Goal: Information Seeking & Learning: Check status

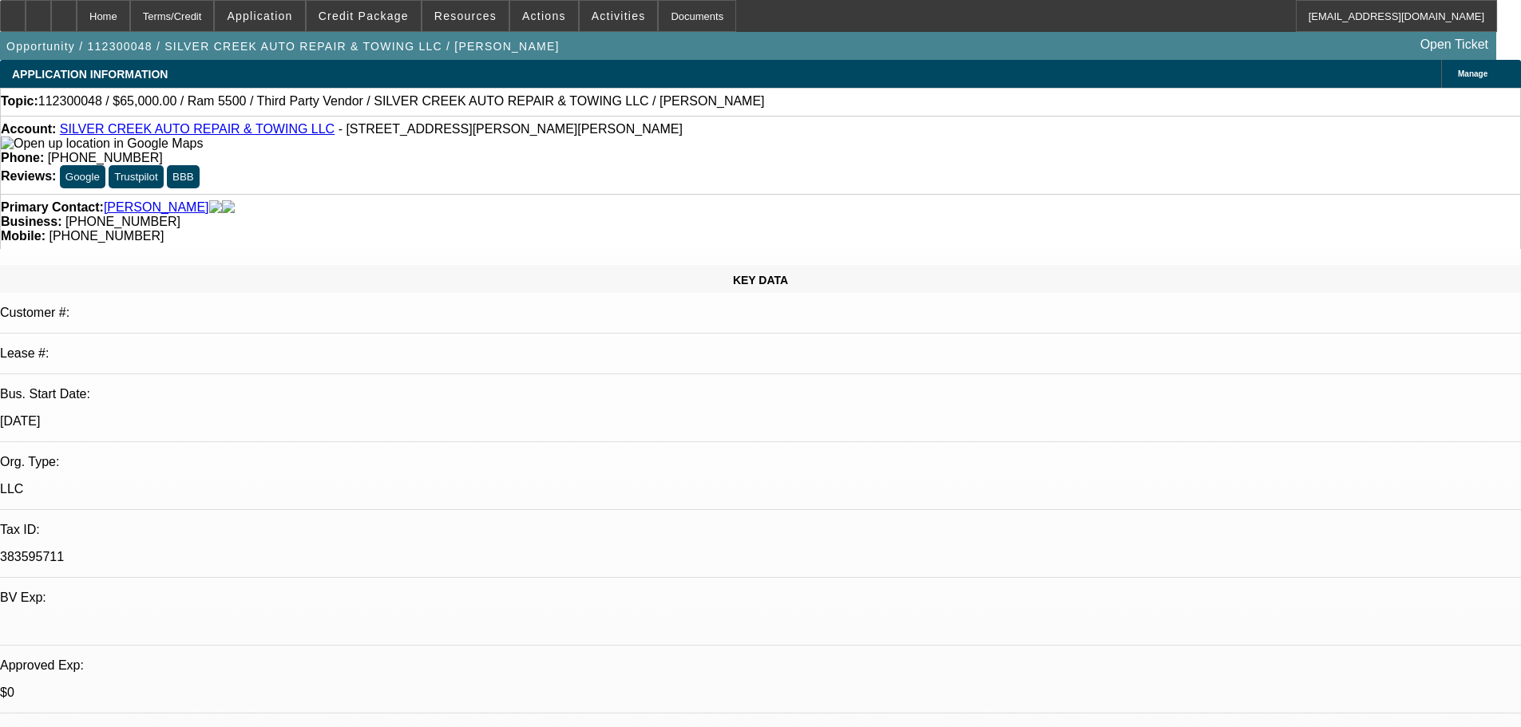
select select "0"
select select "6"
select select "0"
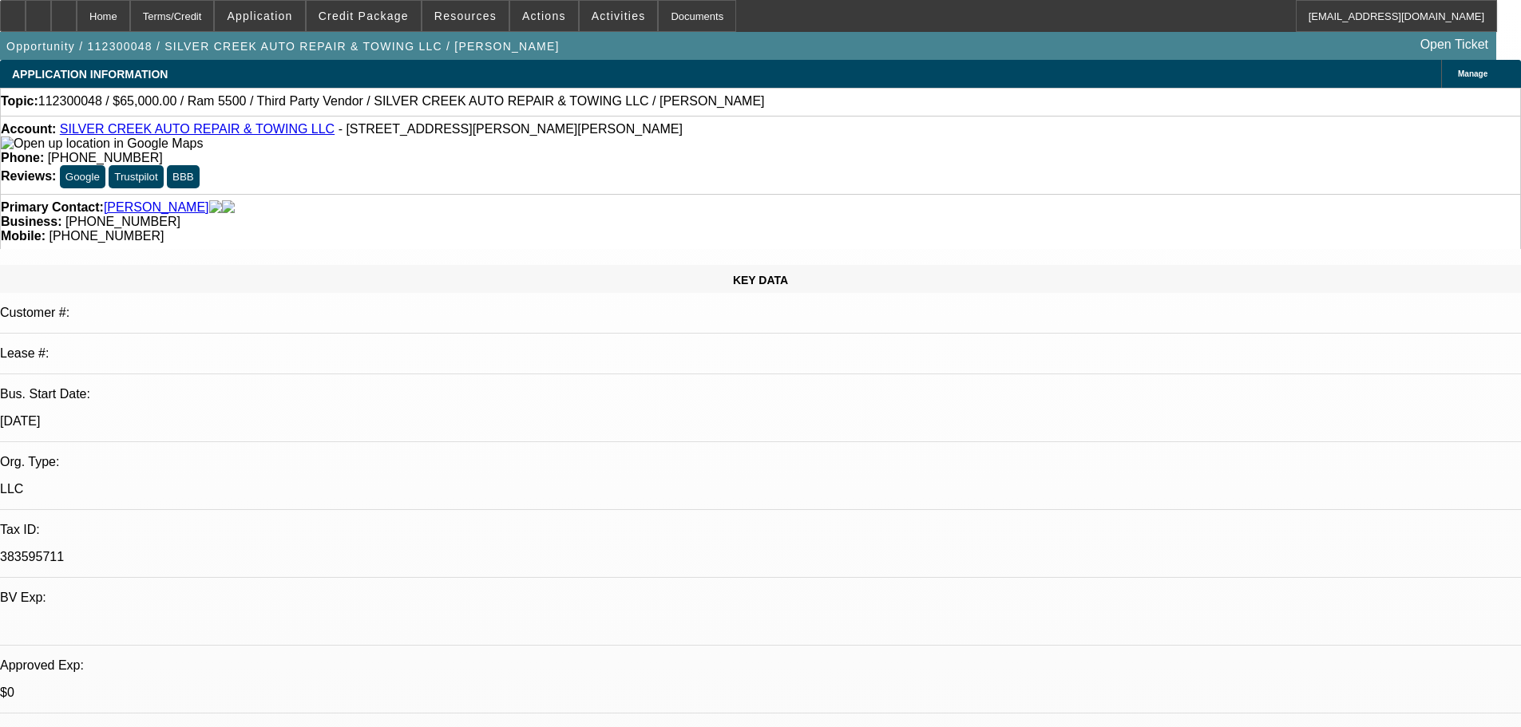
select select "0"
select select "6"
select select "0"
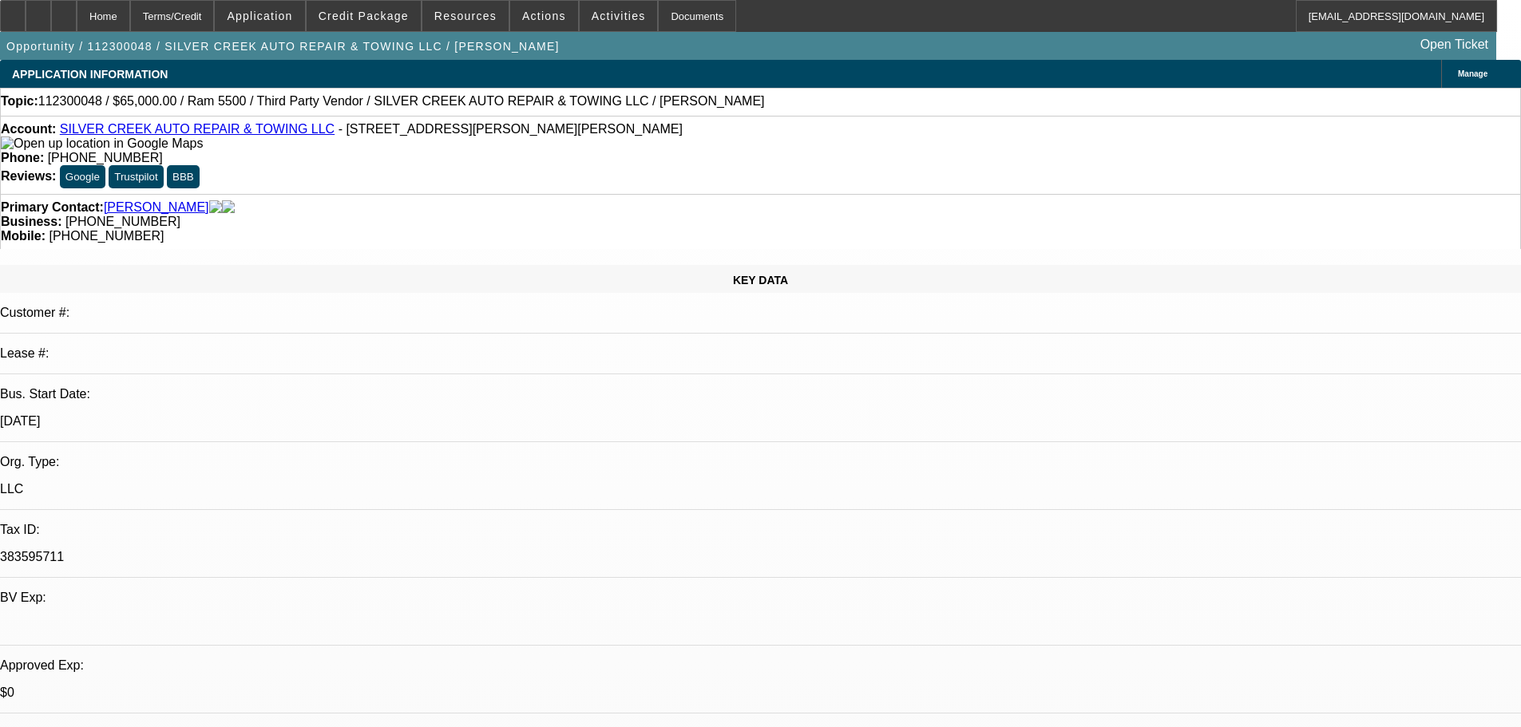
select select "0"
select select "6"
select select "0"
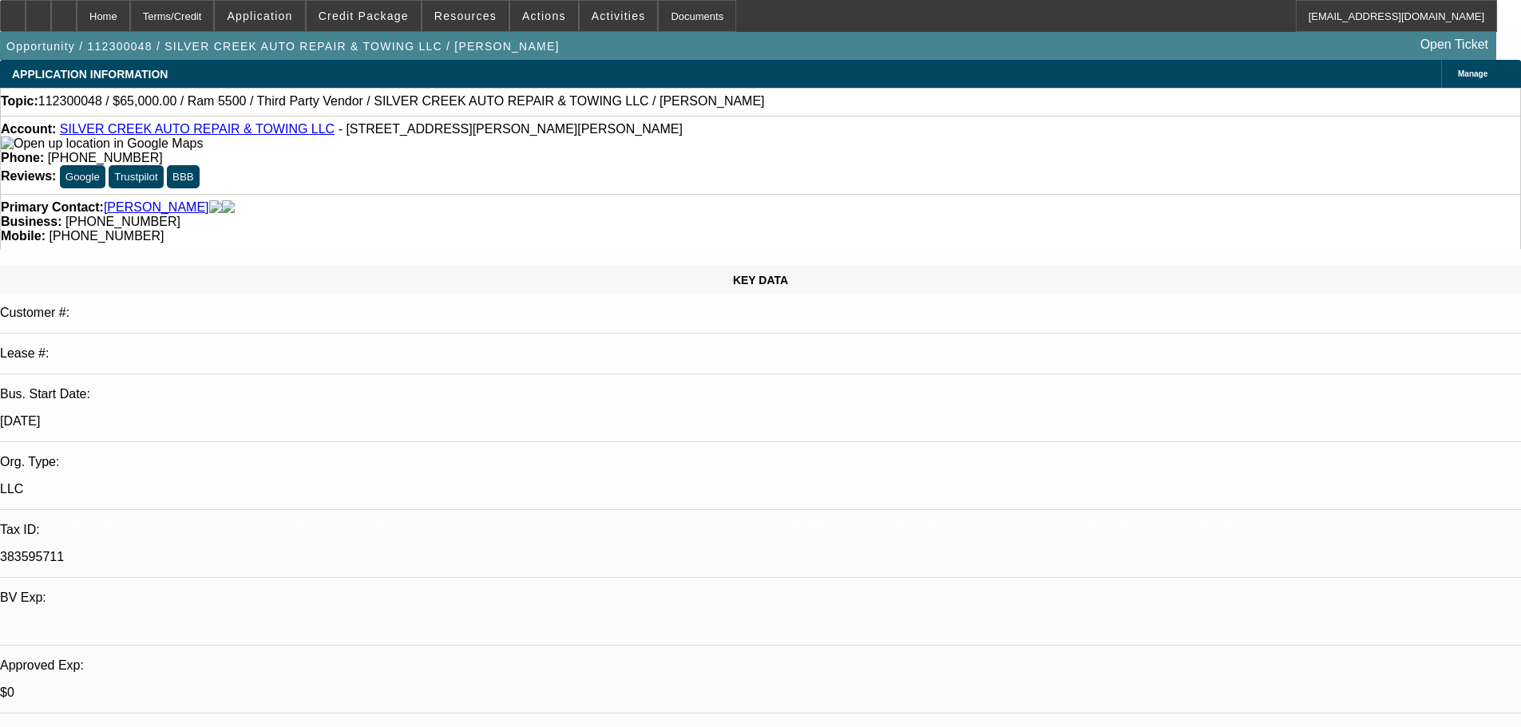
select select "6"
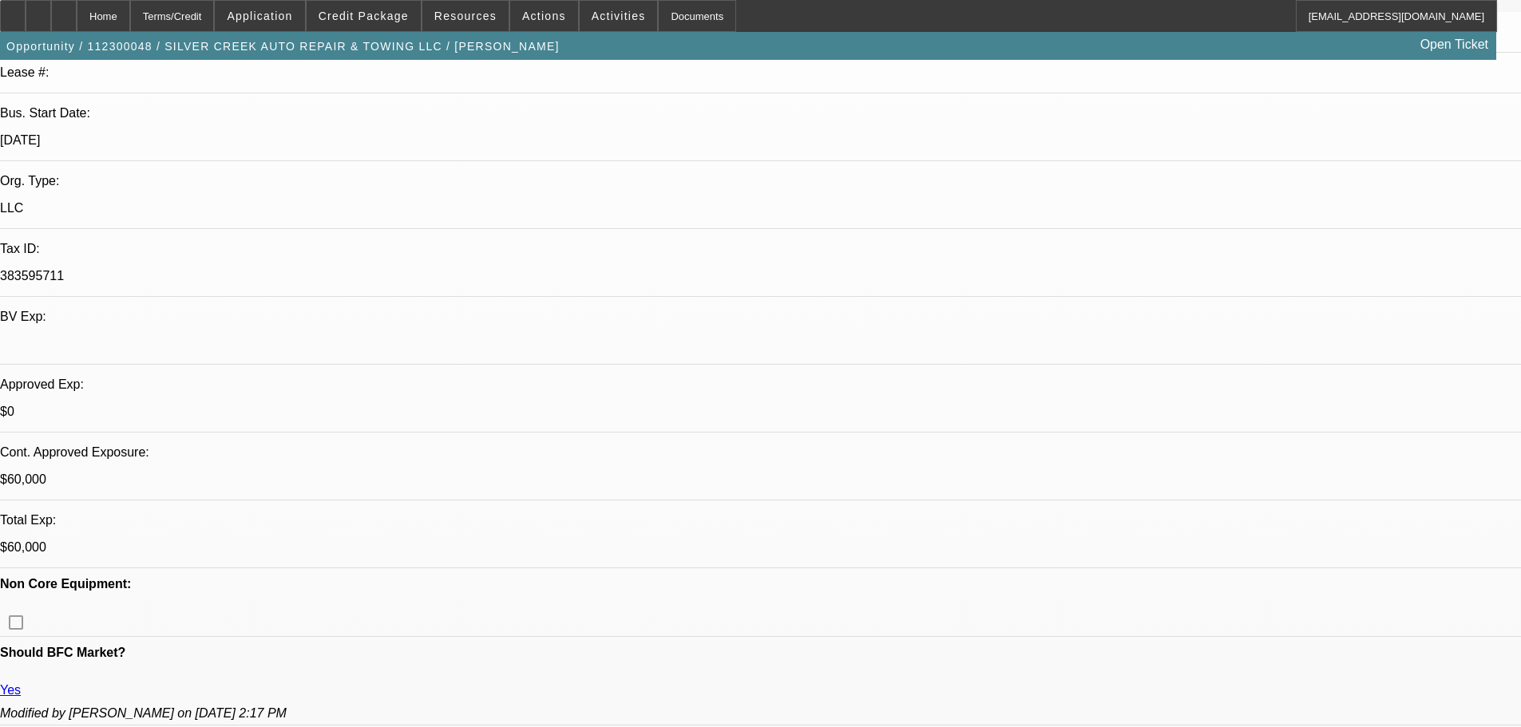
scroll to position [319, 0]
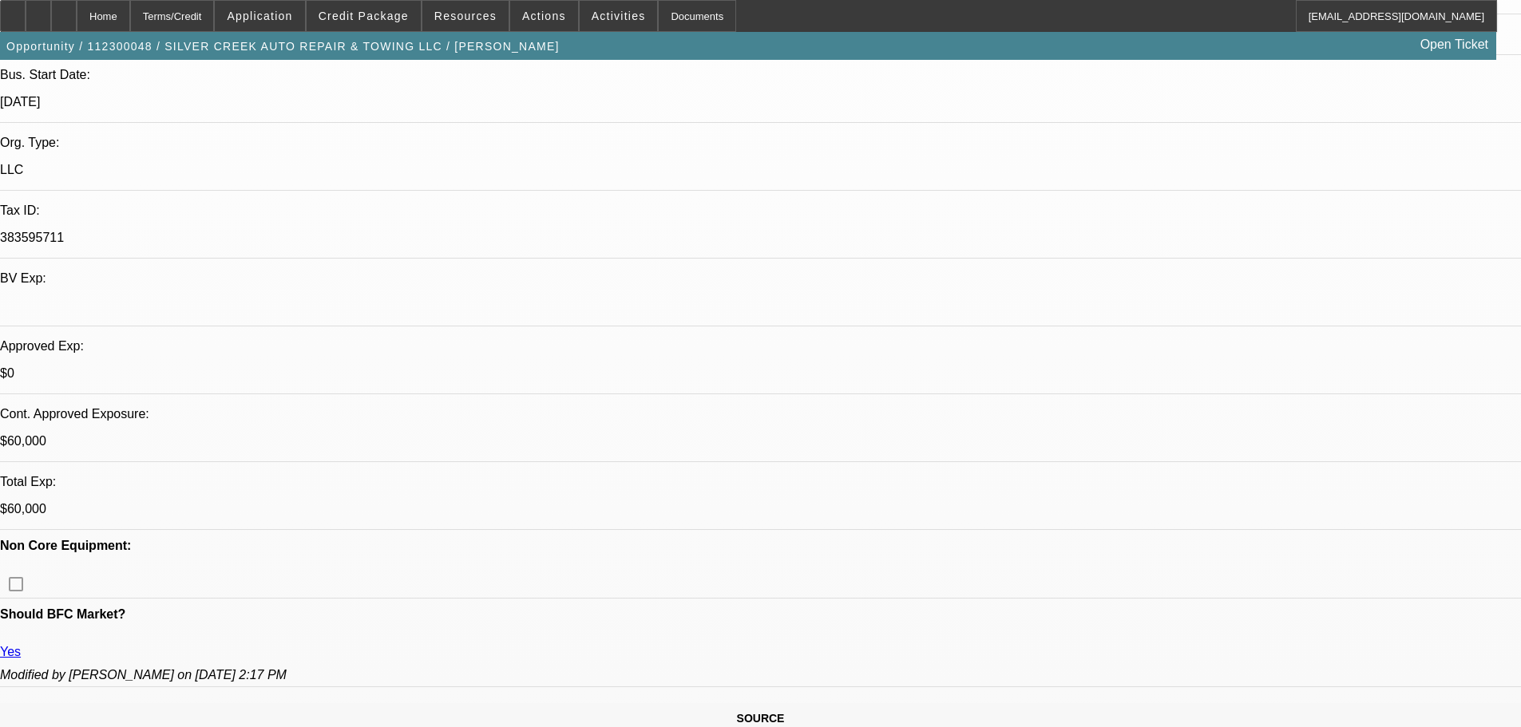
drag, startPoint x: 876, startPoint y: 371, endPoint x: 475, endPoint y: 389, distance: 401.2
drag, startPoint x: 865, startPoint y: 378, endPoint x: 15, endPoint y: 366, distance: 850.3
click at [0, 380] on html "Home Terms/Credit Application Credit Package Resources Actions Activities Docum…" at bounding box center [760, 44] width 1521 height 727
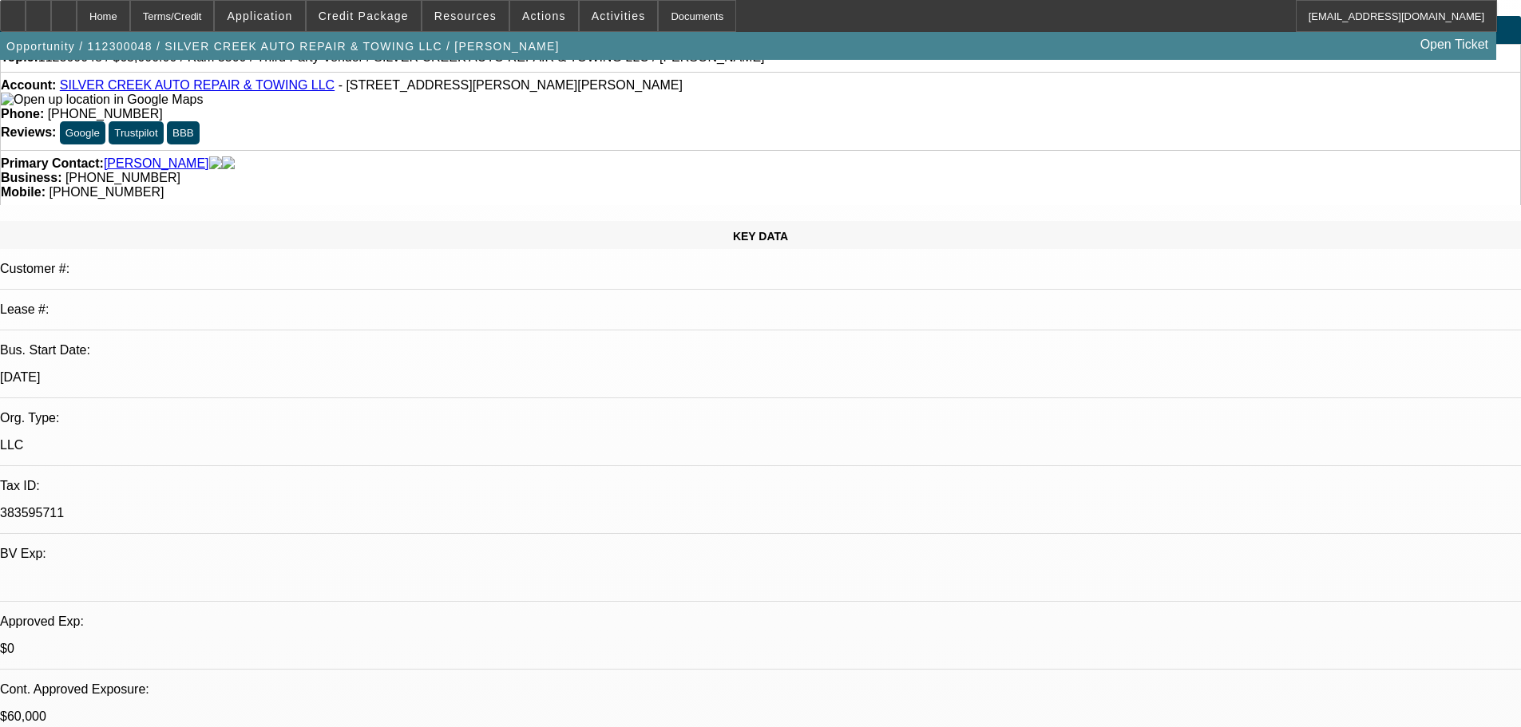
scroll to position [0, 0]
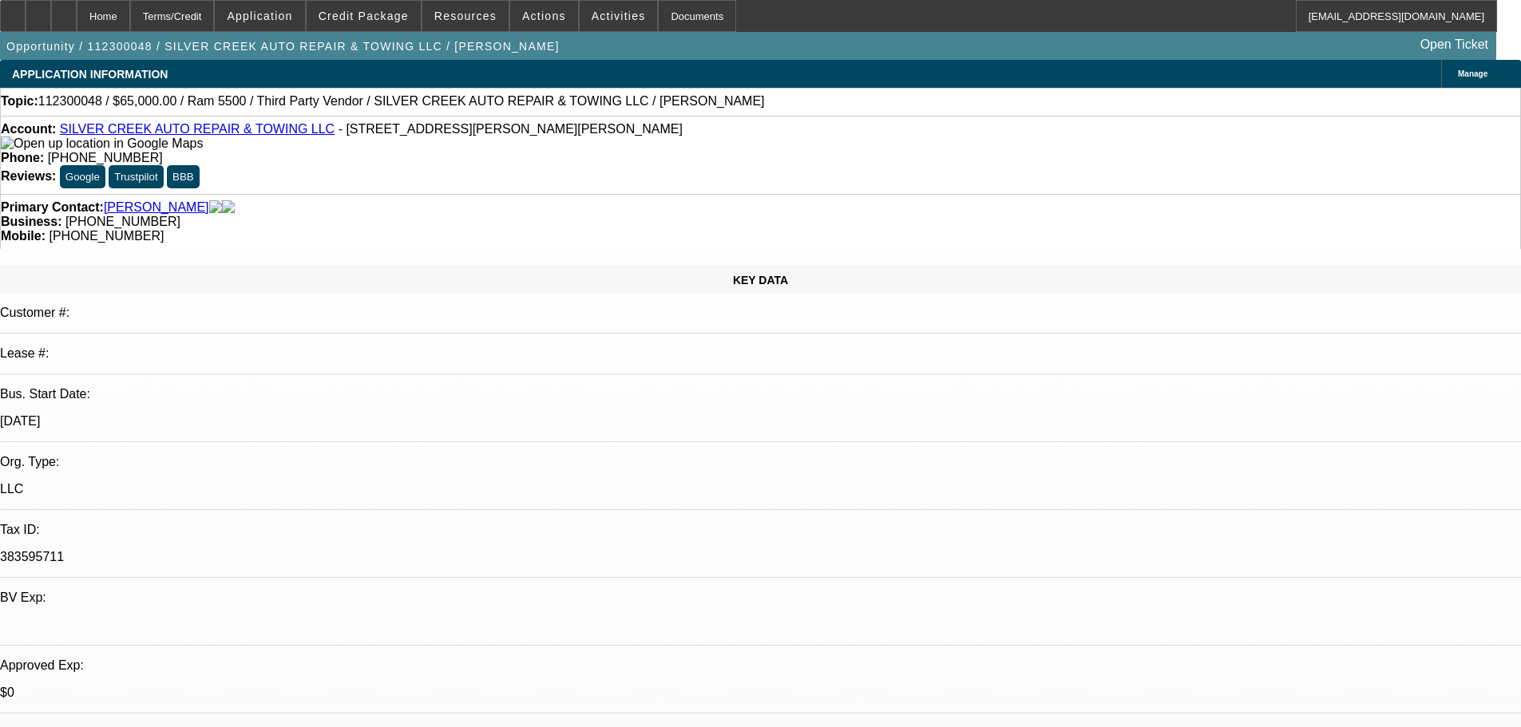
click at [206, 125] on div "Account: SILVER CREEK AUTO REPAIR & TOWING LLC - 1881 Greenwood Rd, Prescott, M…" at bounding box center [760, 155] width 1521 height 78
click at [206, 129] on link "SILVER CREEK AUTO REPAIR & TOWING LLC" at bounding box center [197, 129] width 275 height 14
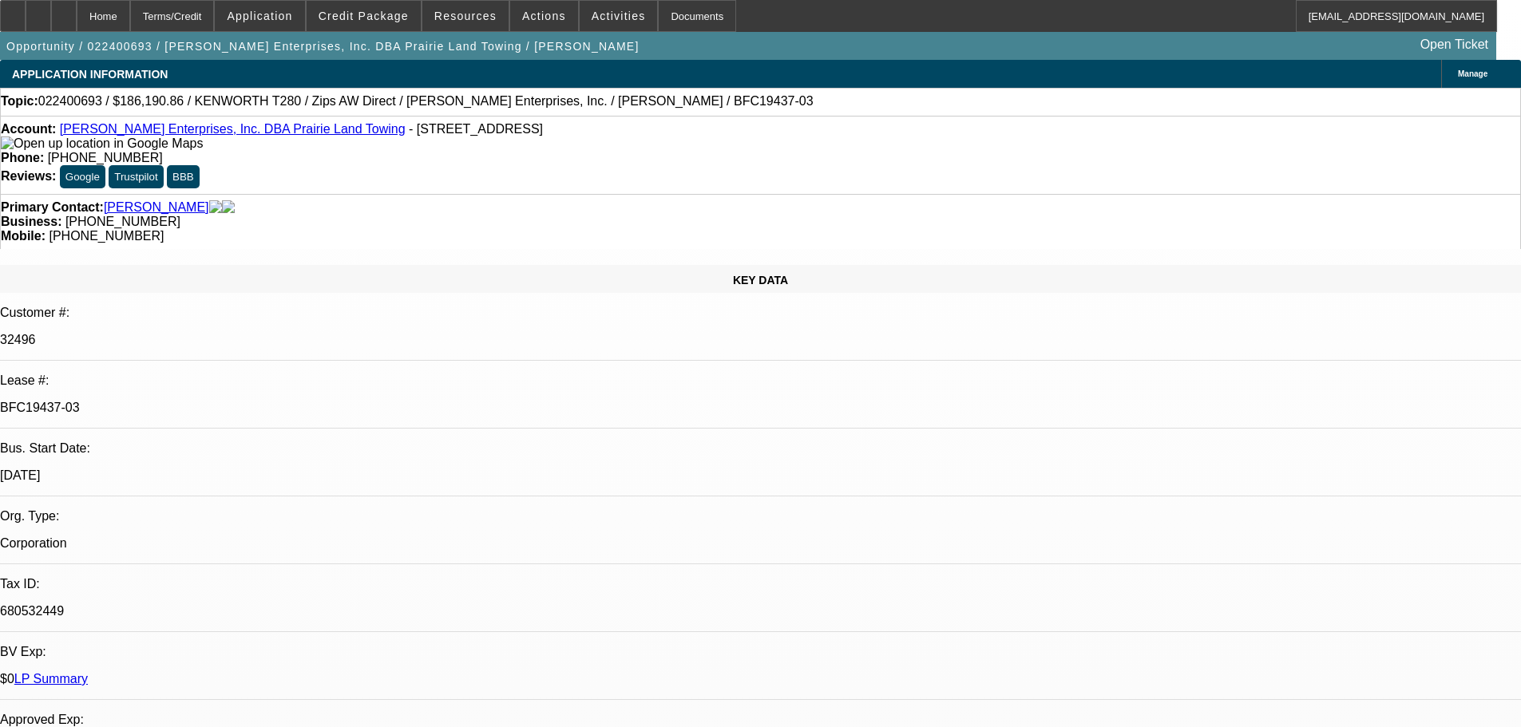
select select "0"
select select "3"
select select "0"
select select "6"
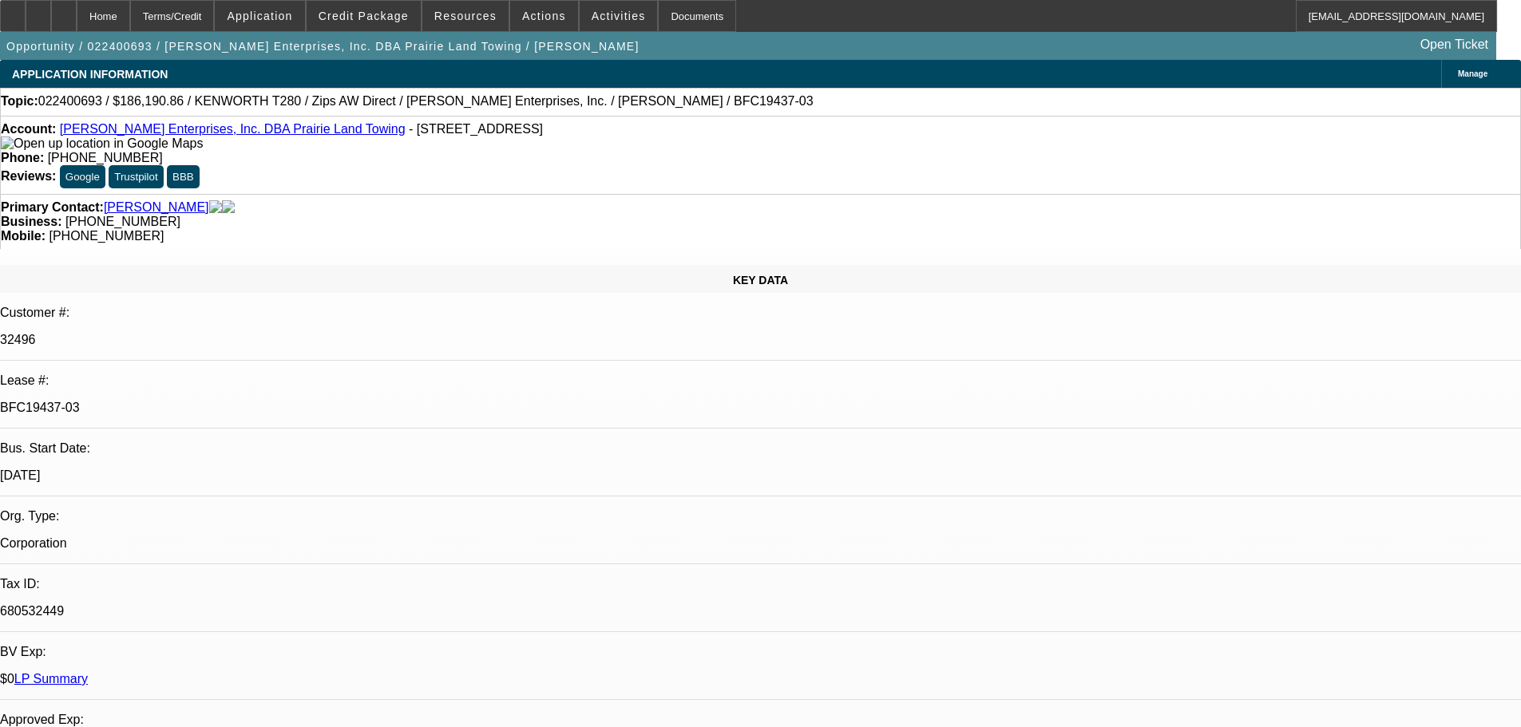
select select "0"
select select "3"
select select "0"
select select "6"
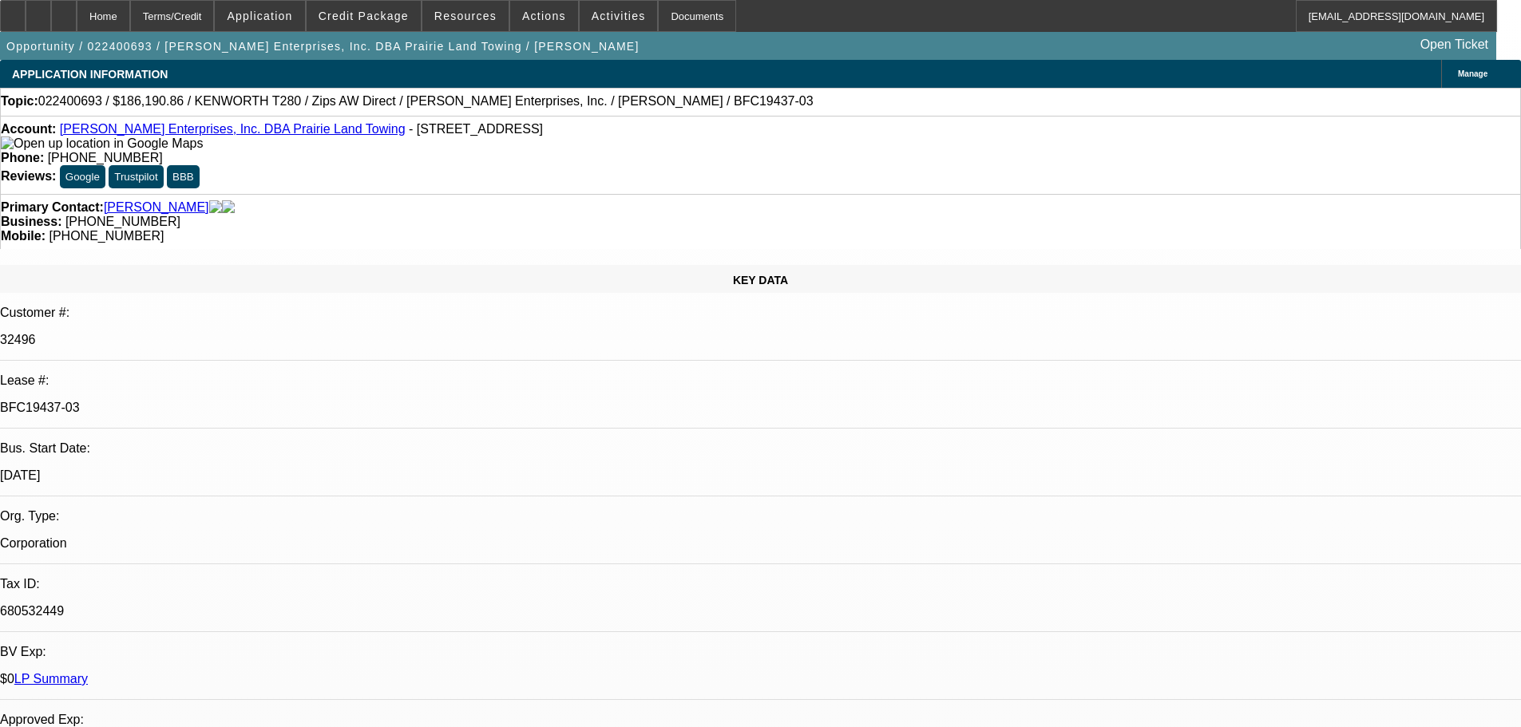
select select "0"
select select "3"
select select "0"
select select "6"
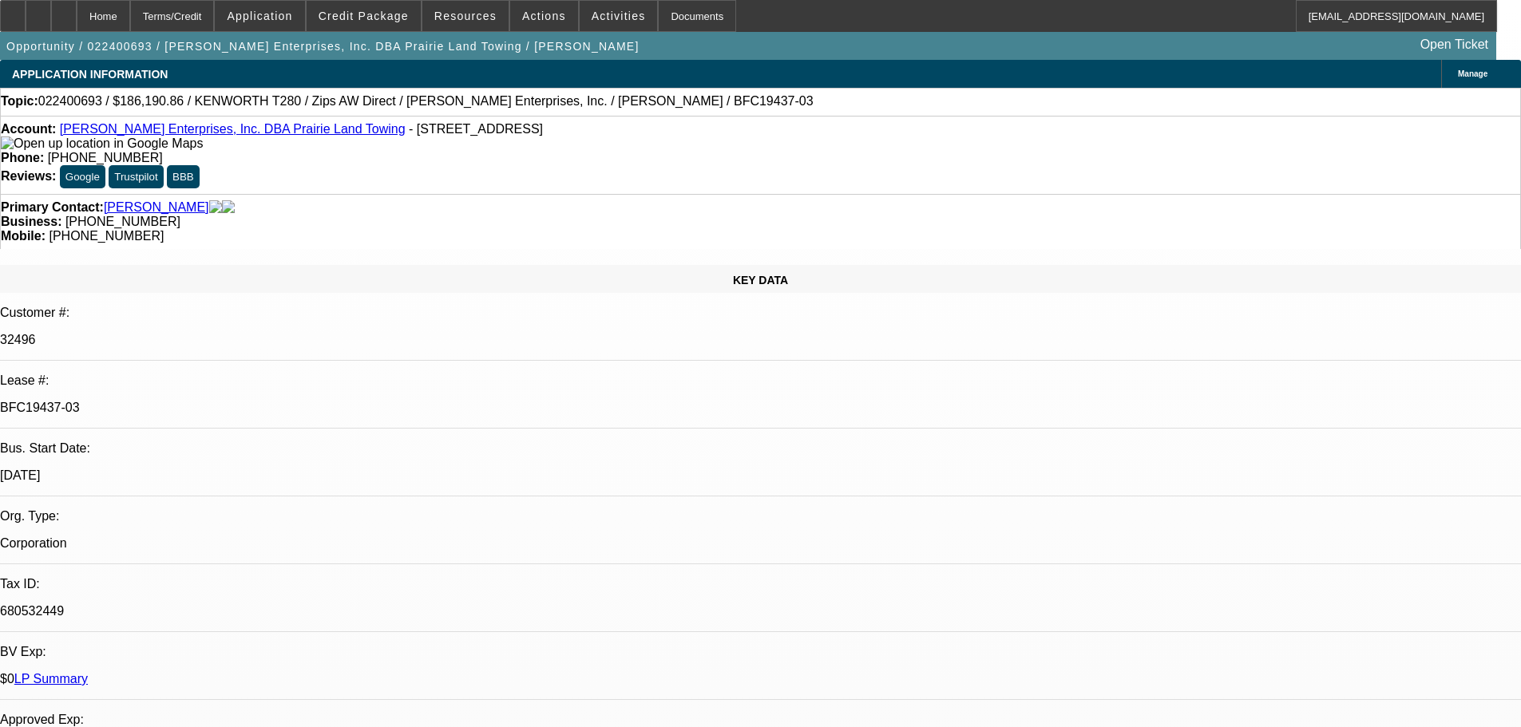
select select "0"
select select "6"
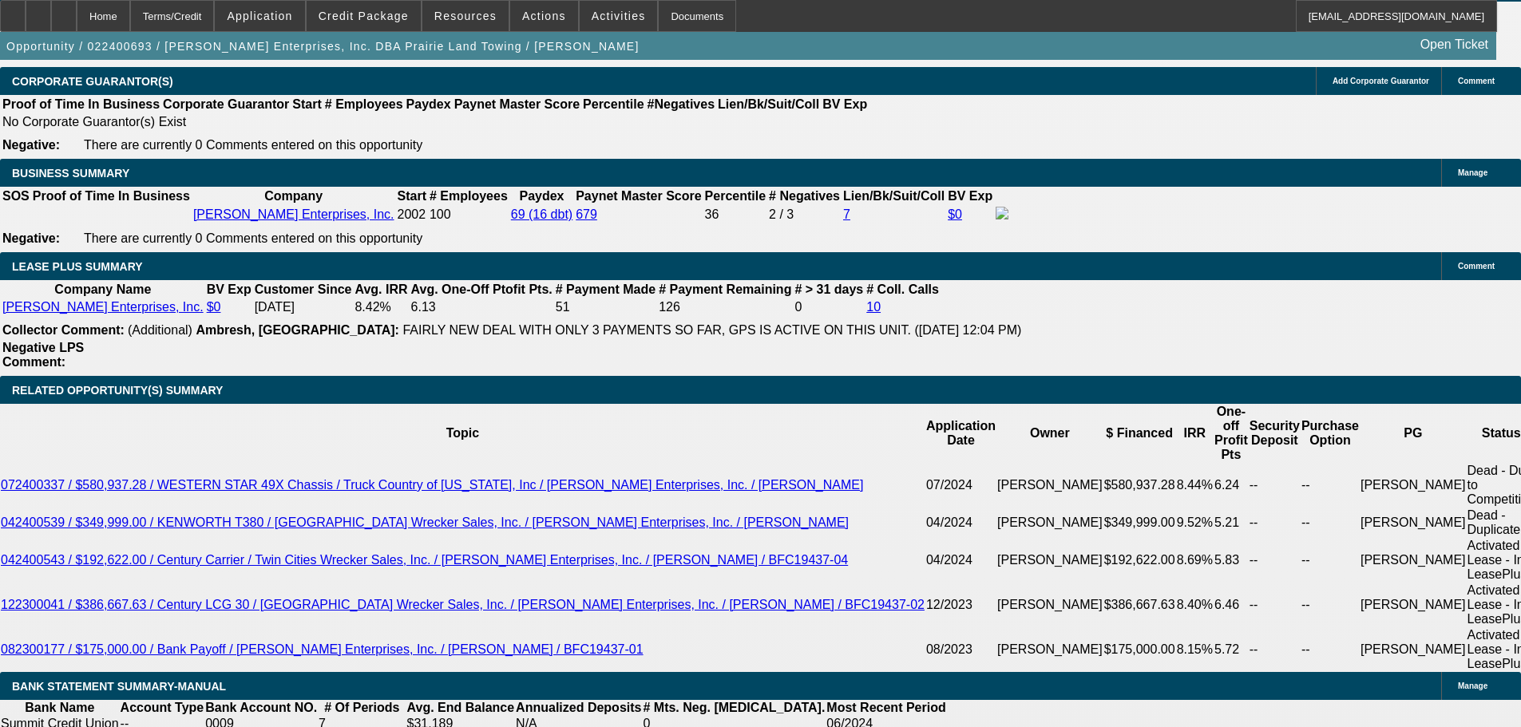
scroll to position [2646, 0]
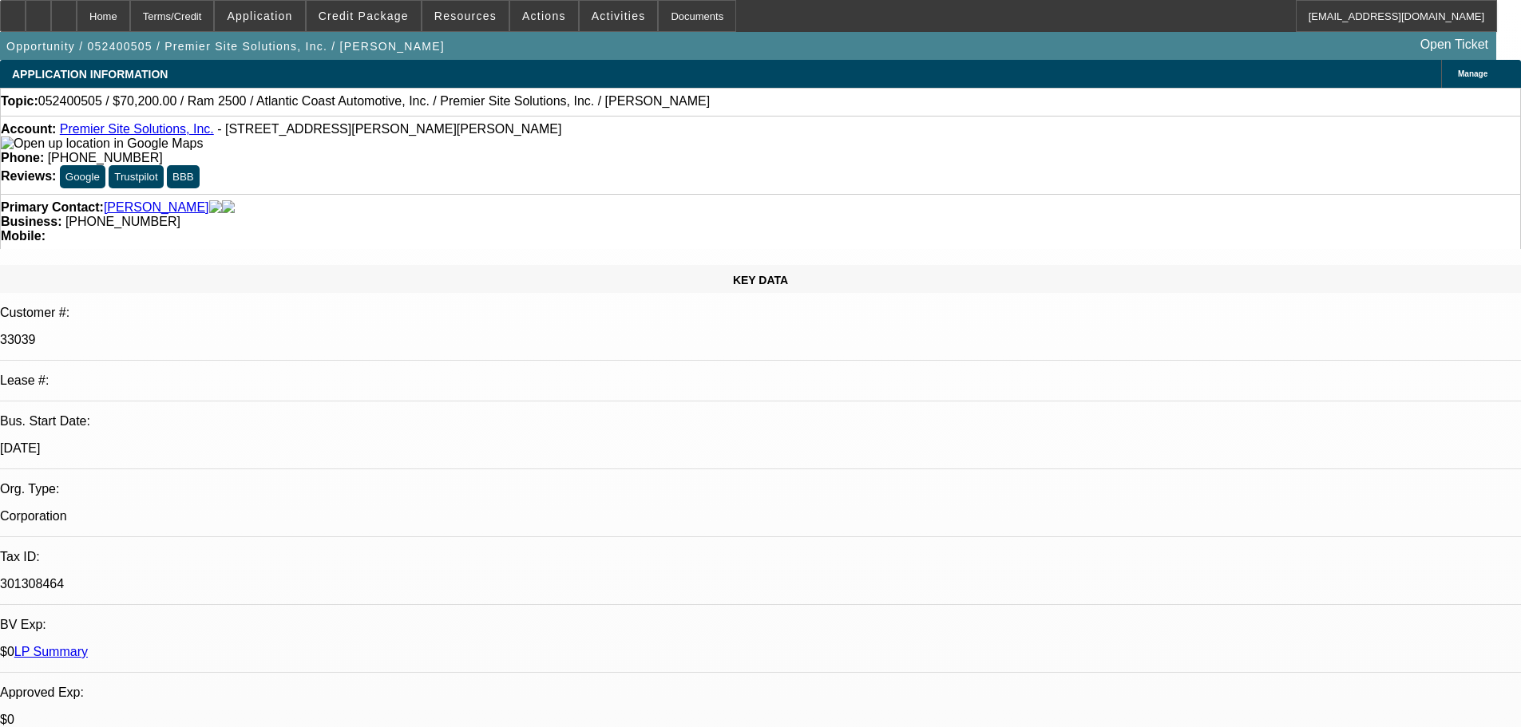
select select "0"
select select "6"
select select "0"
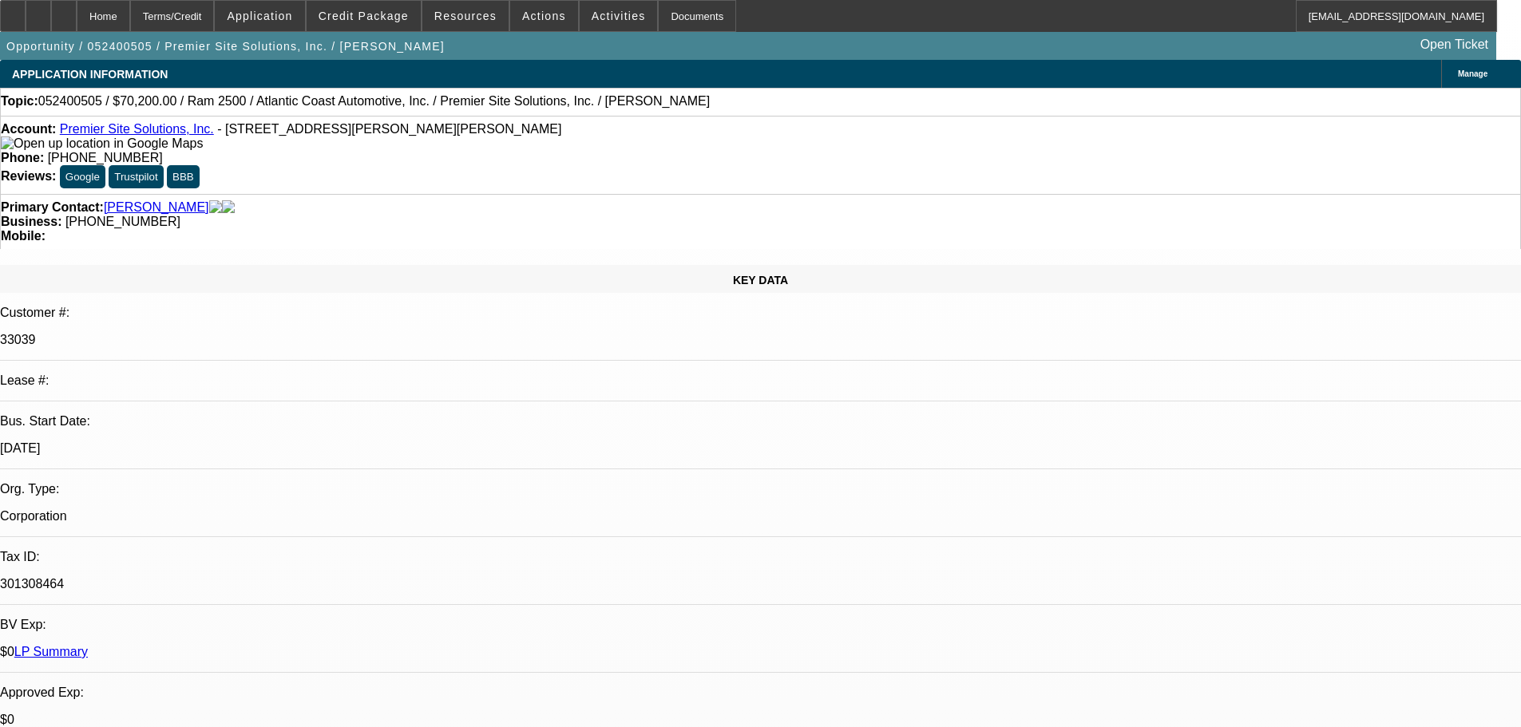
select select "0"
select select "6"
select select "0"
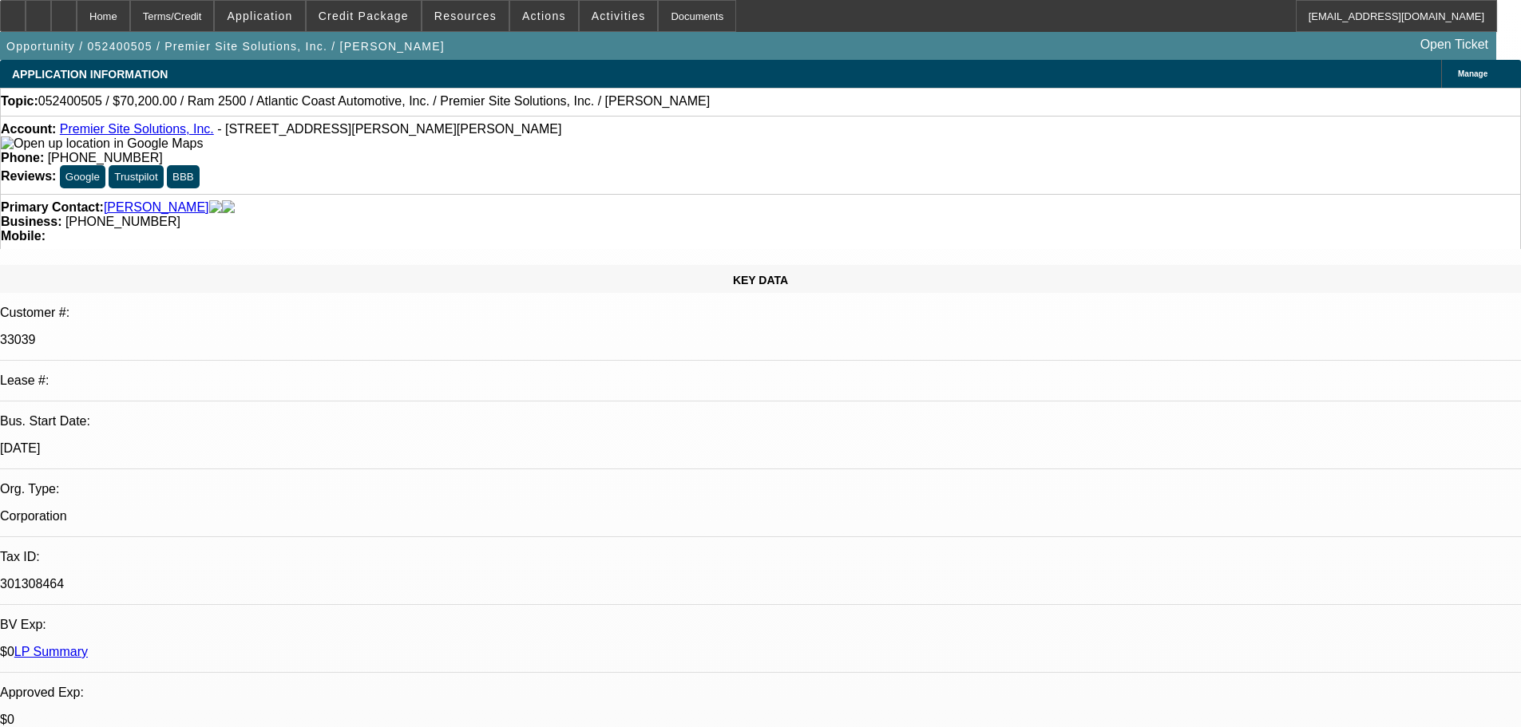
select select "0"
select select "6"
select select "0"
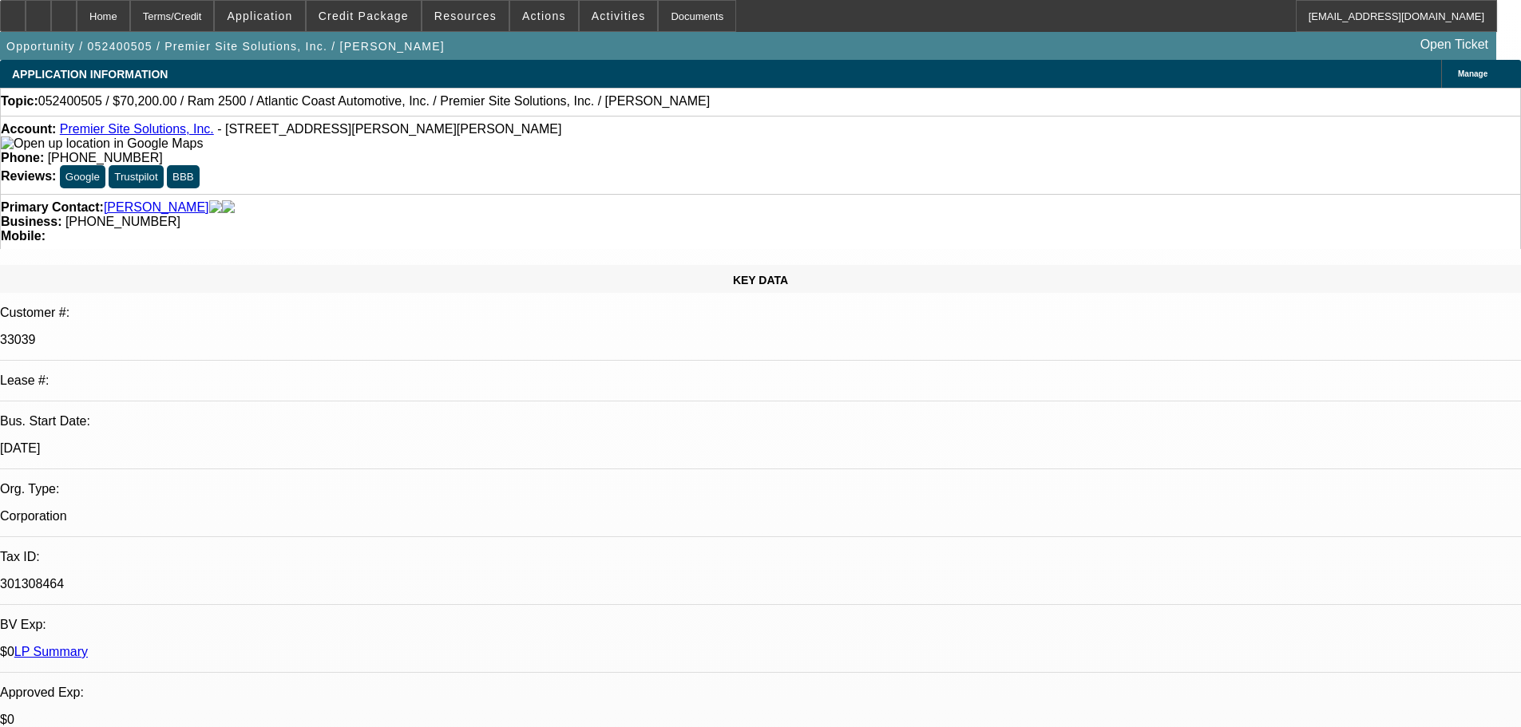
select select "6"
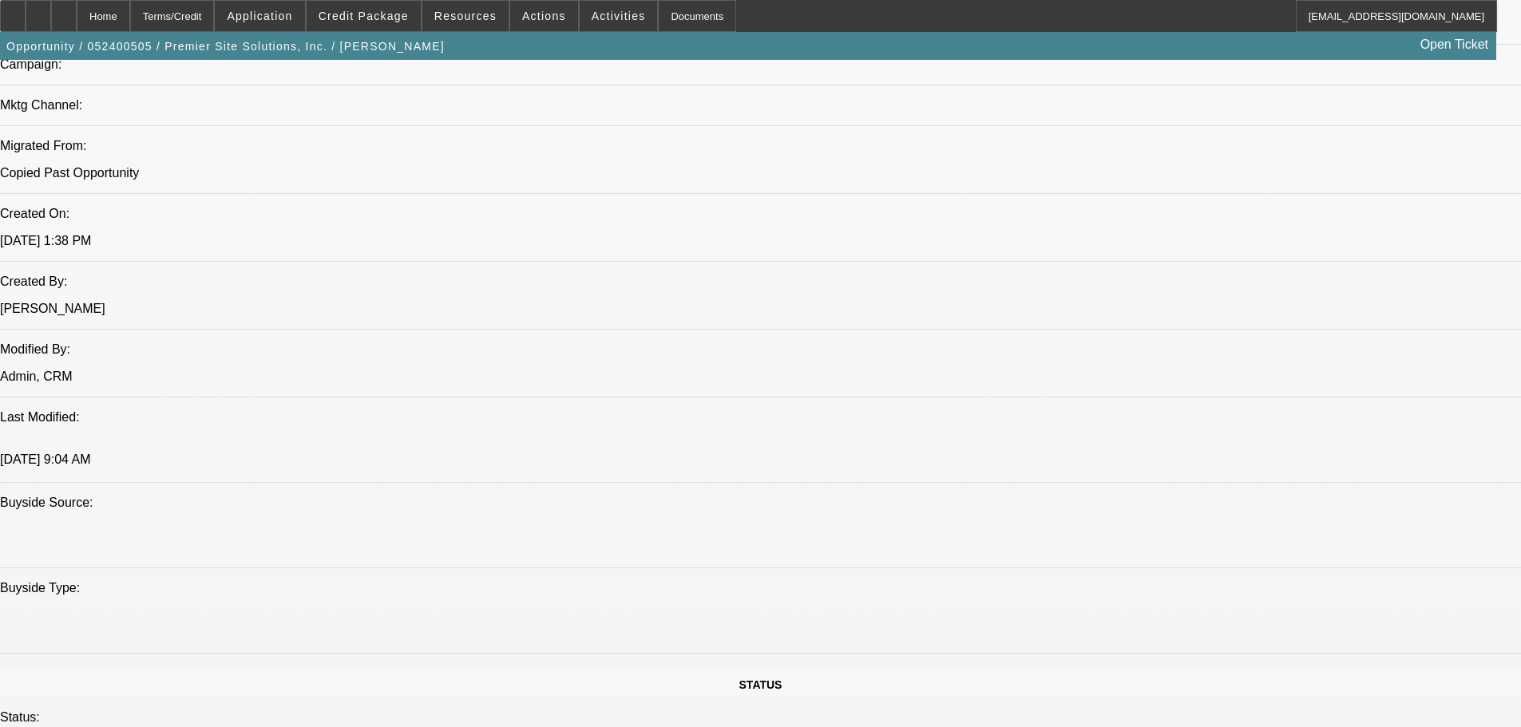
scroll to position [958, 0]
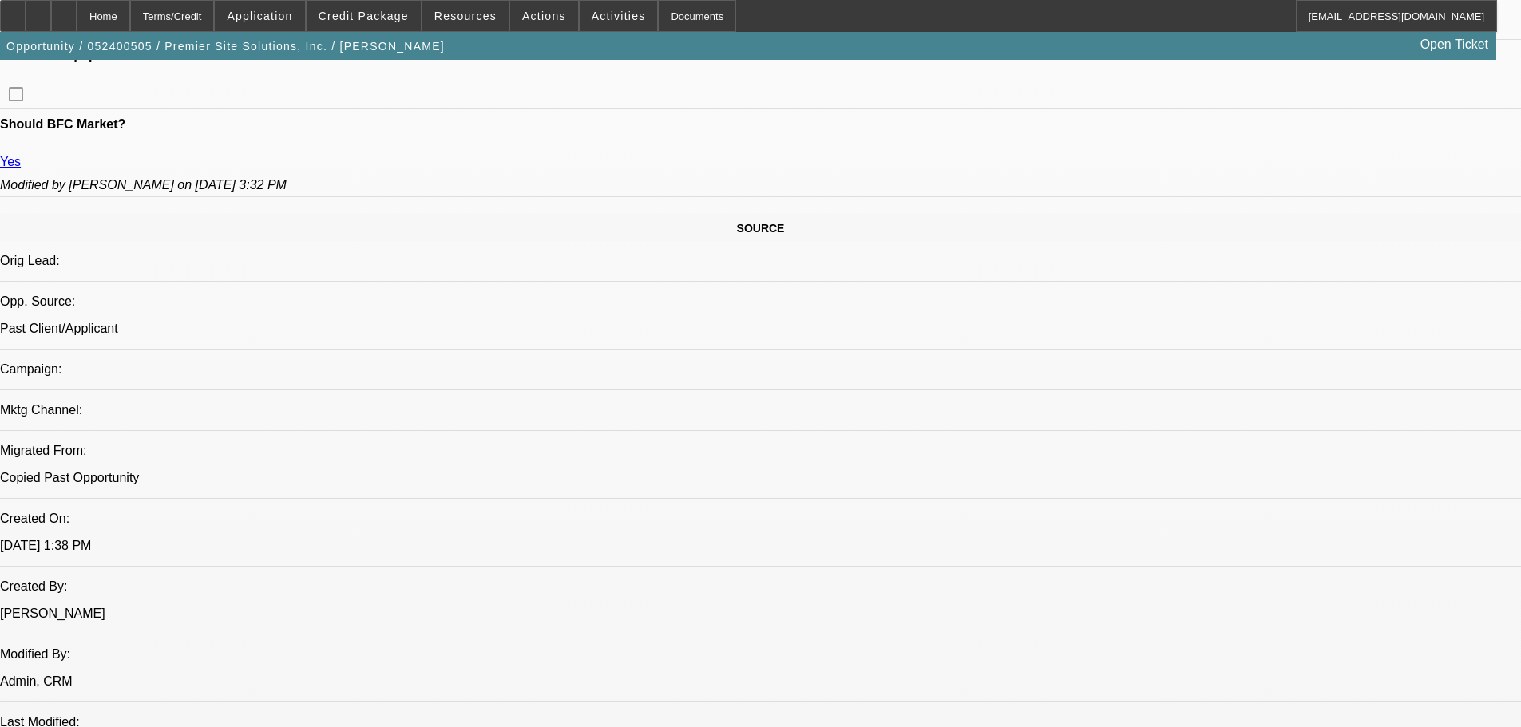
scroll to position [798, 0]
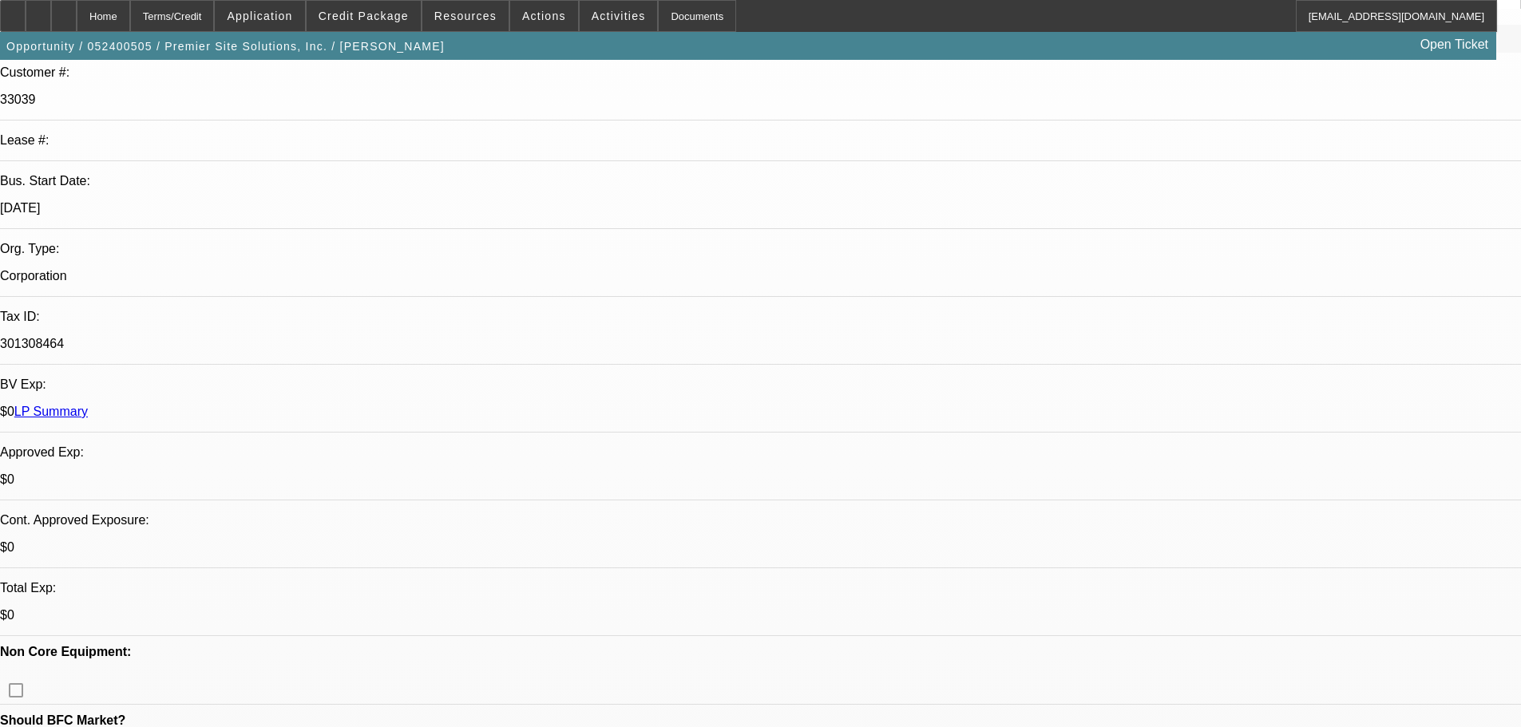
scroll to position [0, 0]
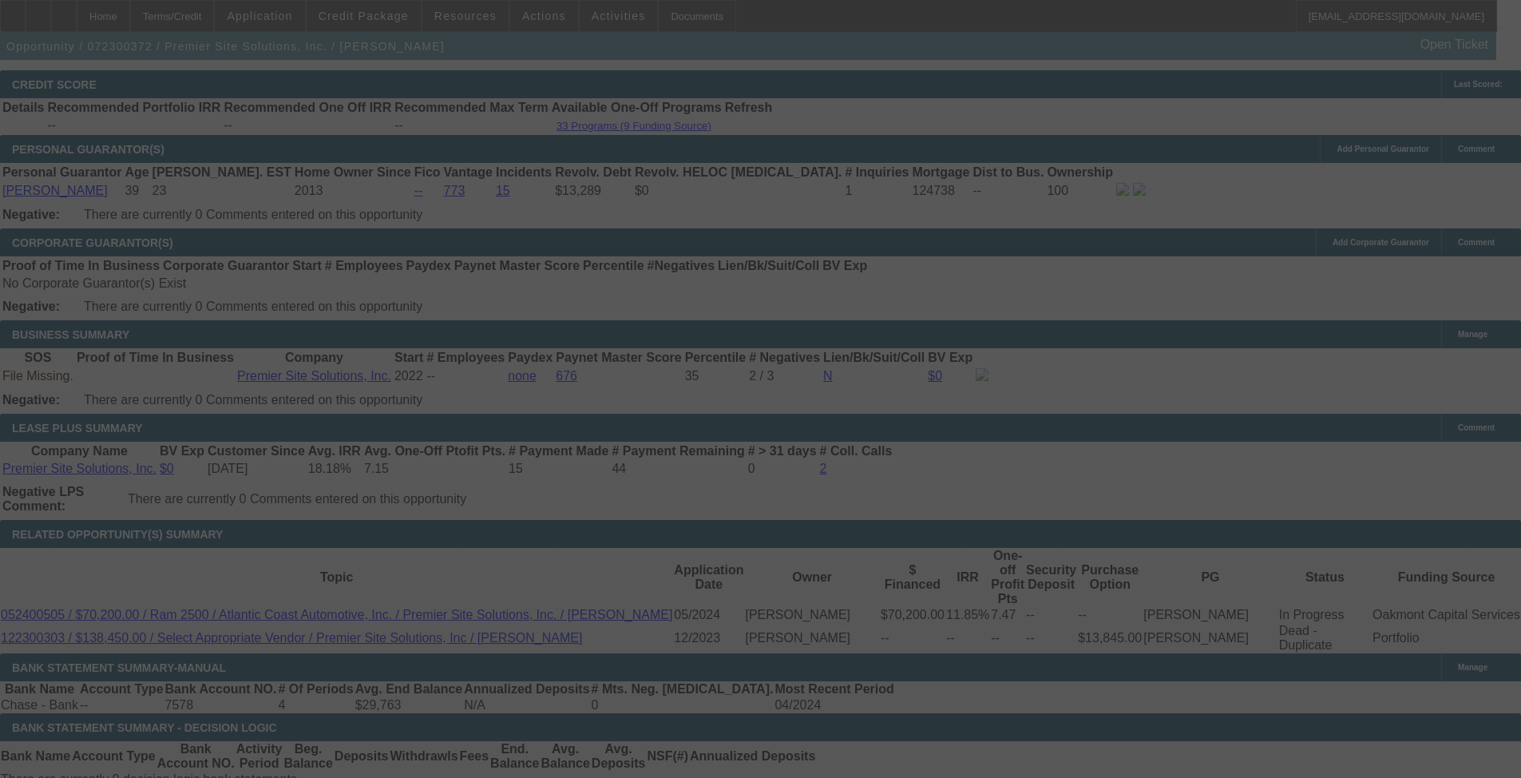
scroll to position [2445, 0]
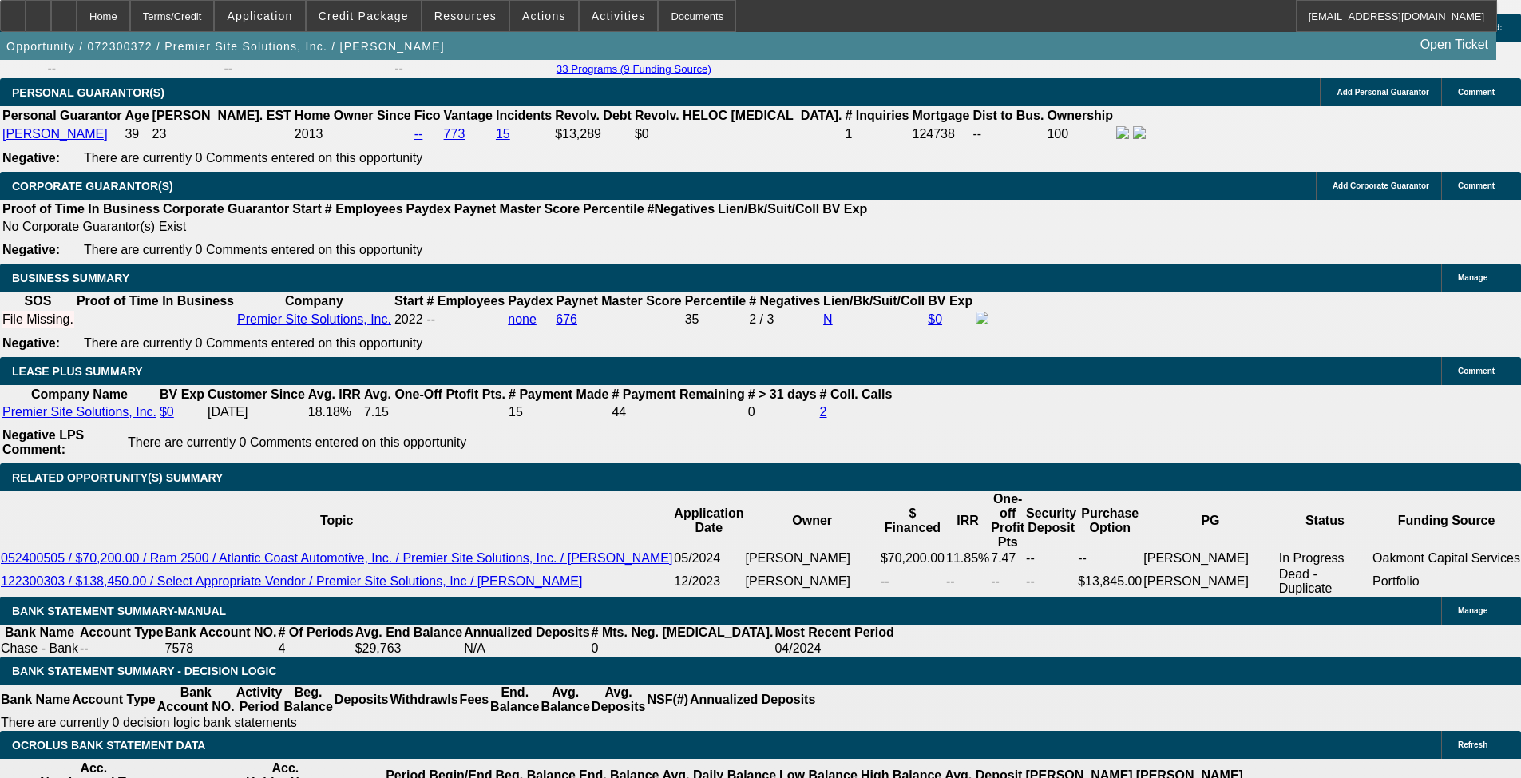
select select "0"
select select "6"
select select "0"
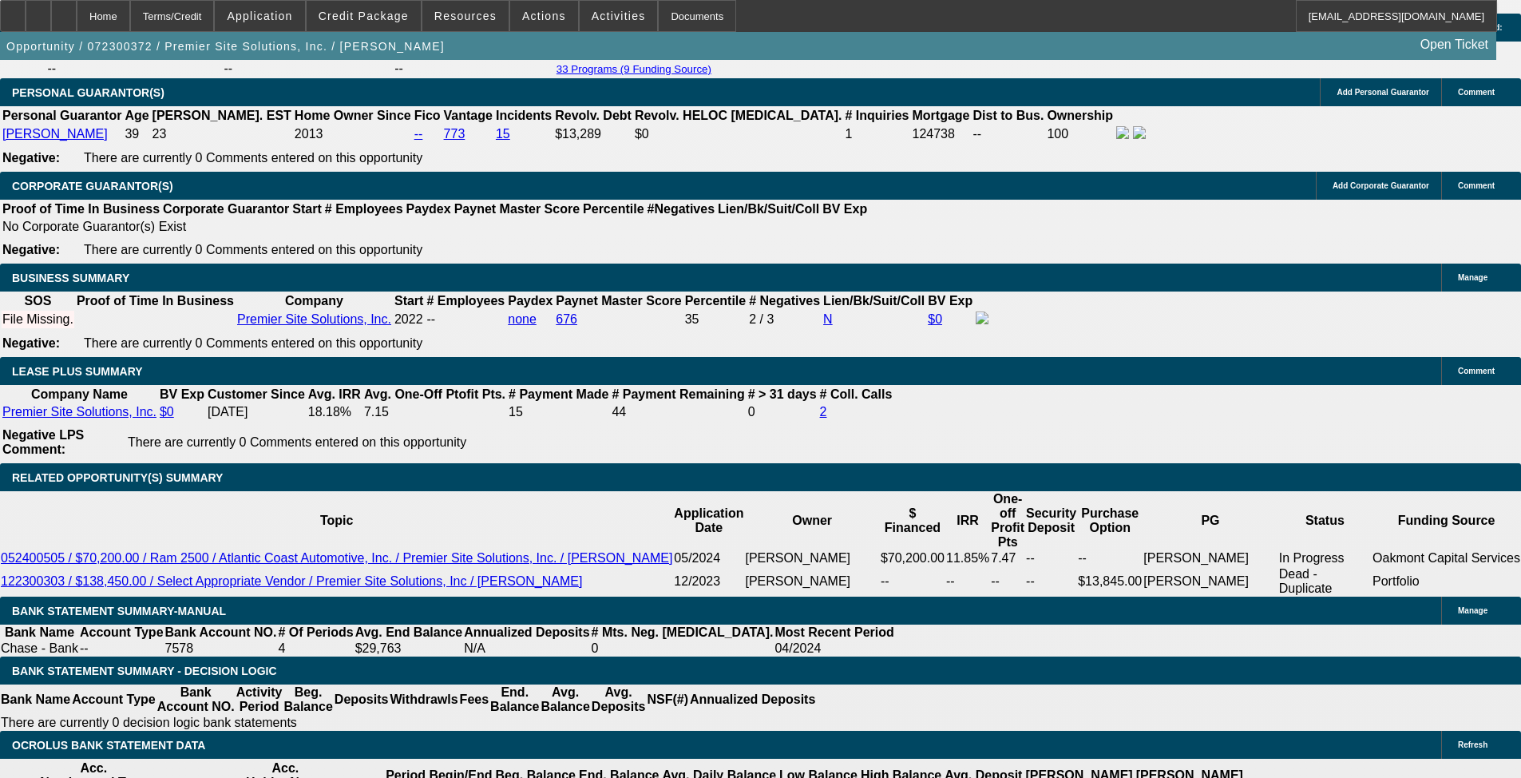
select select "0"
select select "6"
select select "0"
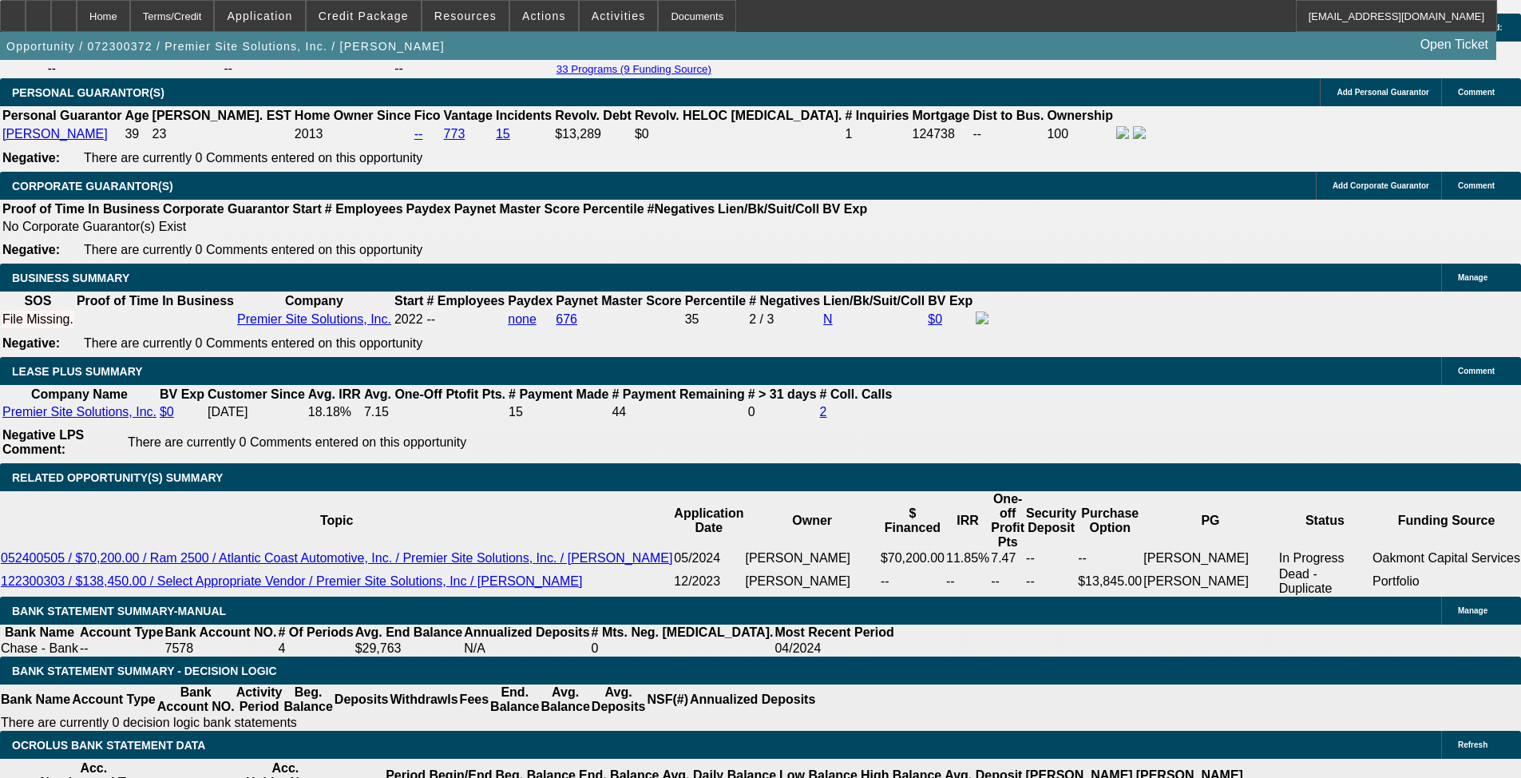
select select "0"
select select "6"
select select "0"
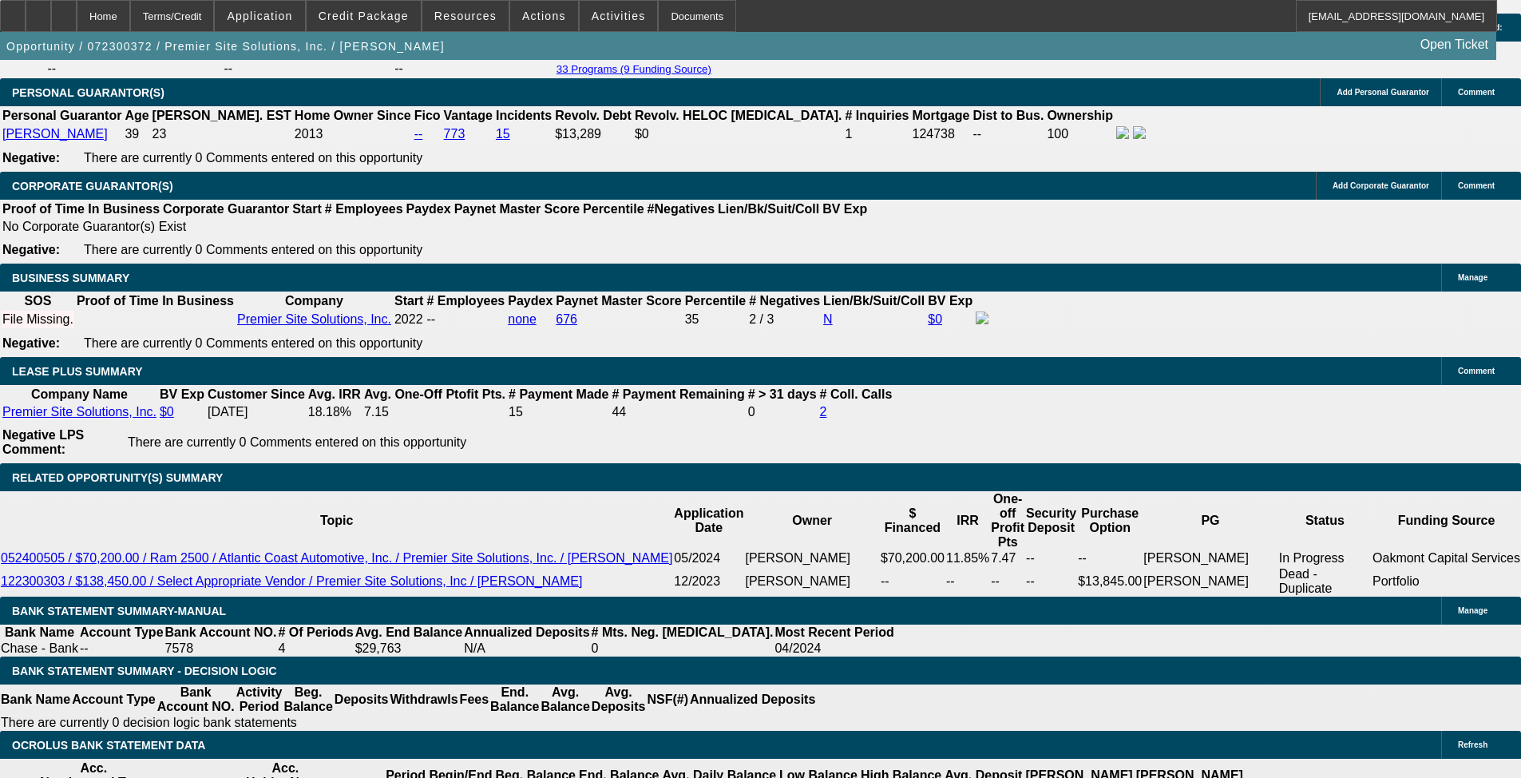
select select "6"
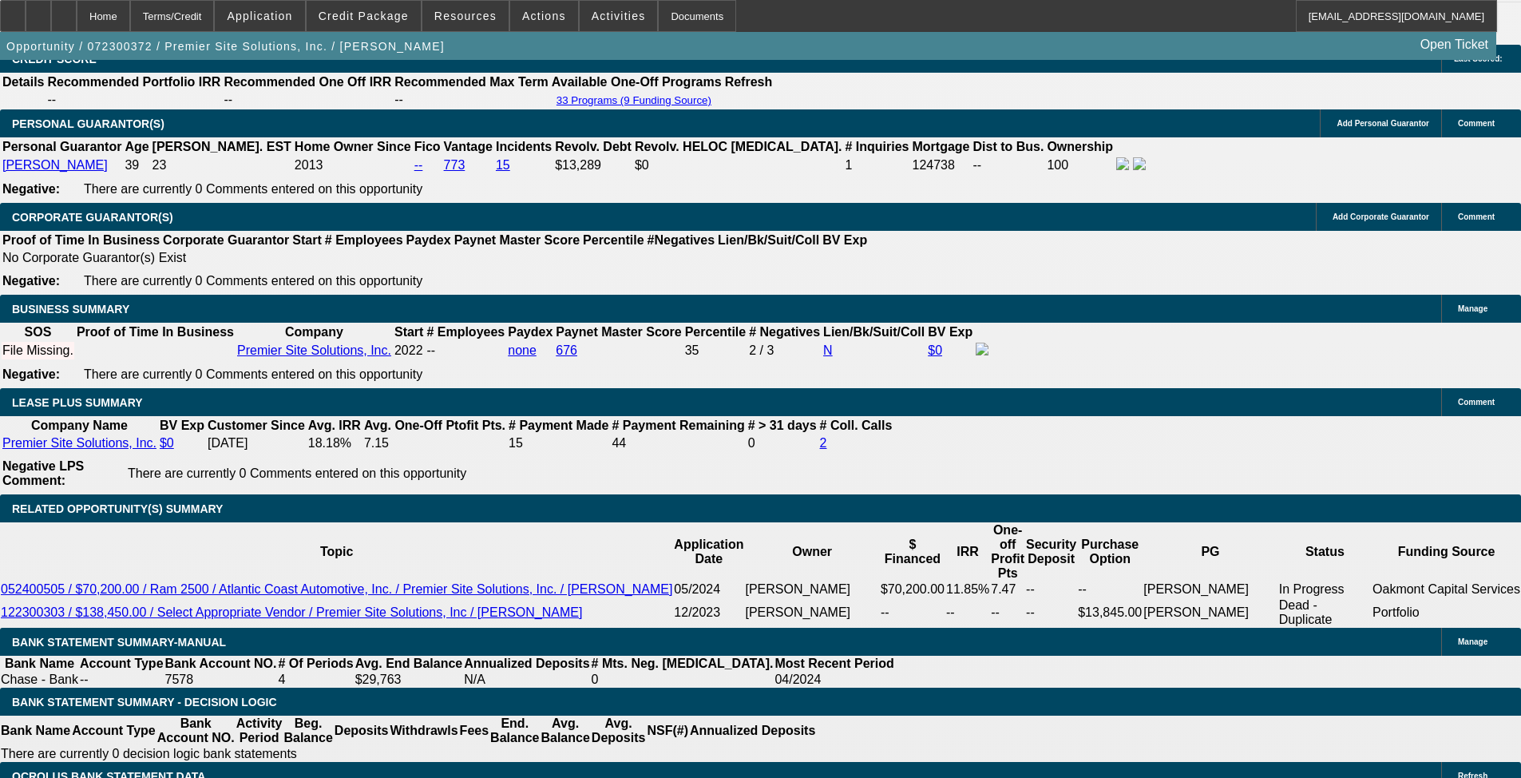
scroll to position [2285, 0]
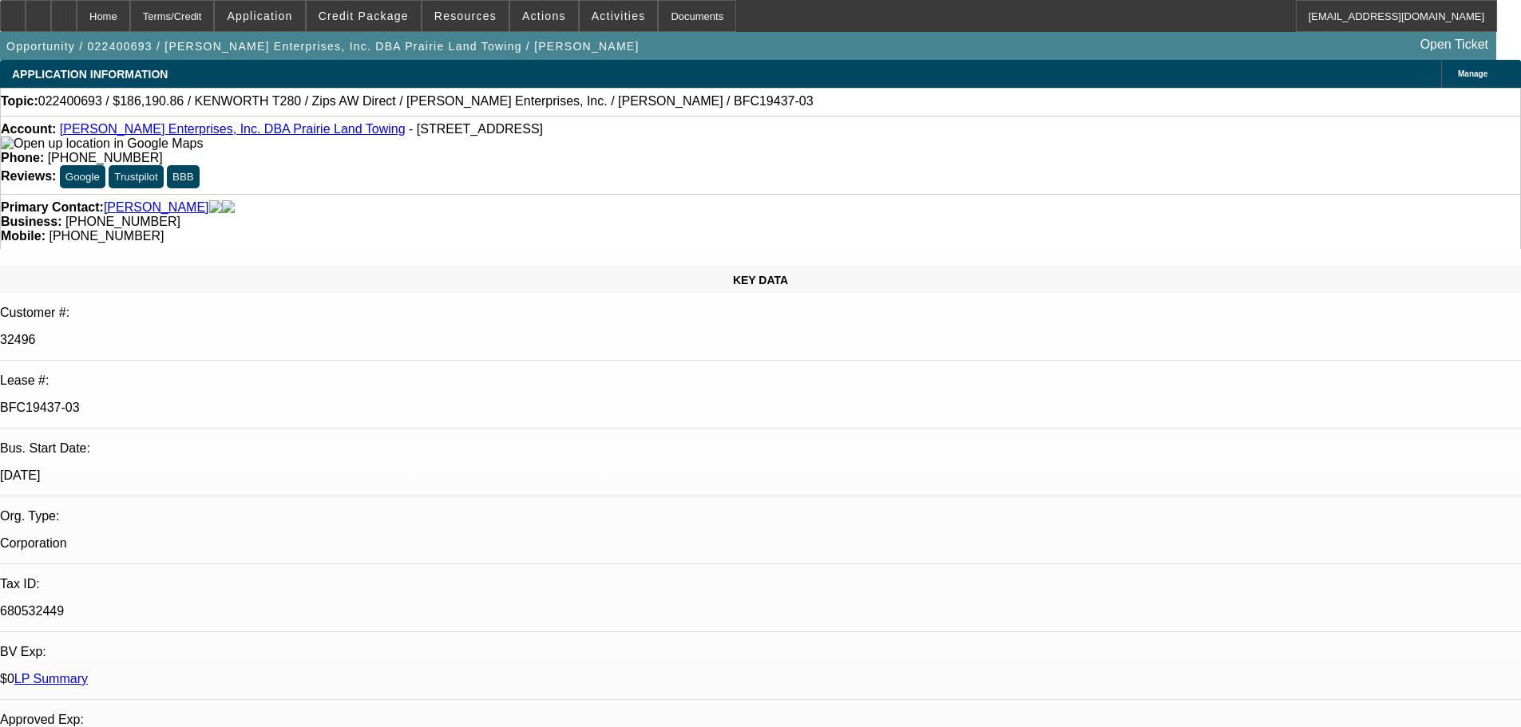
select select "0"
select select "3"
select select "0"
select select "6"
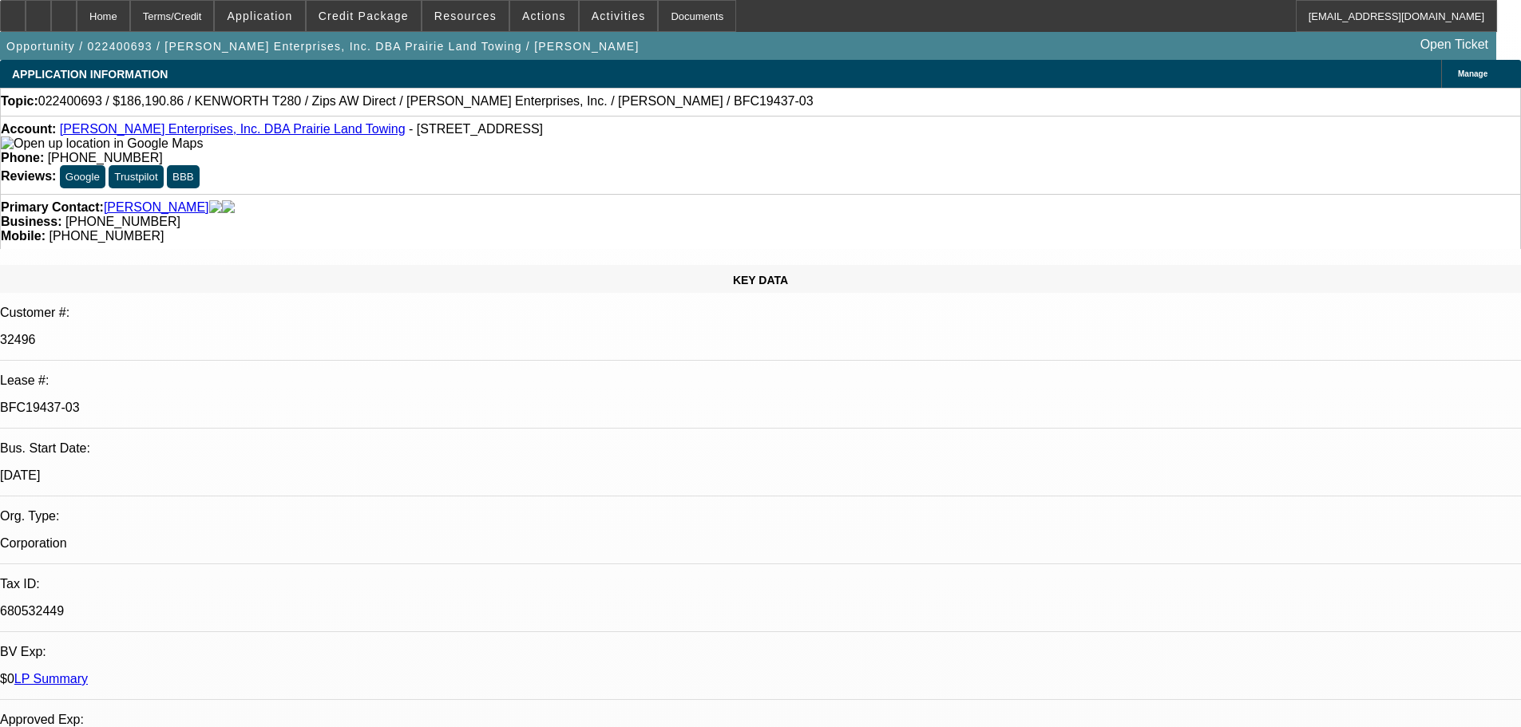
select select "0"
select select "3"
select select "0"
select select "6"
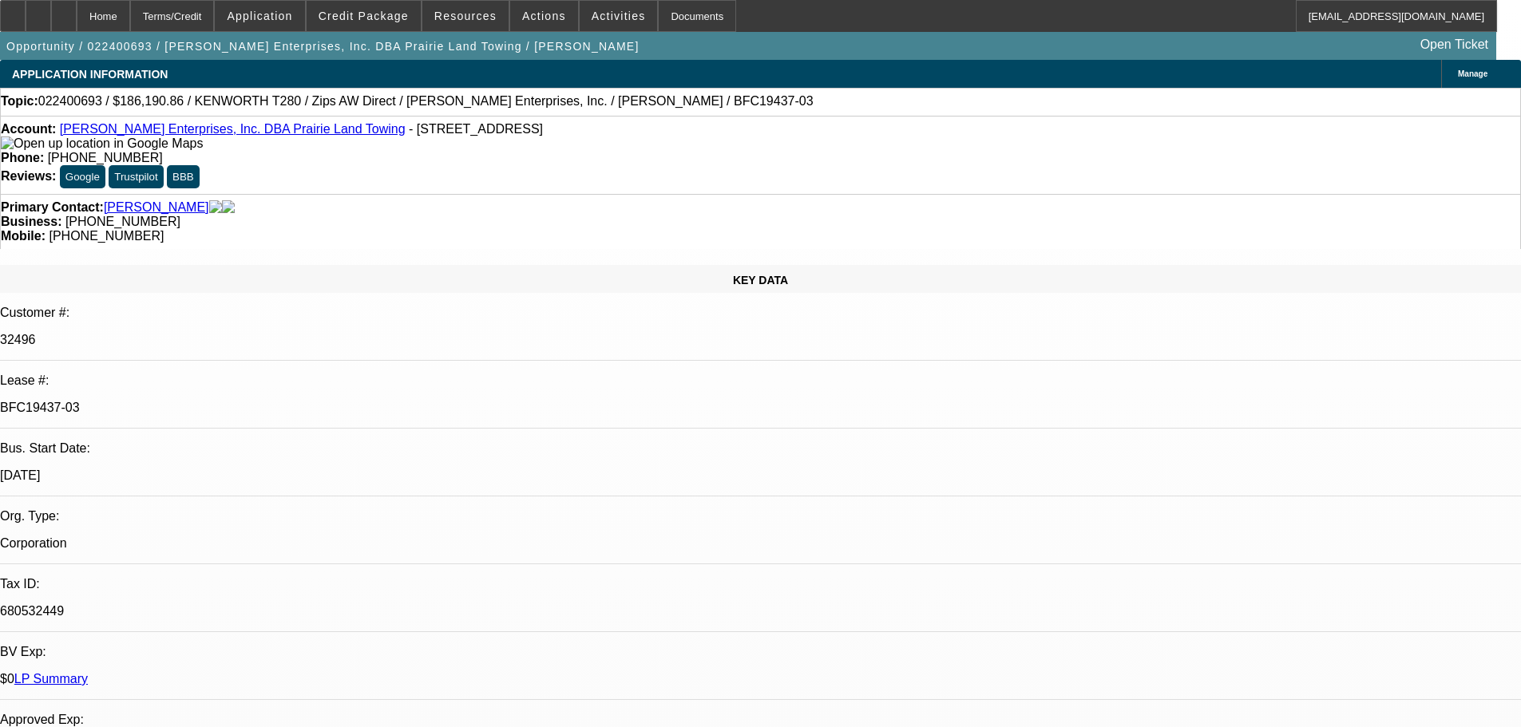
select select "0"
select select "3"
select select "0"
select select "6"
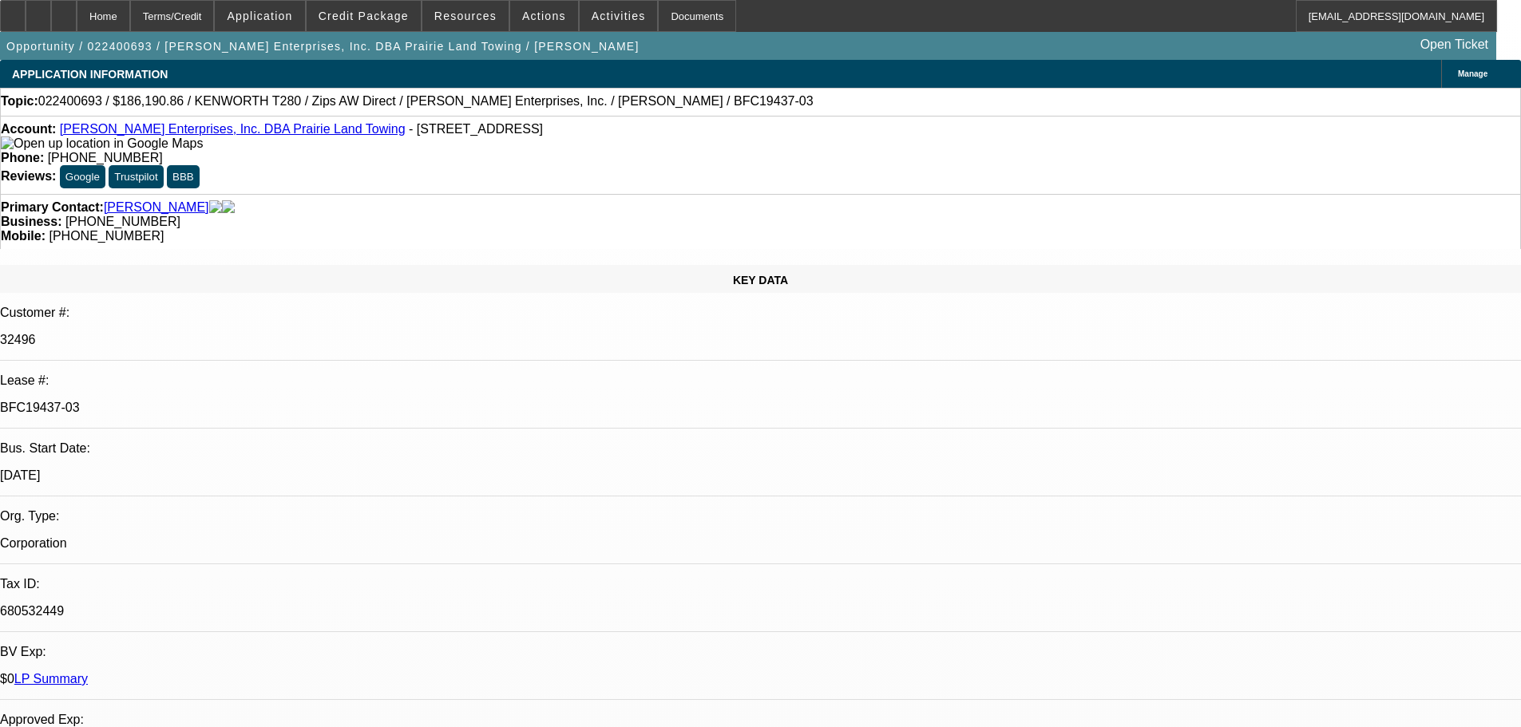
select select "0"
select select "6"
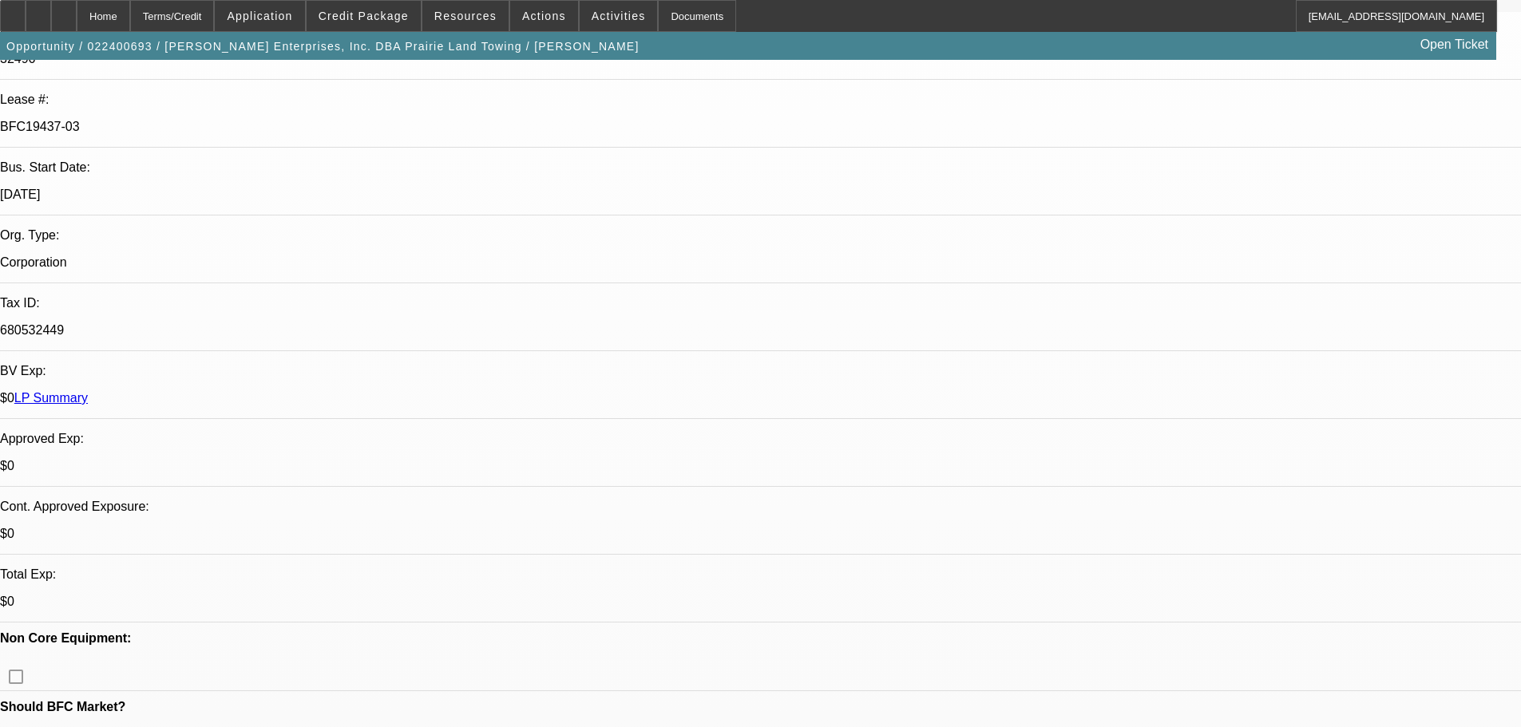
scroll to position [319, 0]
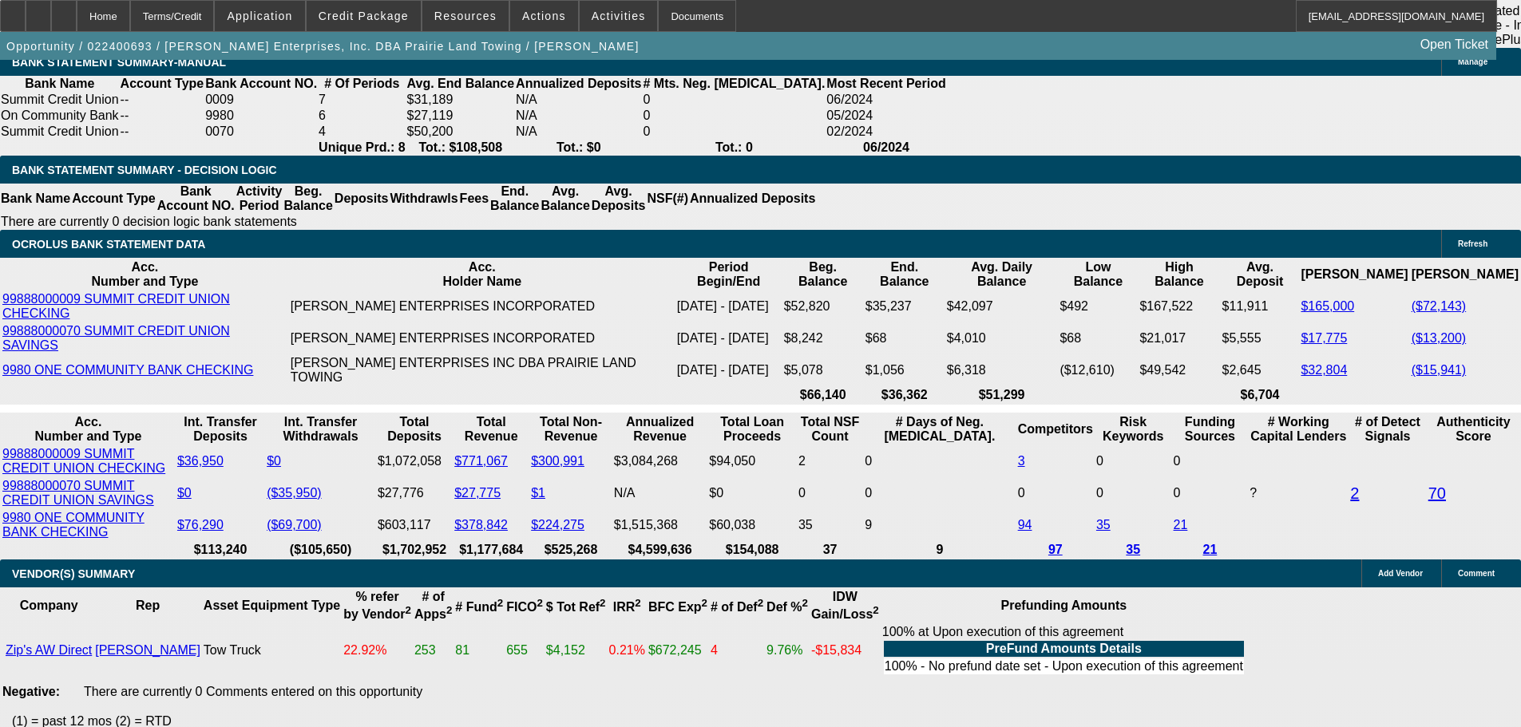
scroll to position [3125, 0]
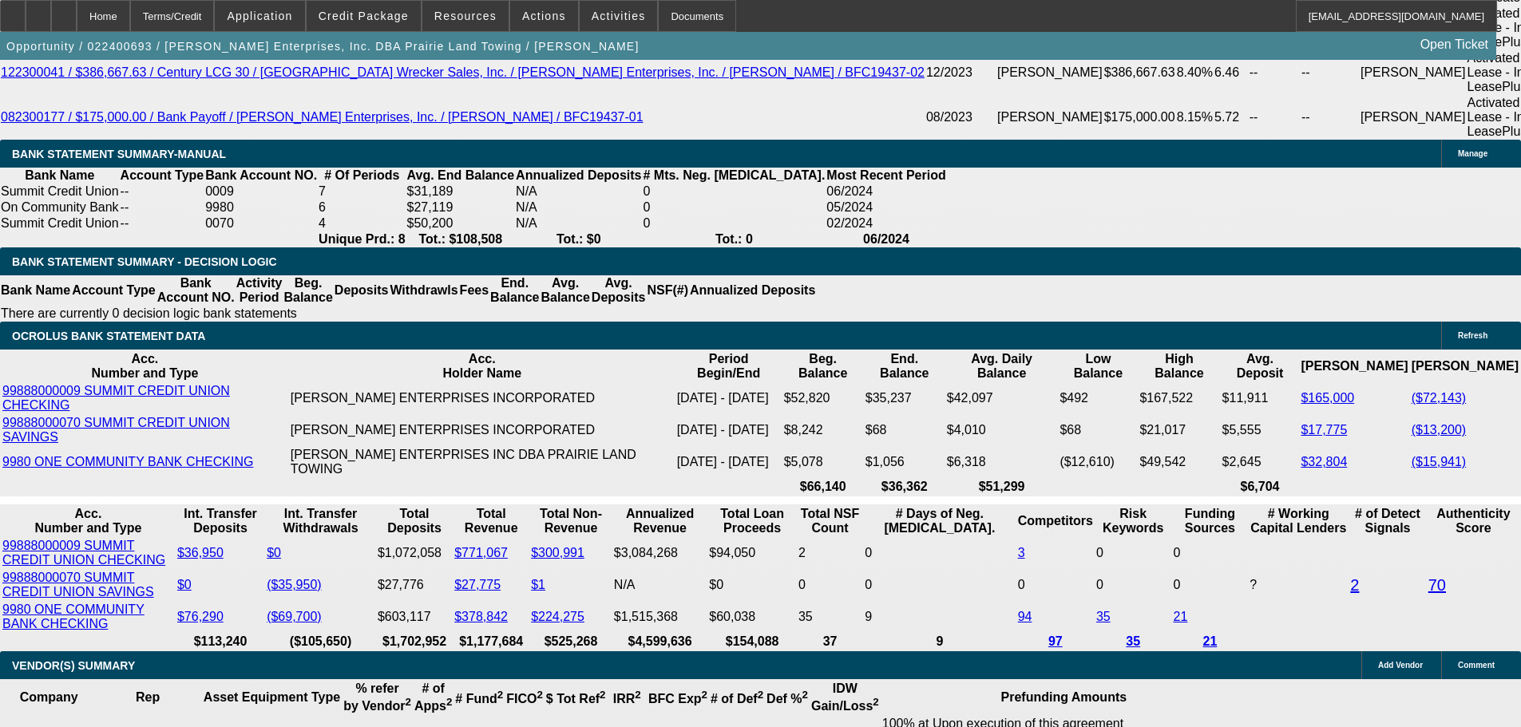
type input "7"
type input "UNKNOWN"
type input "76"
type input "$11,935.52"
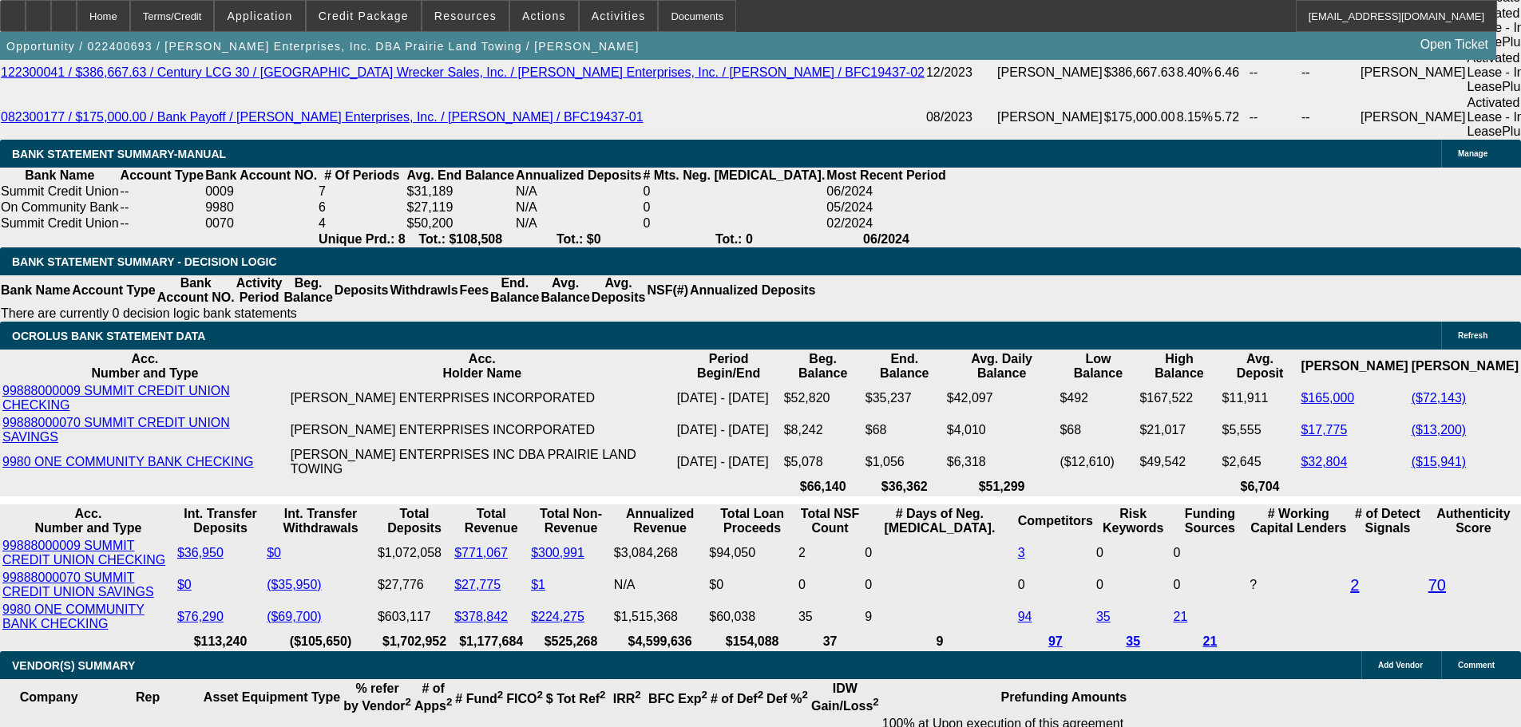
type input "76/"
type input "."
type input "7"
type input "$3,174.37"
type input "75"
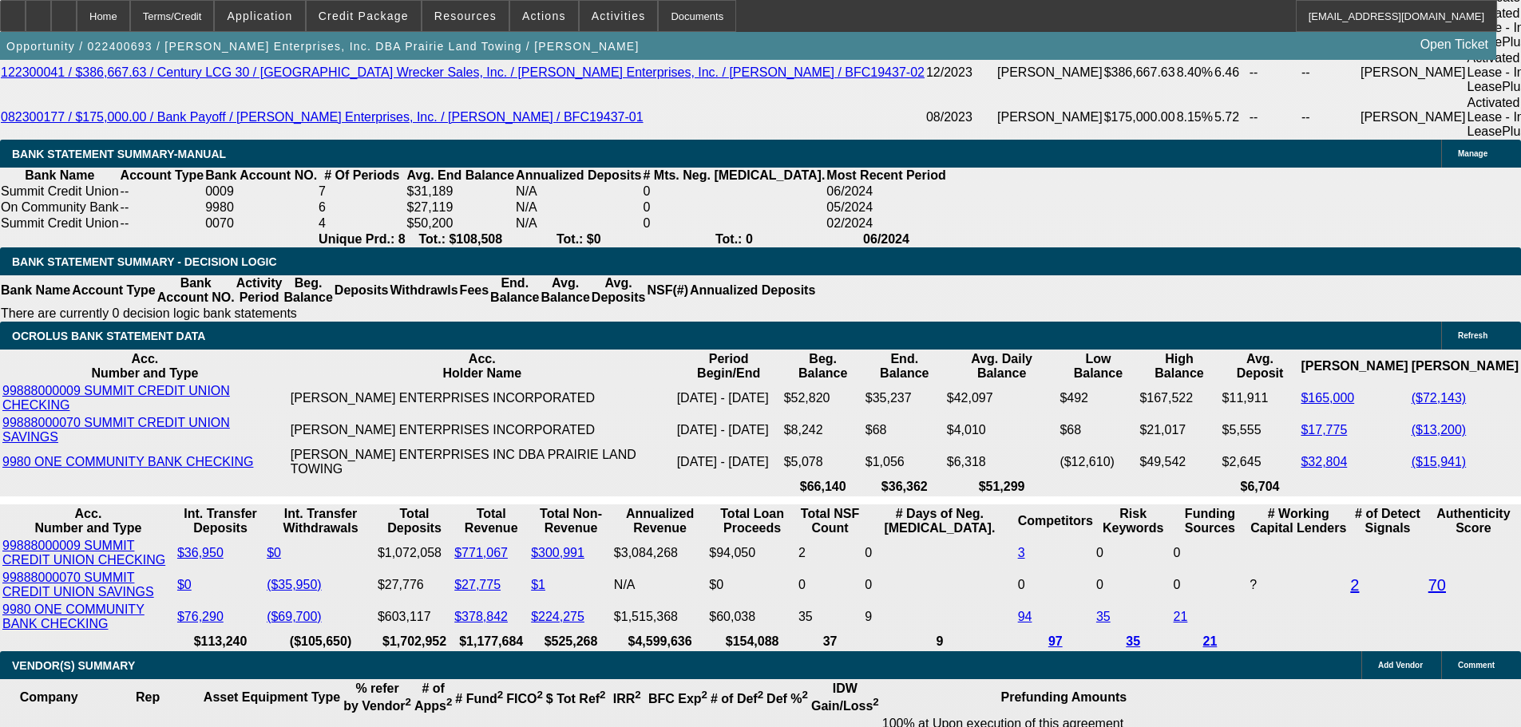
type input "$11,786.80"
type input "675"
type input "$104,732.36"
type input "6.75"
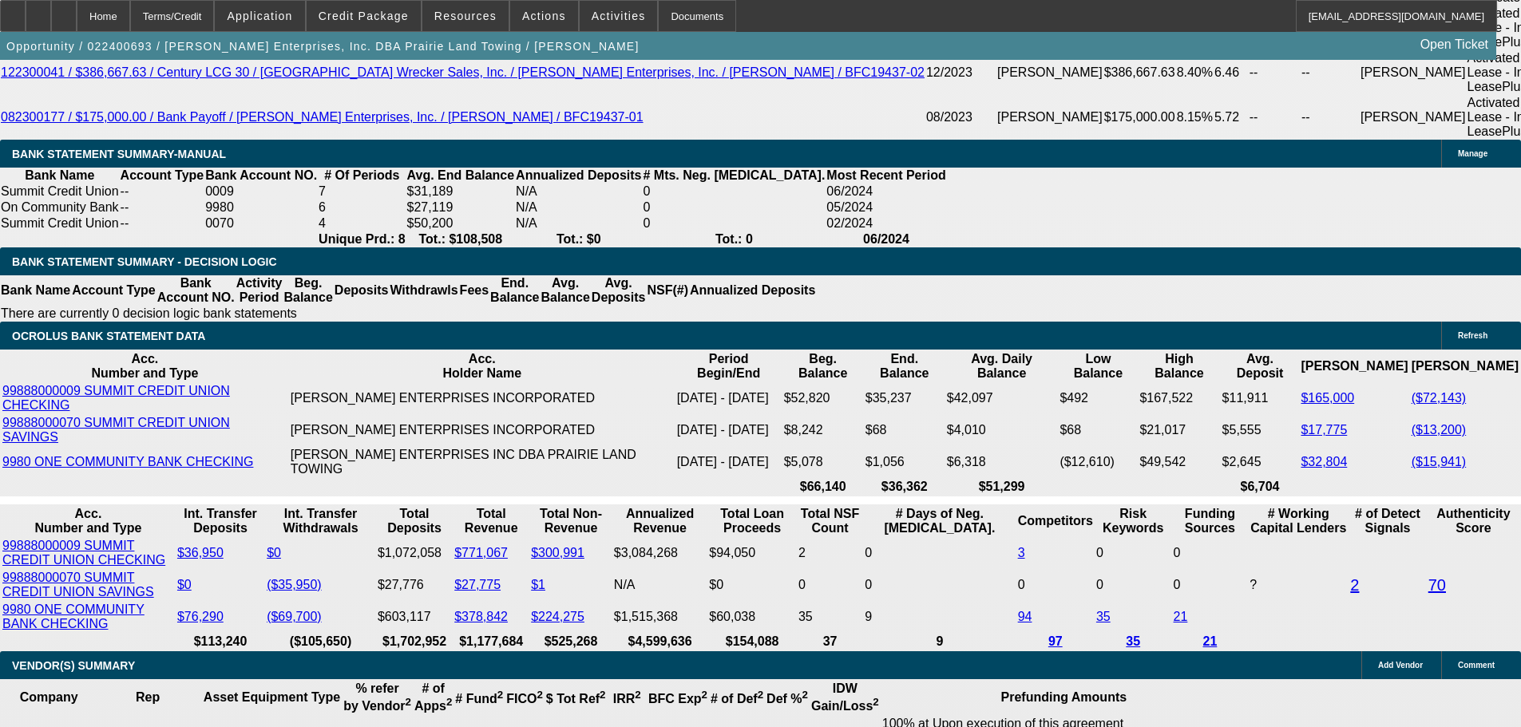
type input "$3,152.06"
type input "6.75"
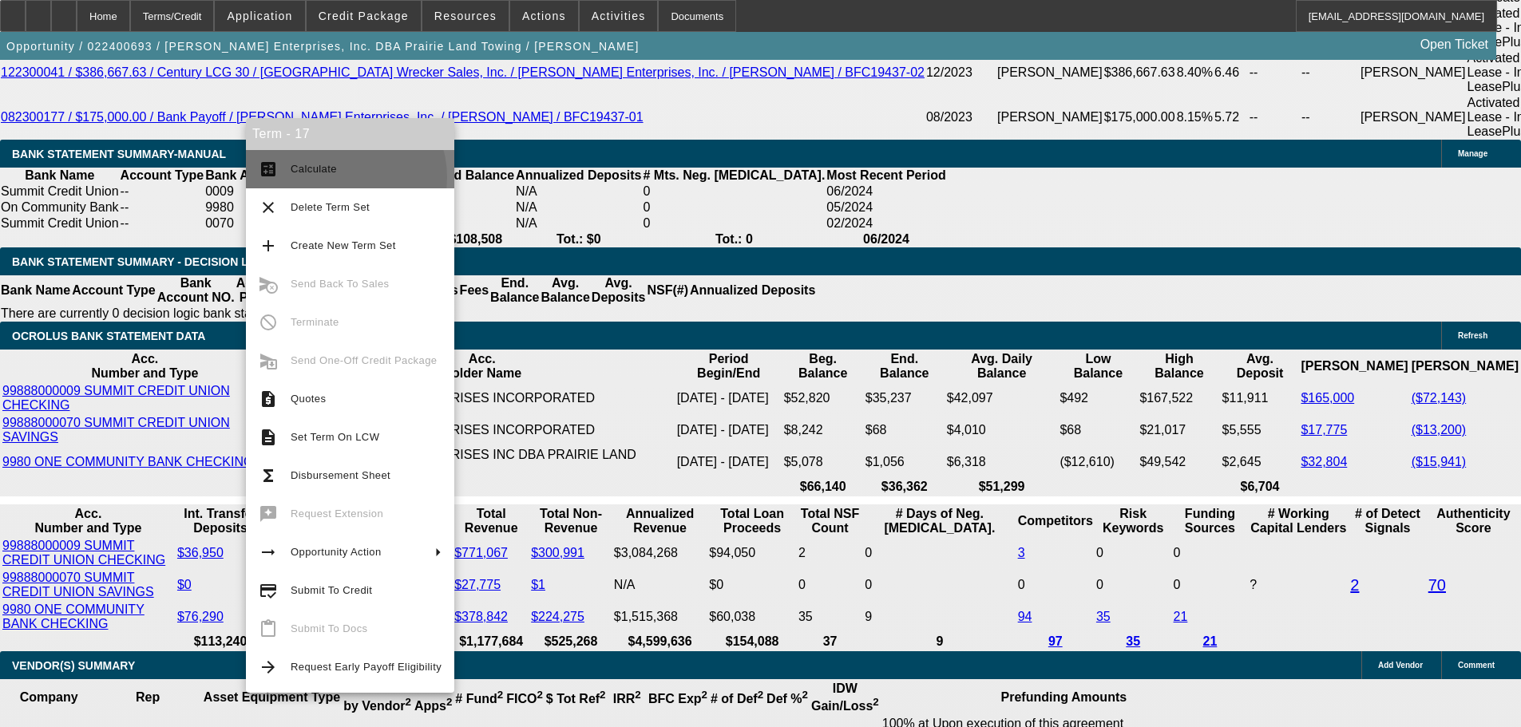
click at [339, 177] on span "Calculate" at bounding box center [366, 169] width 151 height 19
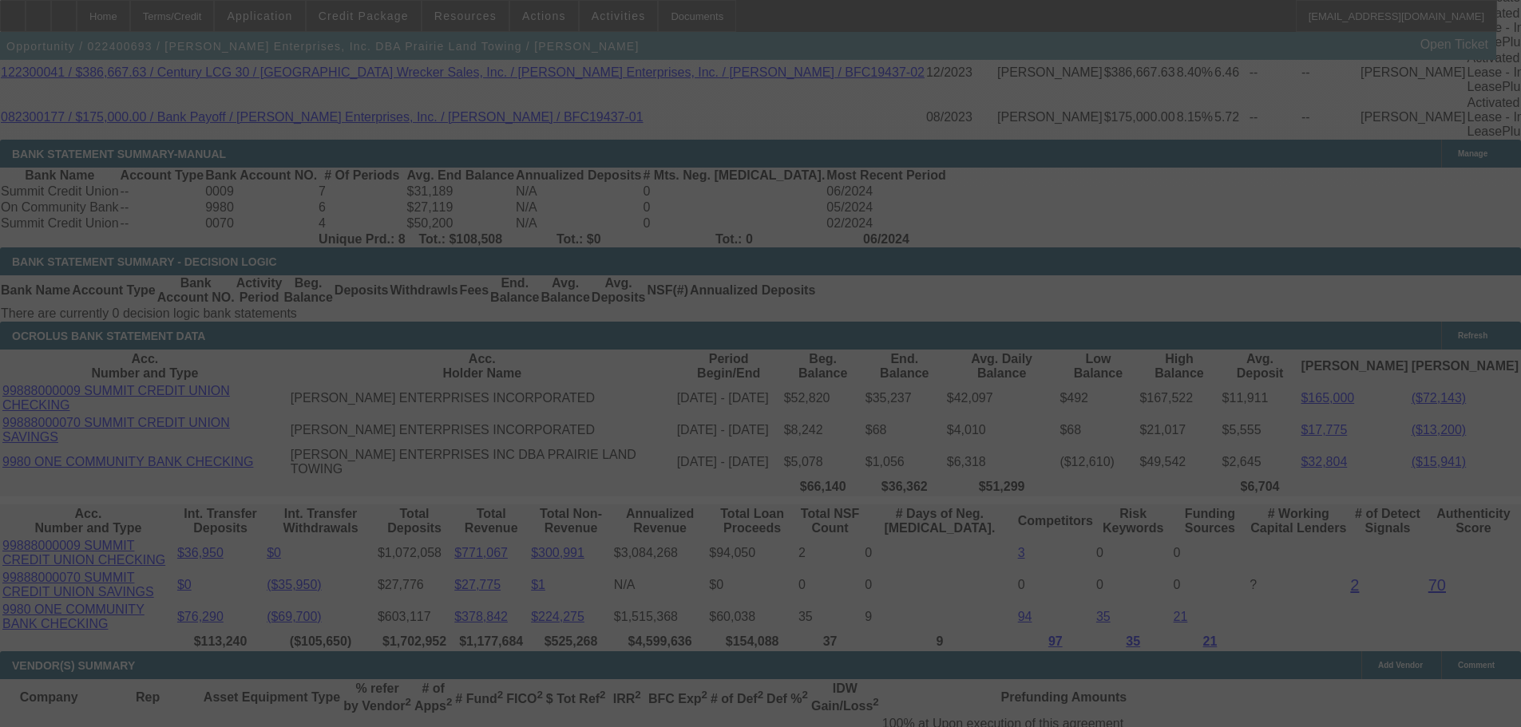
select select "0"
select select "3"
select select "0"
select select "6"
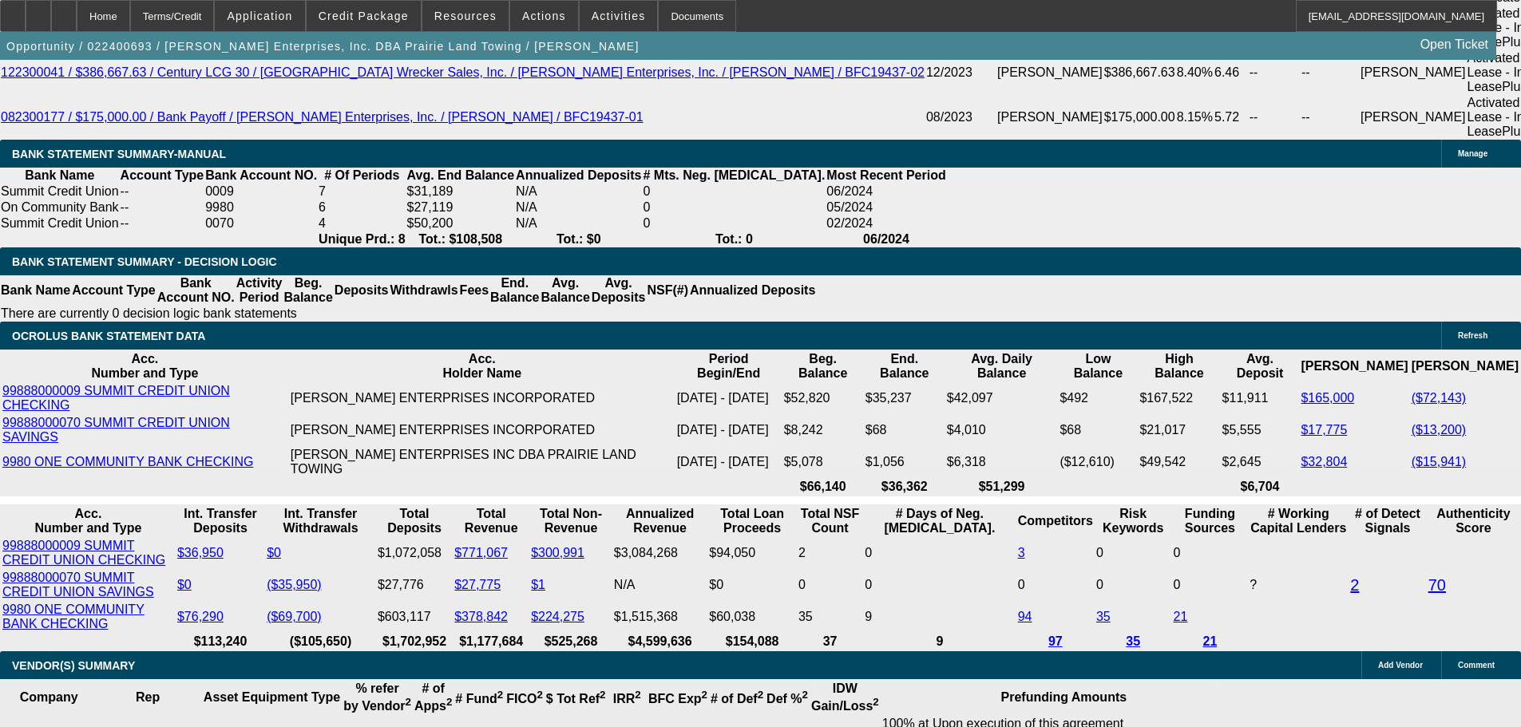
type input "6."
type input "UNKNOWN"
type input "$3,085.72"
type input "6.75"
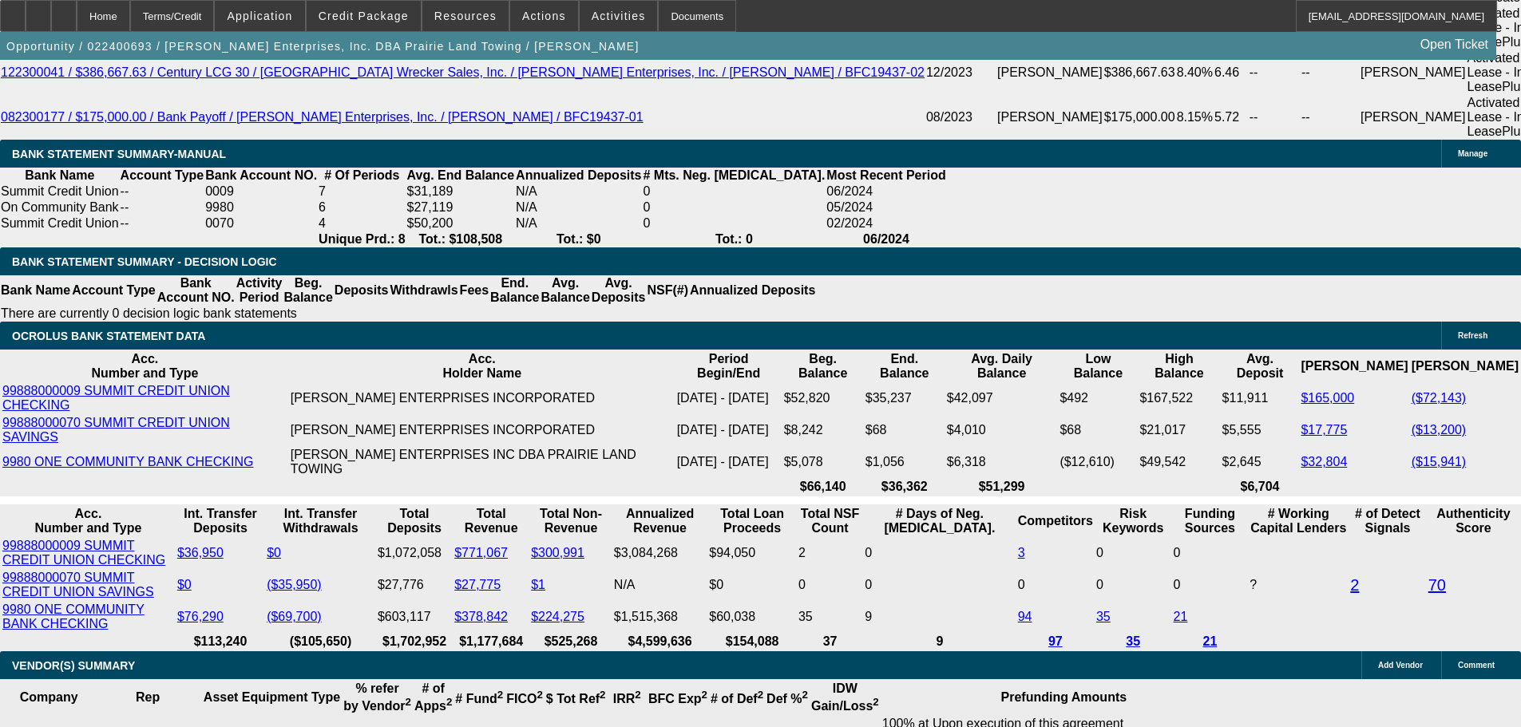
type input "$3,147.62"
type input "6.74"
type input "$3,151.17"
type input "6.74"
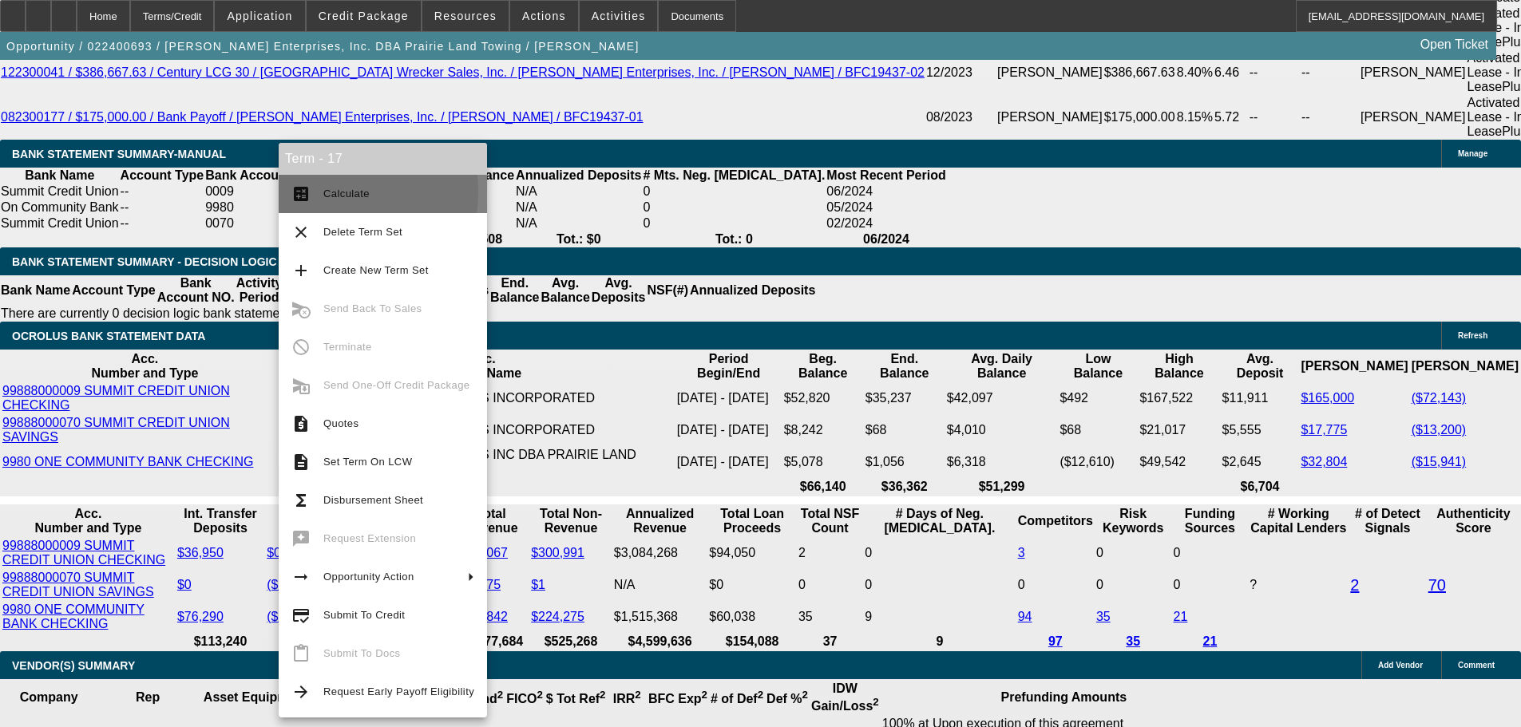
click at [327, 192] on span "Calculate" at bounding box center [346, 194] width 46 height 12
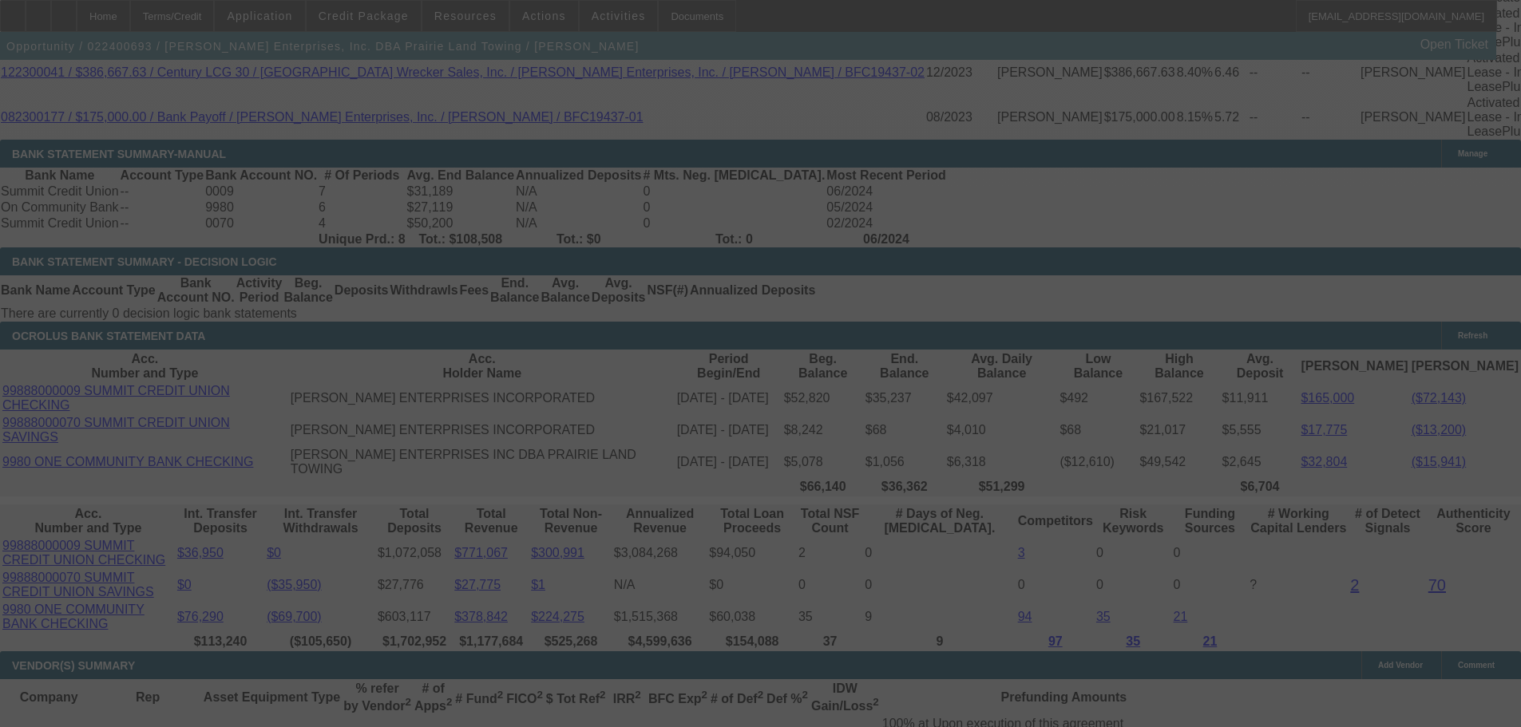
select select "0"
select select "3"
select select "0"
select select "6"
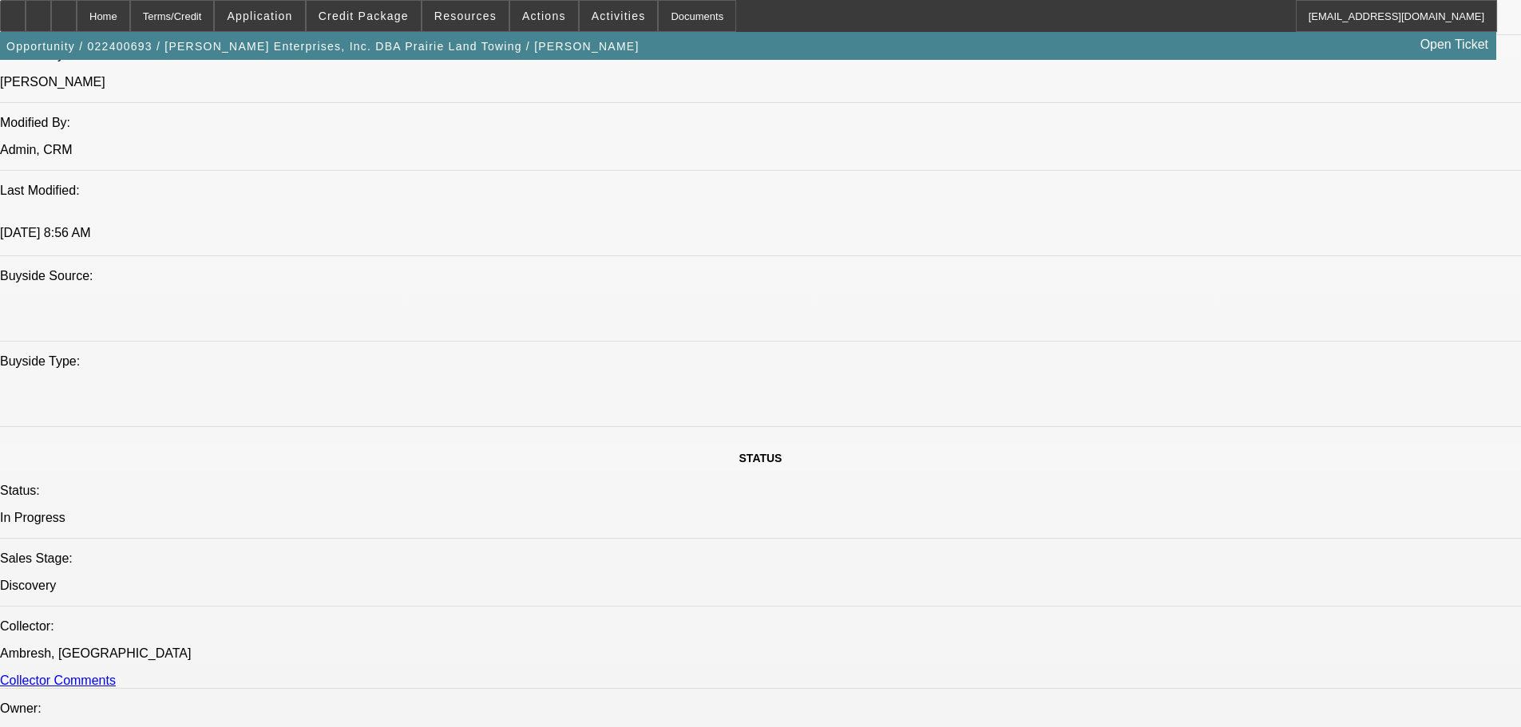
scroll to position [1688, 0]
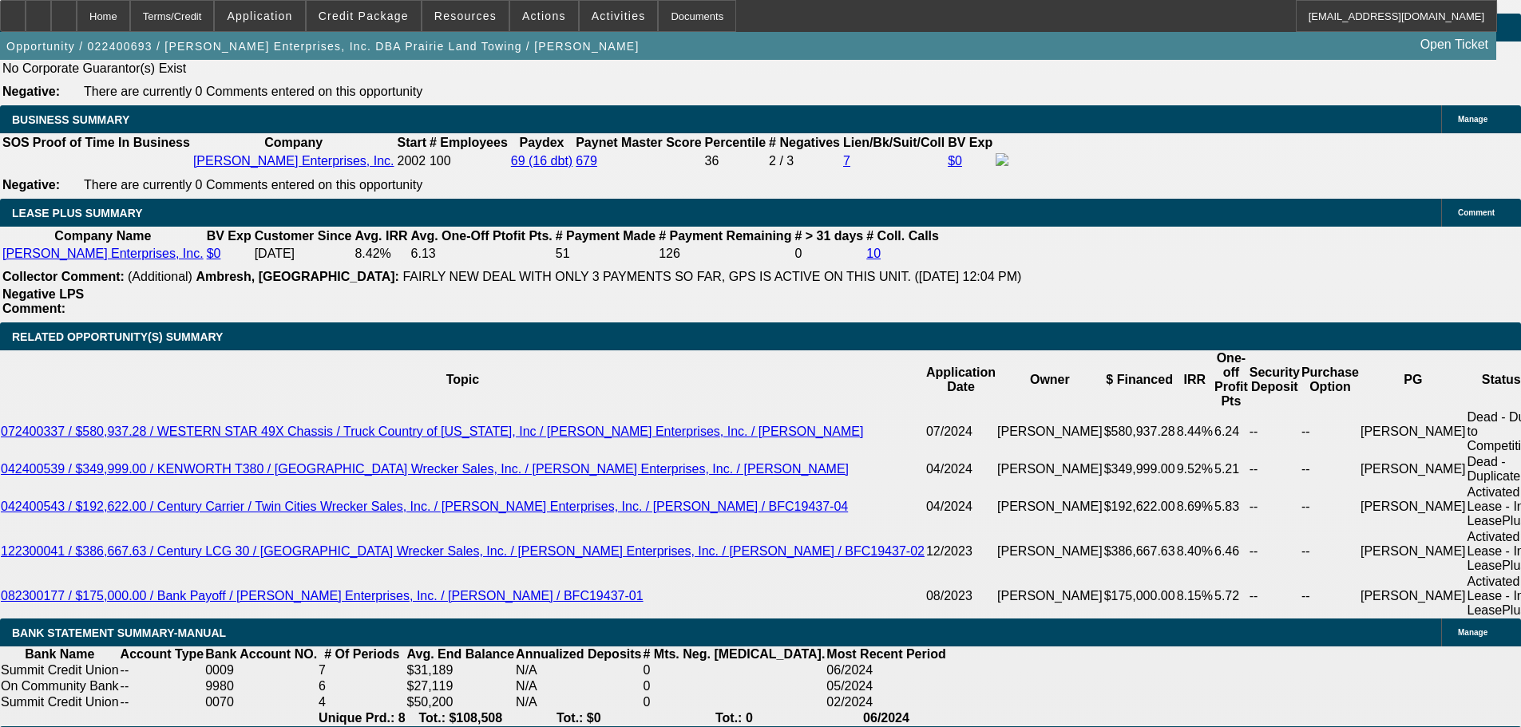
scroll to position [2965, 0]
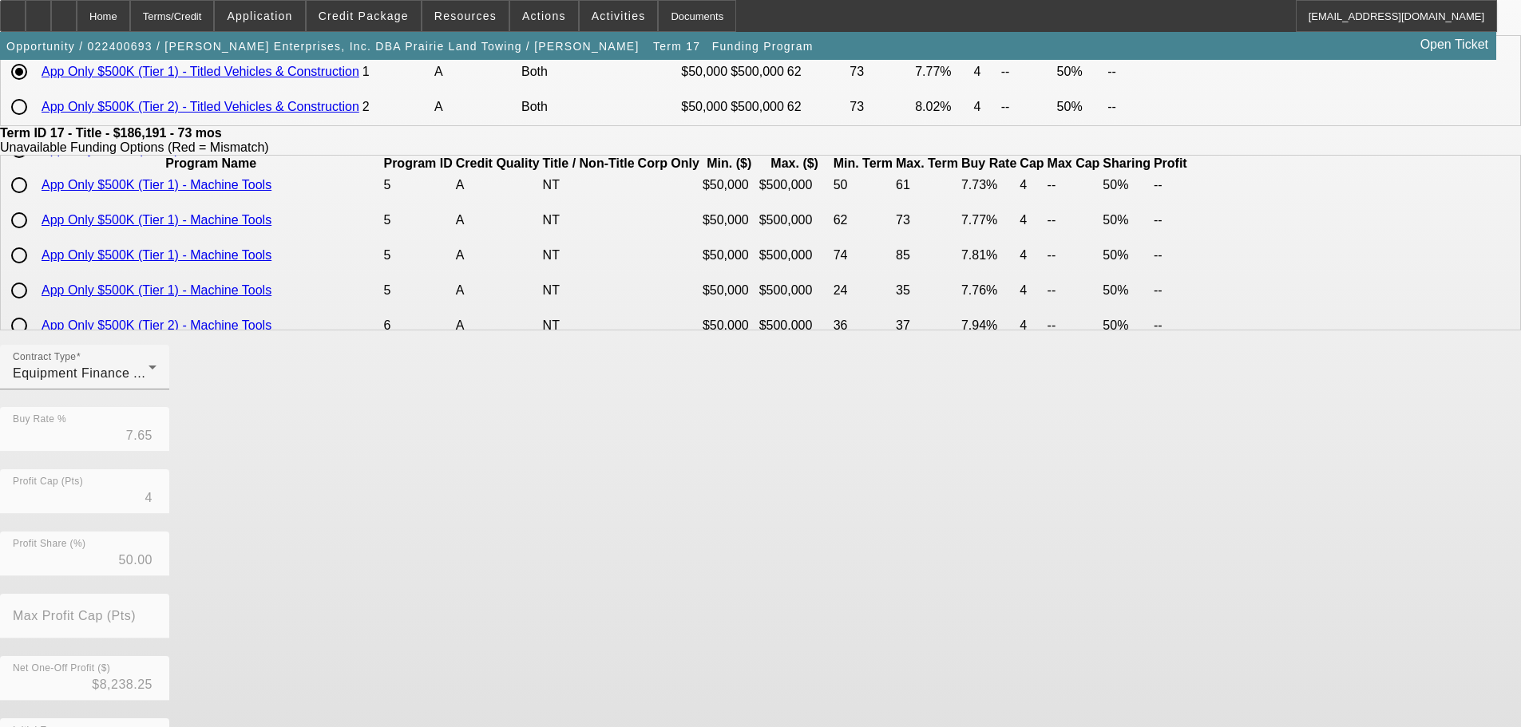
scroll to position [319, 0]
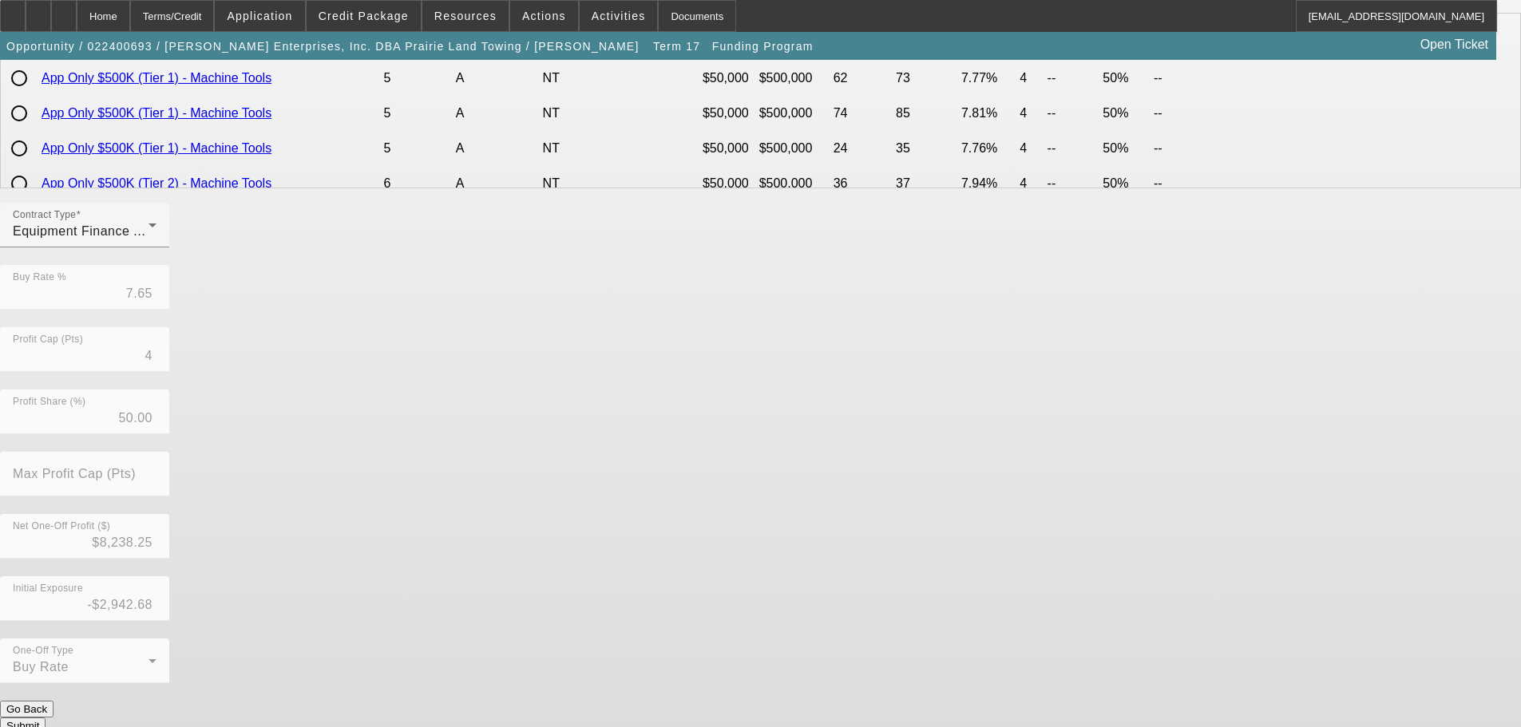
click at [46, 718] on button "Submit" at bounding box center [23, 726] width 46 height 17
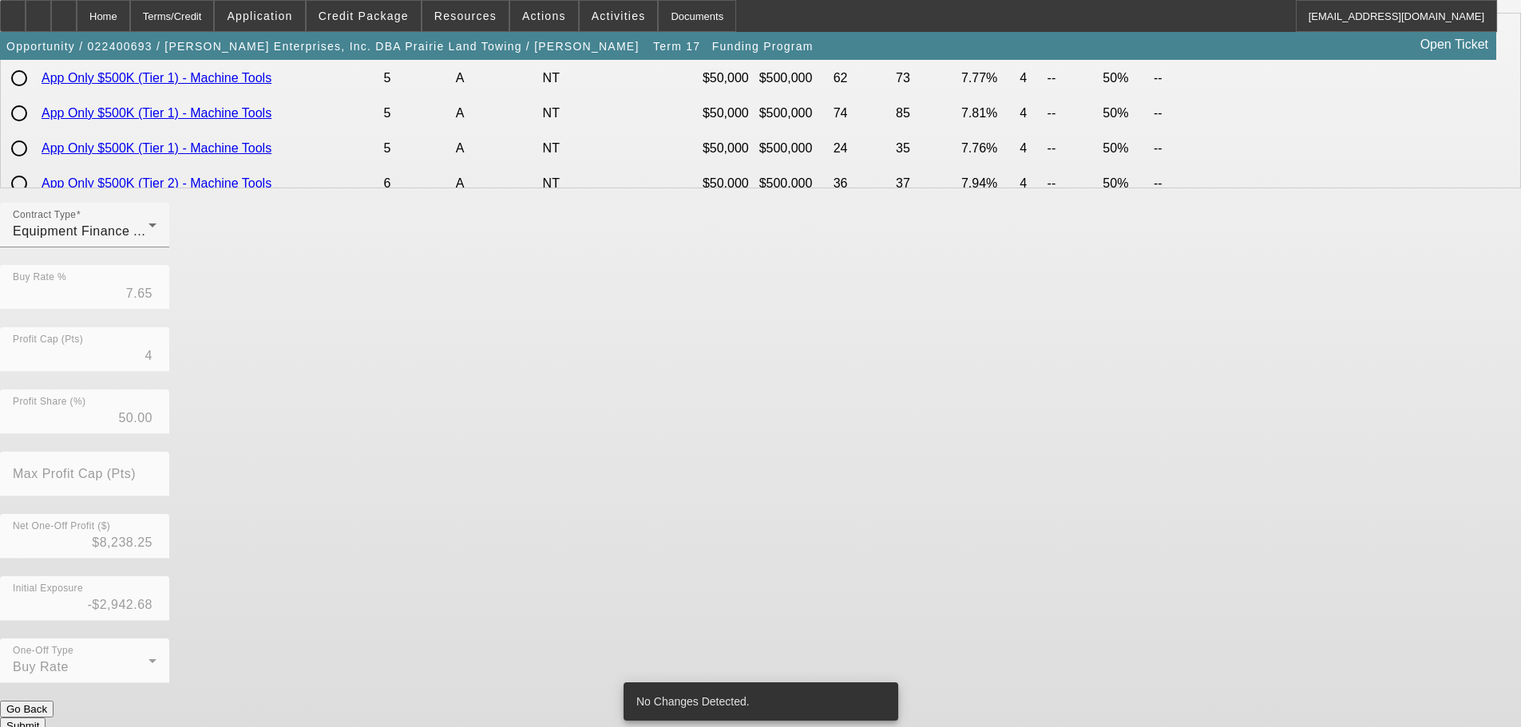
click at [46, 718] on button "Submit" at bounding box center [23, 726] width 46 height 17
drag, startPoint x: 133, startPoint y: 12, endPoint x: 126, endPoint y: 16, distance: 8.2
click at [126, 16] on div "Home" at bounding box center [103, 16] width 53 height 32
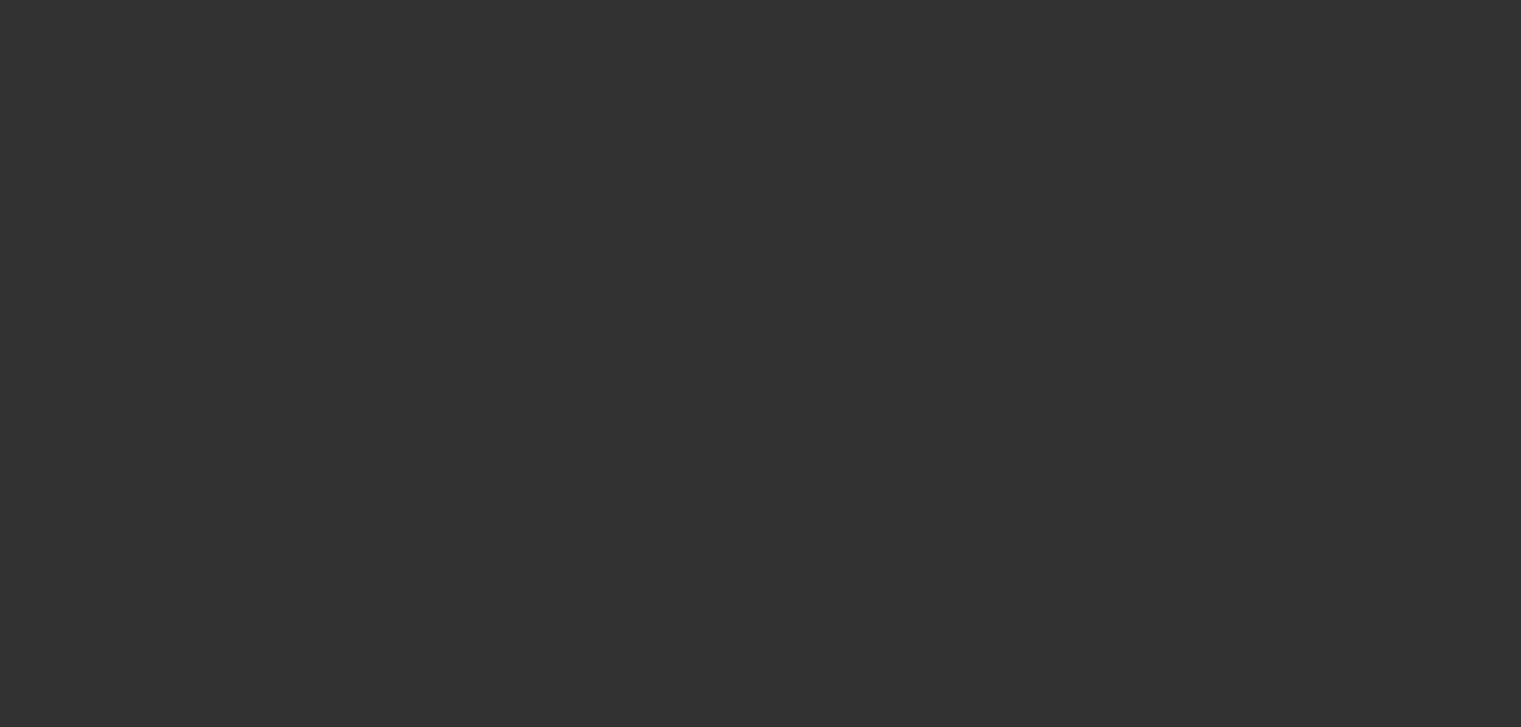
click at [126, 16] on div at bounding box center [760, 363] width 1521 height 727
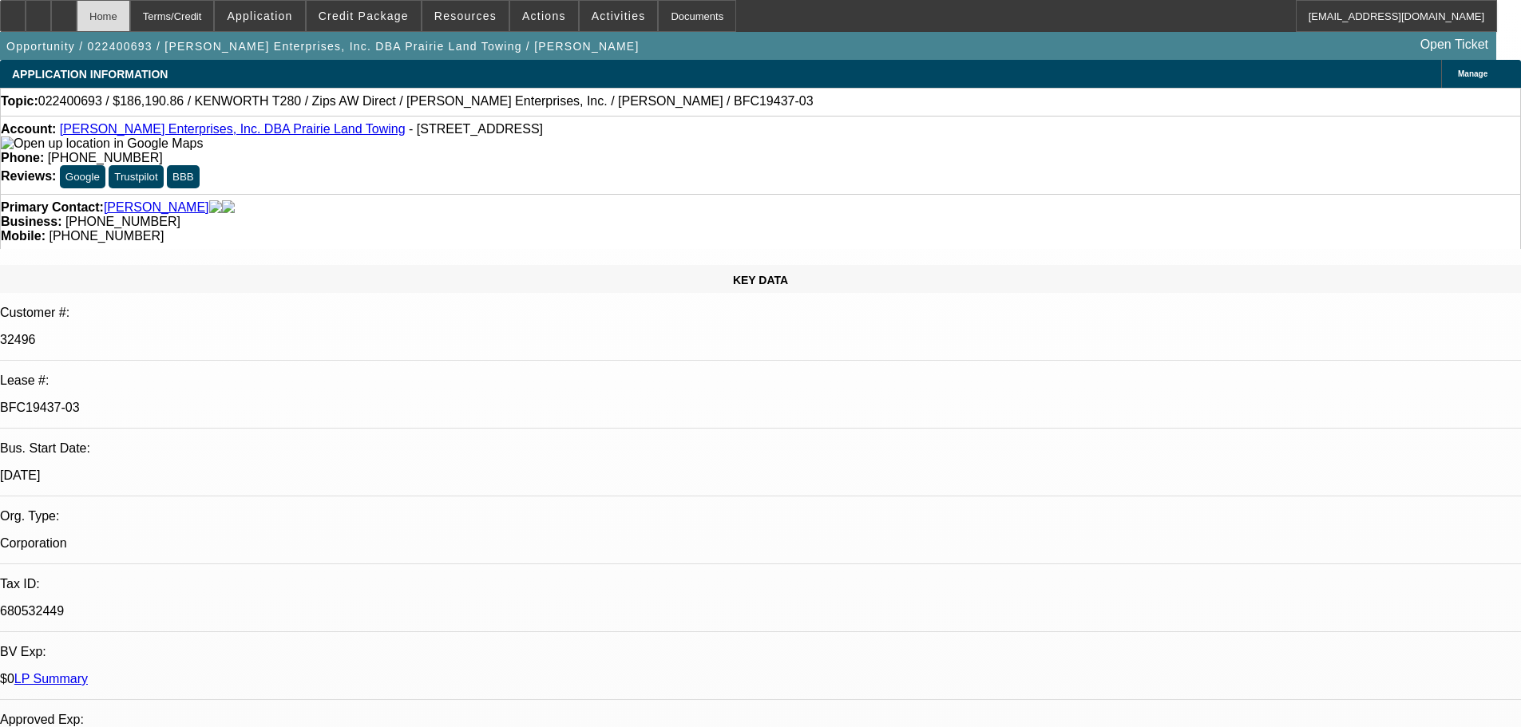
select select "0"
select select "3"
select select "0"
select select "6"
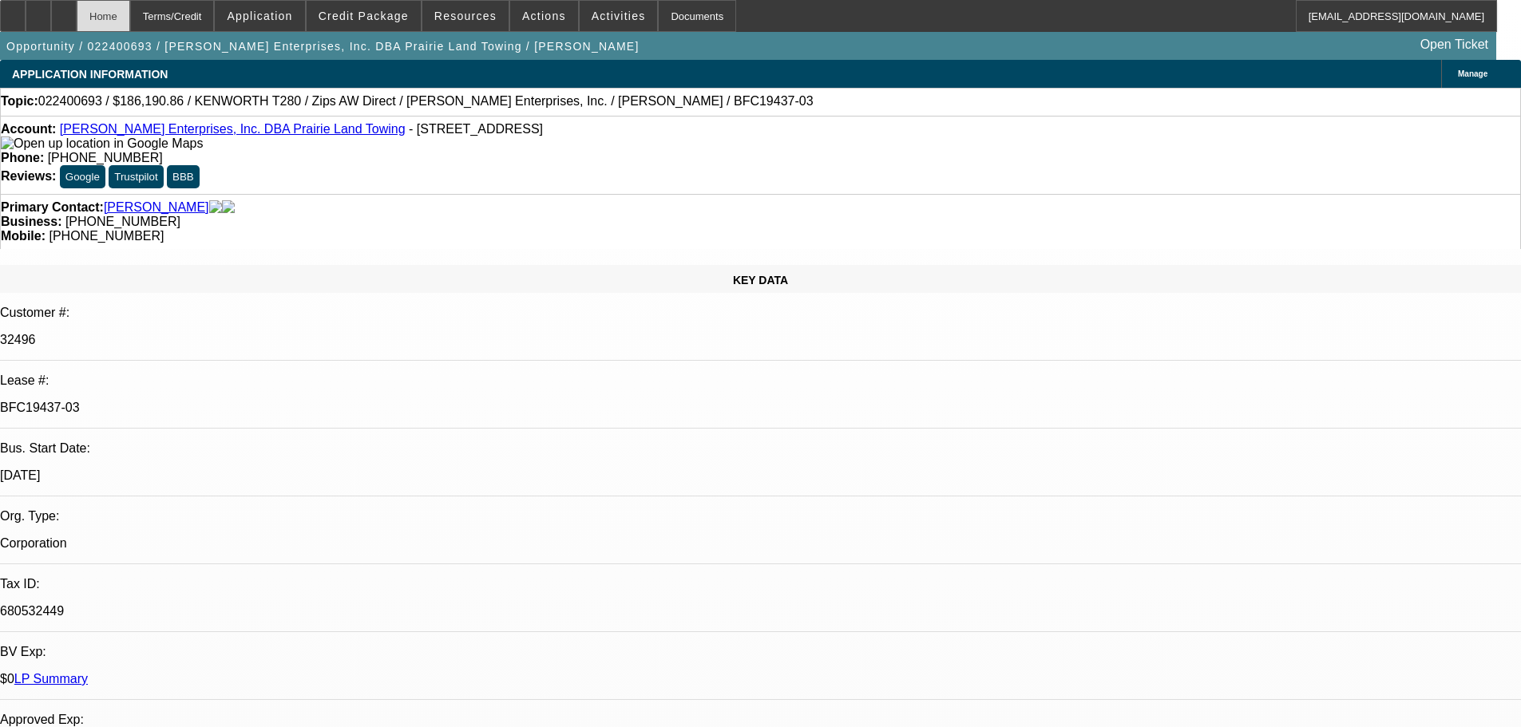
select select "0"
select select "3"
select select "0"
select select "6"
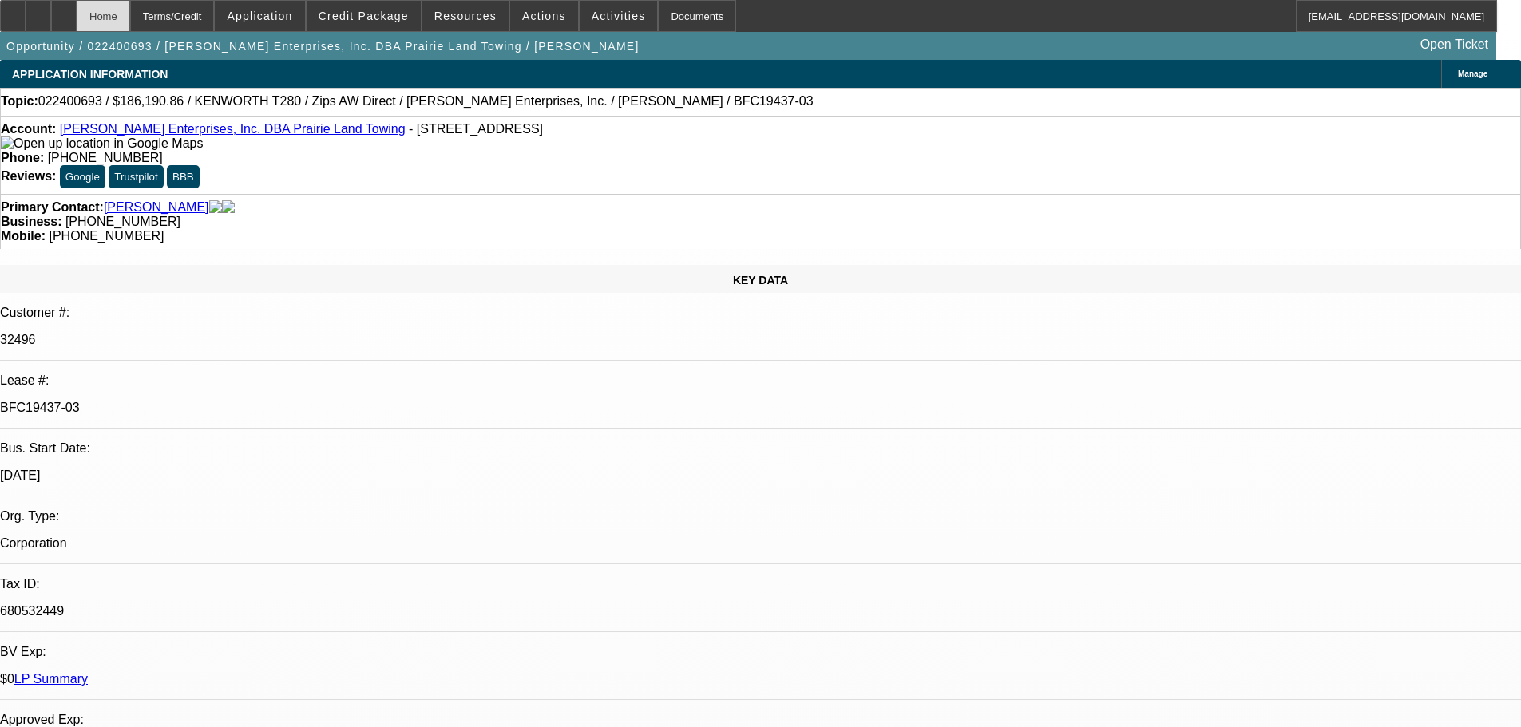
select select "0"
select select "3"
select select "0"
select select "6"
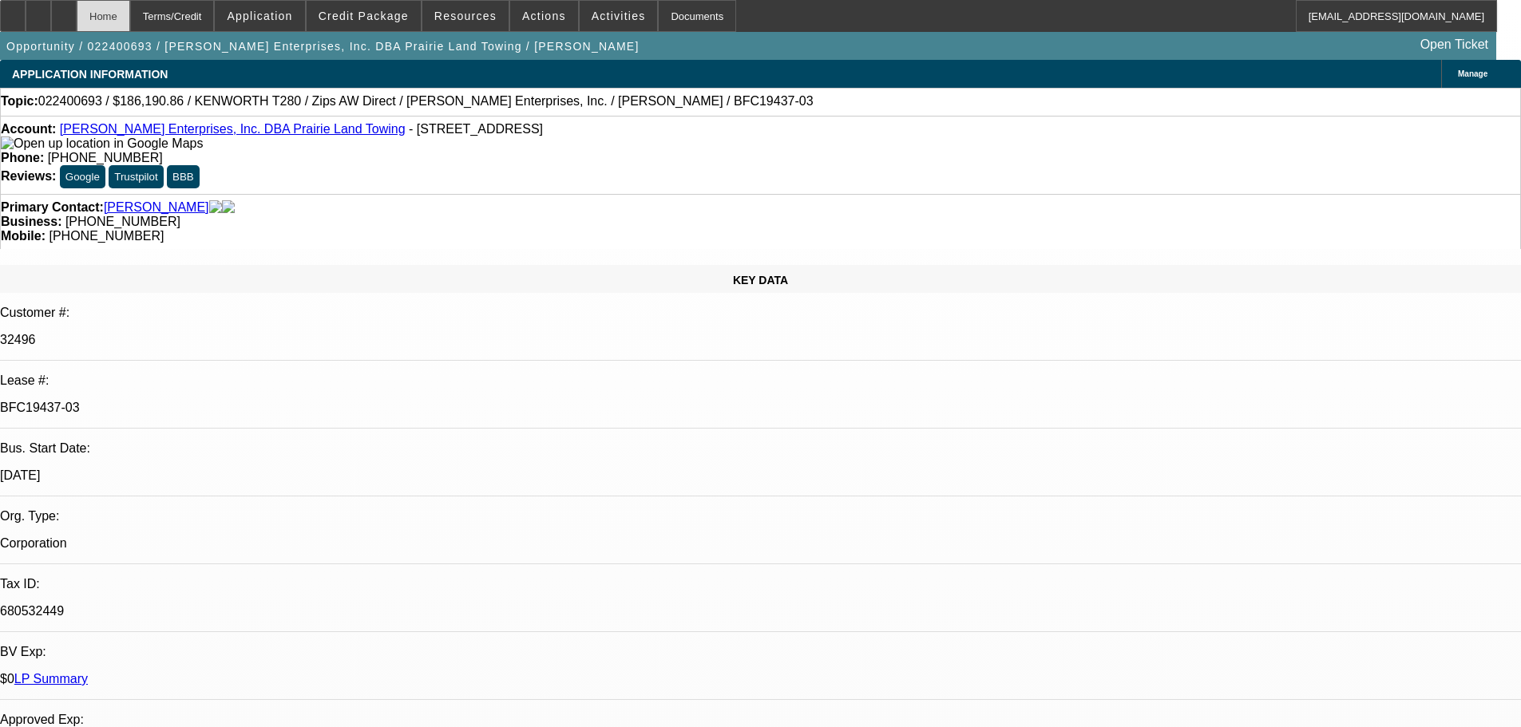
select select "0"
select select "6"
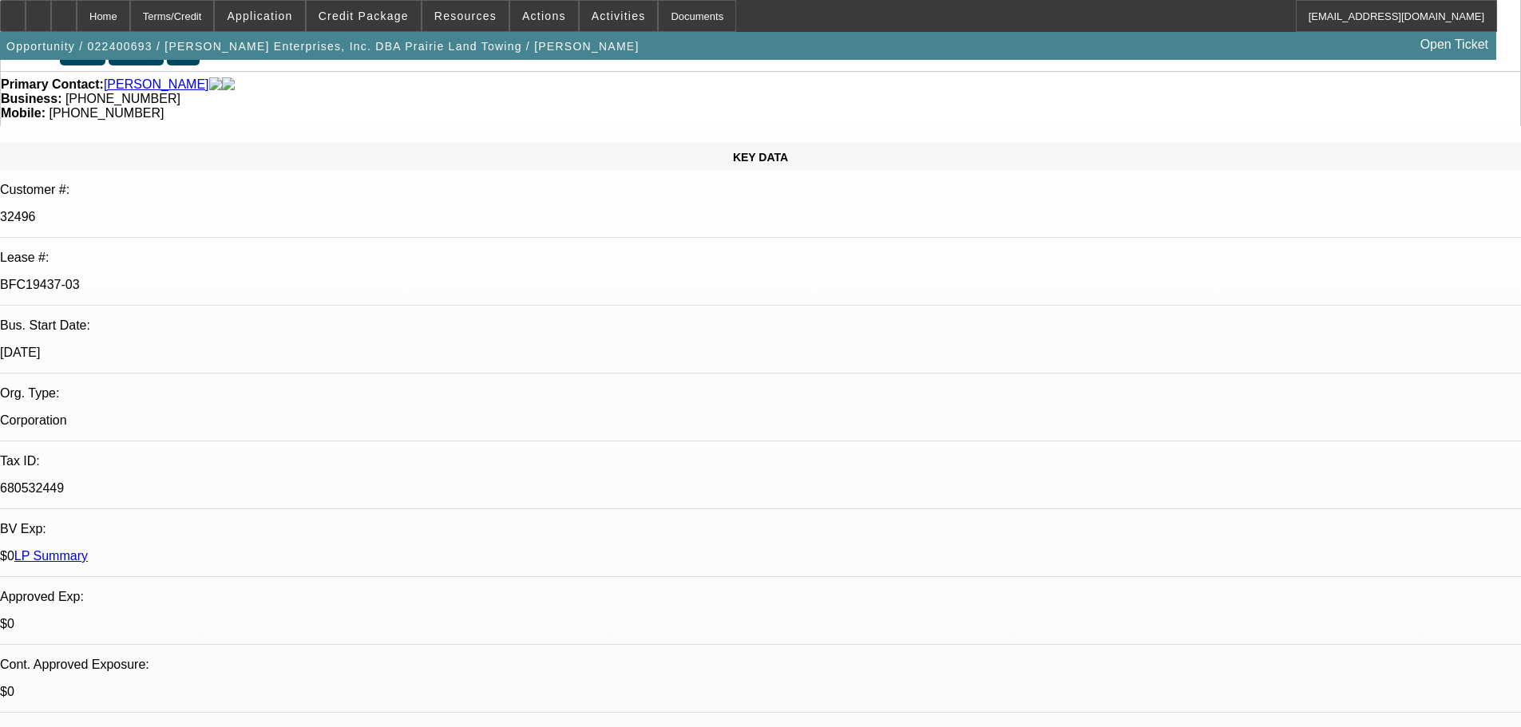
scroll to position [160, 0]
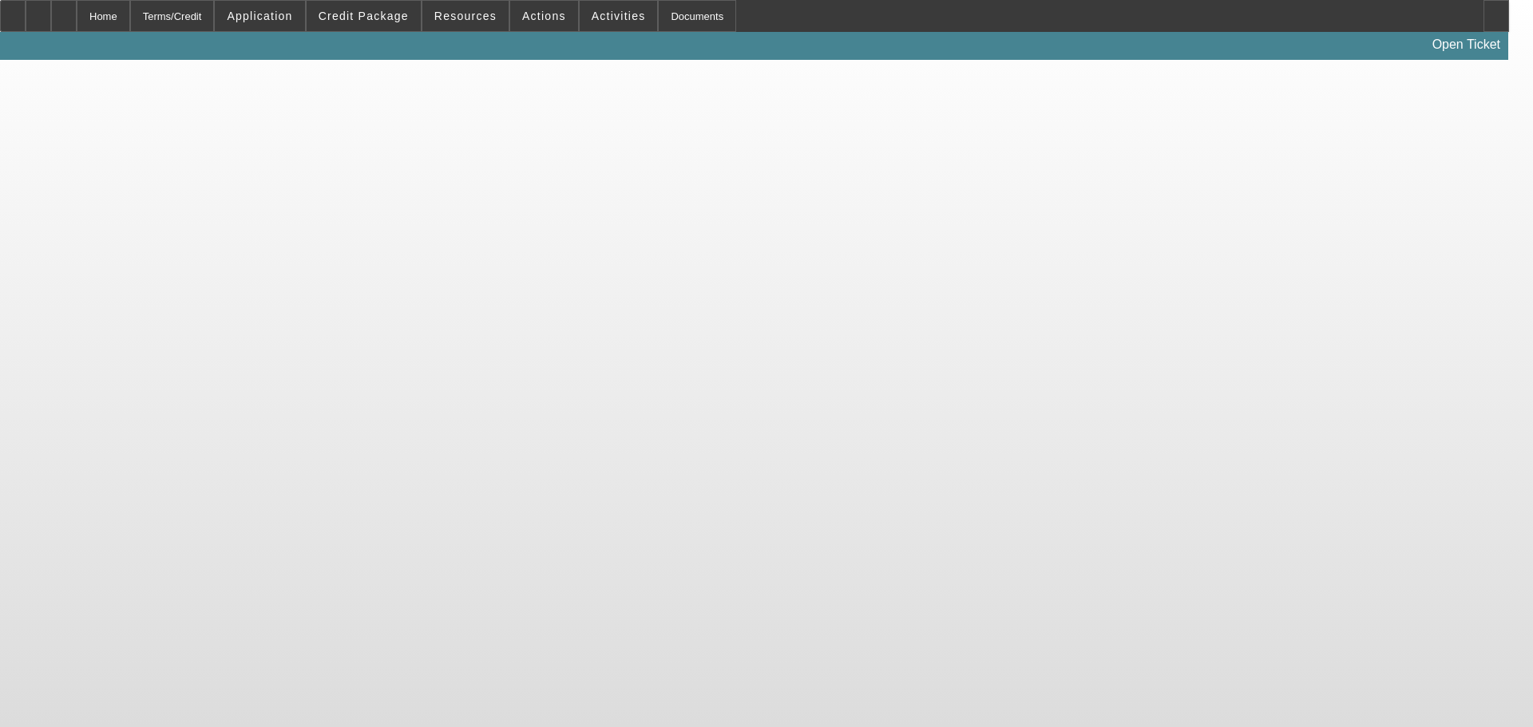
click at [1011, 592] on body "Home Terms/Credit Application Credit Package Resources Actions Activities Docum…" at bounding box center [766, 363] width 1533 height 727
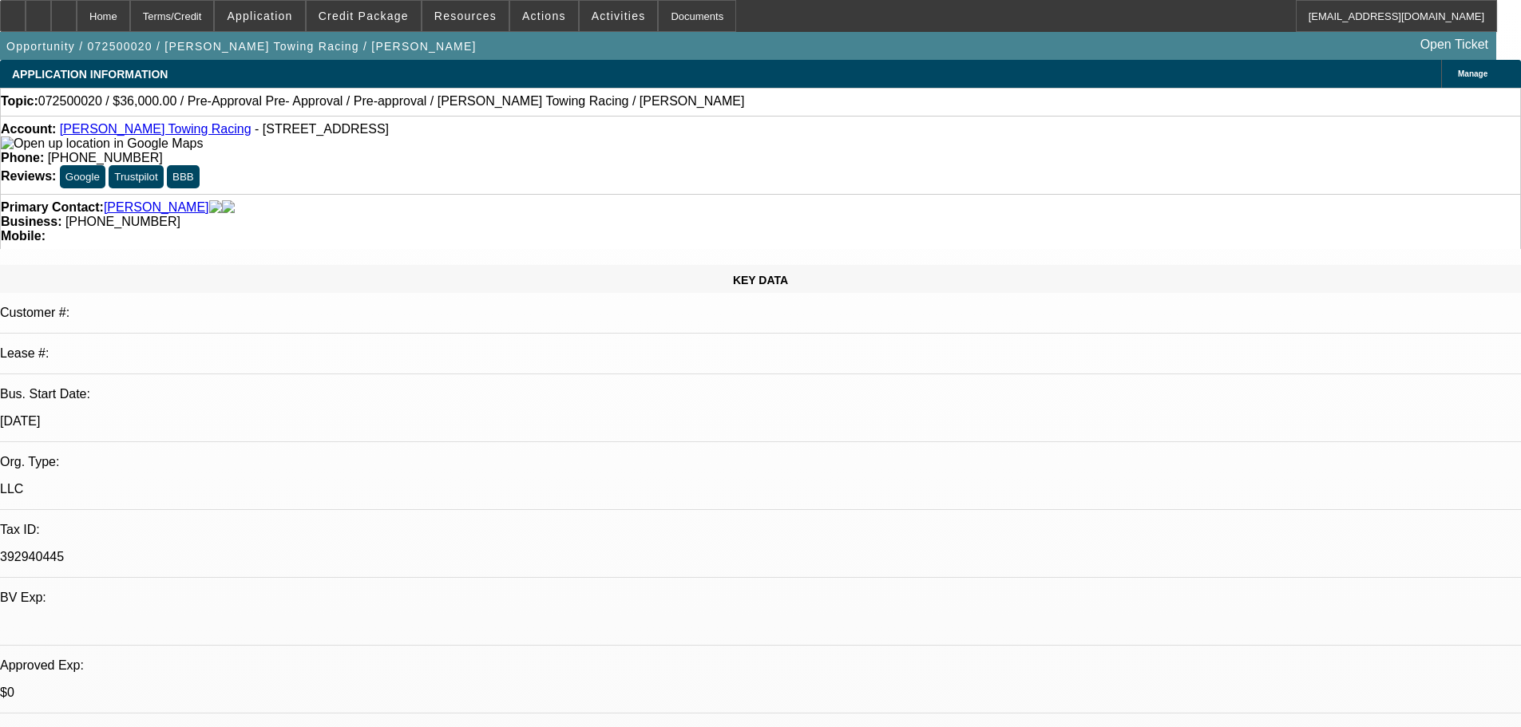
select select "0.1"
select select "2"
select select "0"
select select "6"
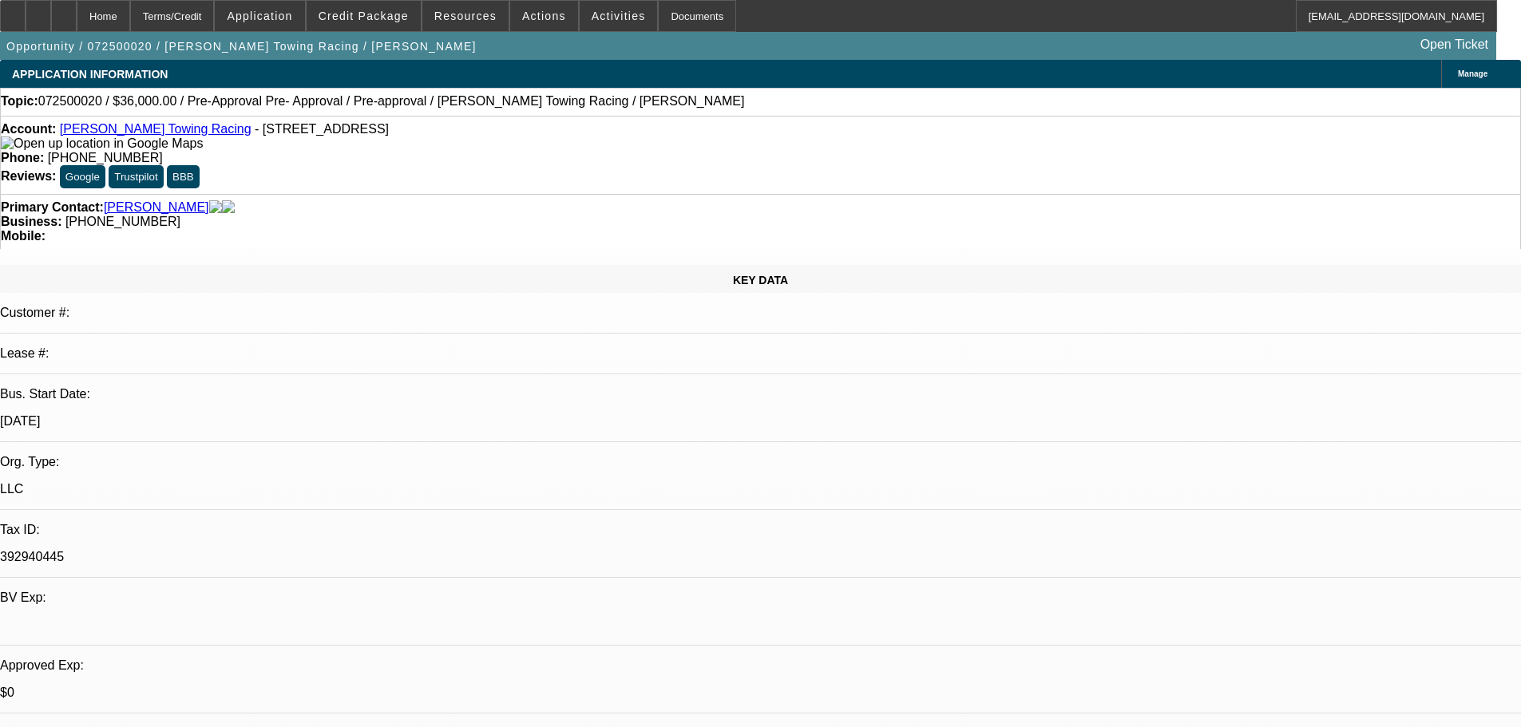
select select "0.1"
select select "2"
select select "0"
select select "6"
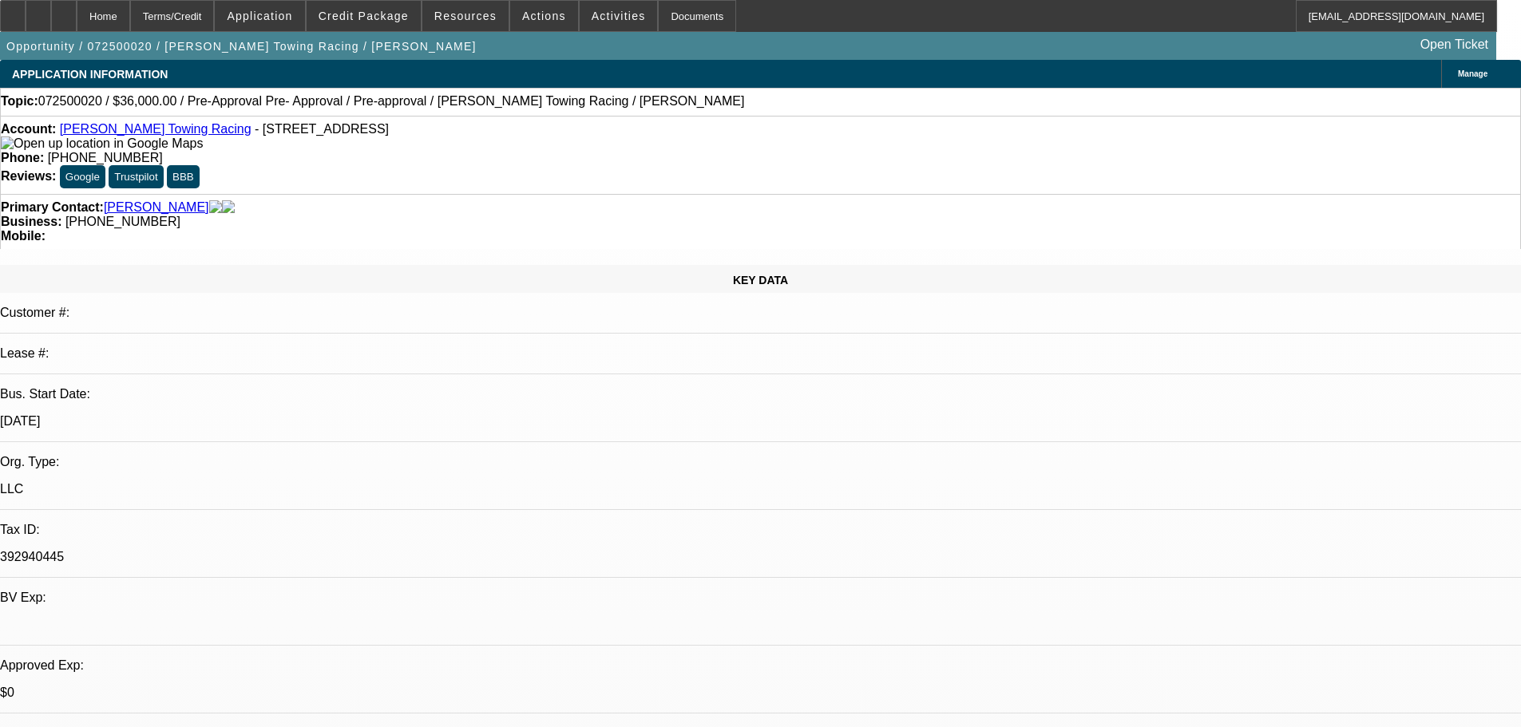
select select "0.1"
select select "2"
select select "0"
select select "6"
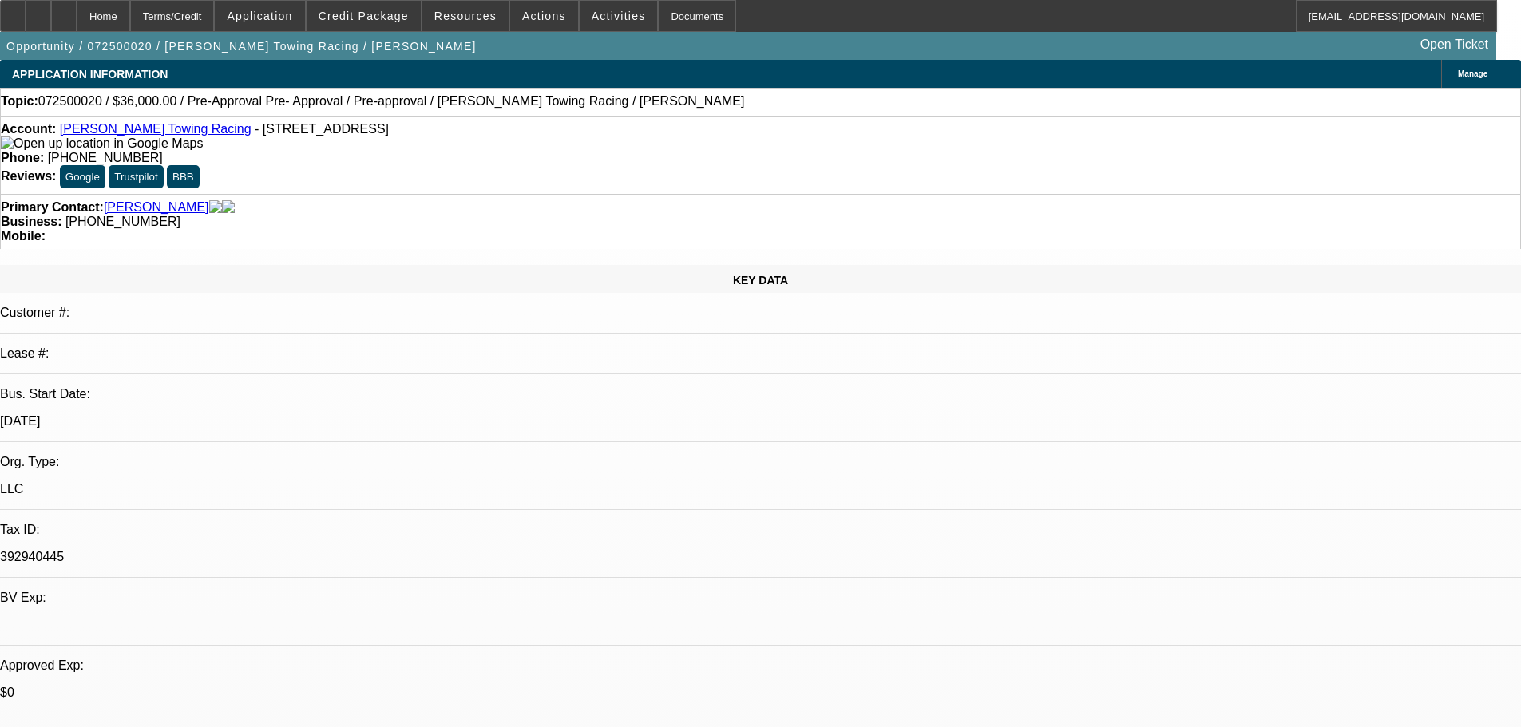
select select "0.1"
select select "2"
select select "0"
select select "6"
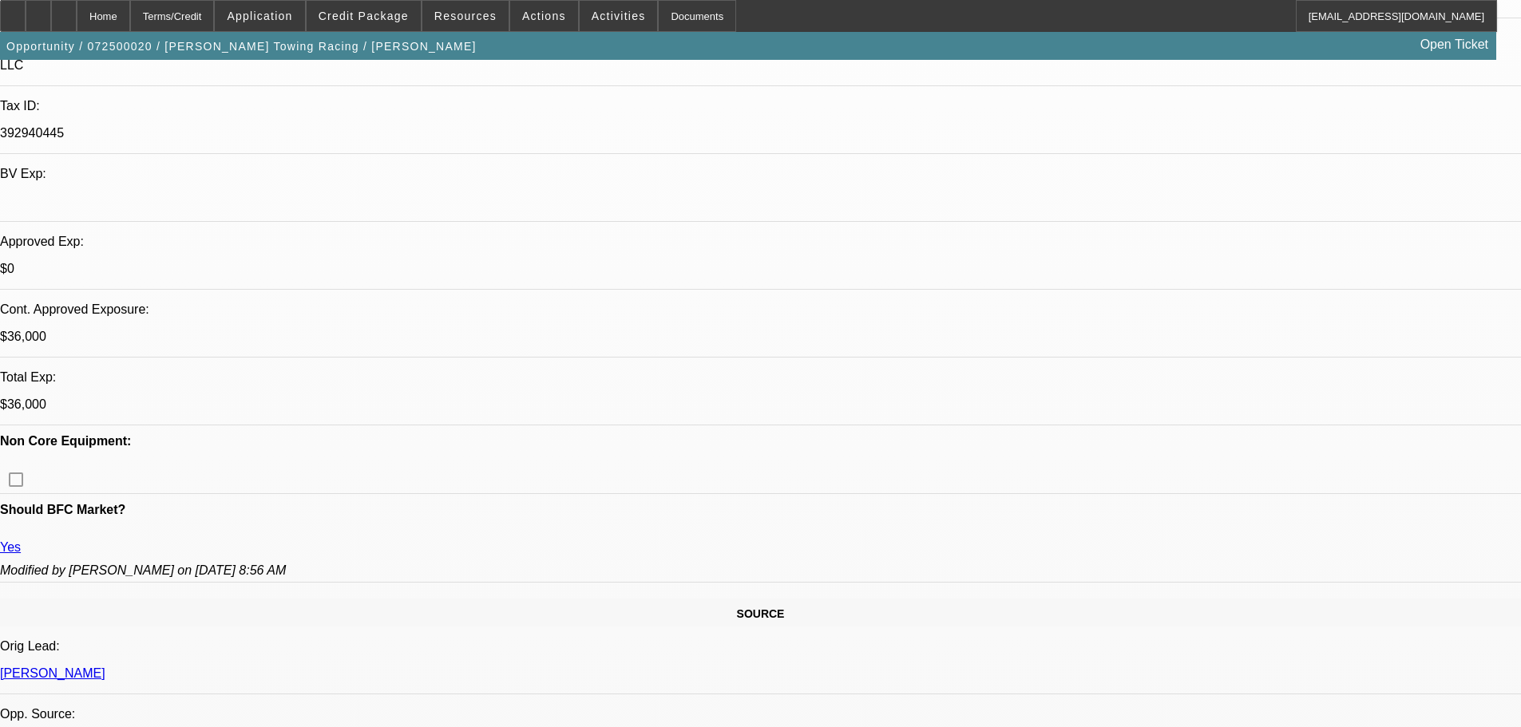
scroll to position [479, 0]
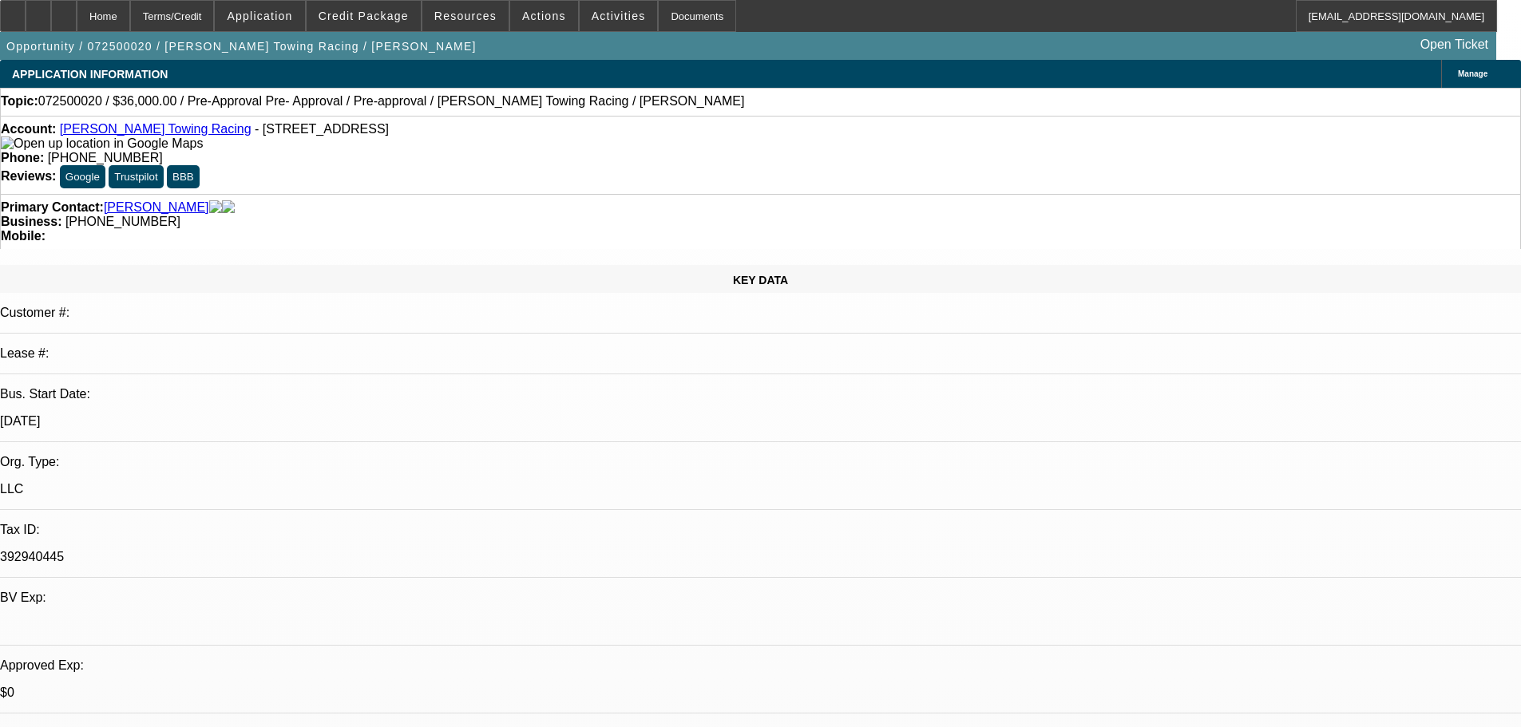
scroll to position [108, 0]
drag, startPoint x: 625, startPoint y: 131, endPoint x: 556, endPoint y: 139, distance: 69.9
click at [556, 151] on div "Phone: [PHONE_NUMBER]" at bounding box center [760, 158] width 1519 height 14
copy span "[PHONE_NUMBER]"
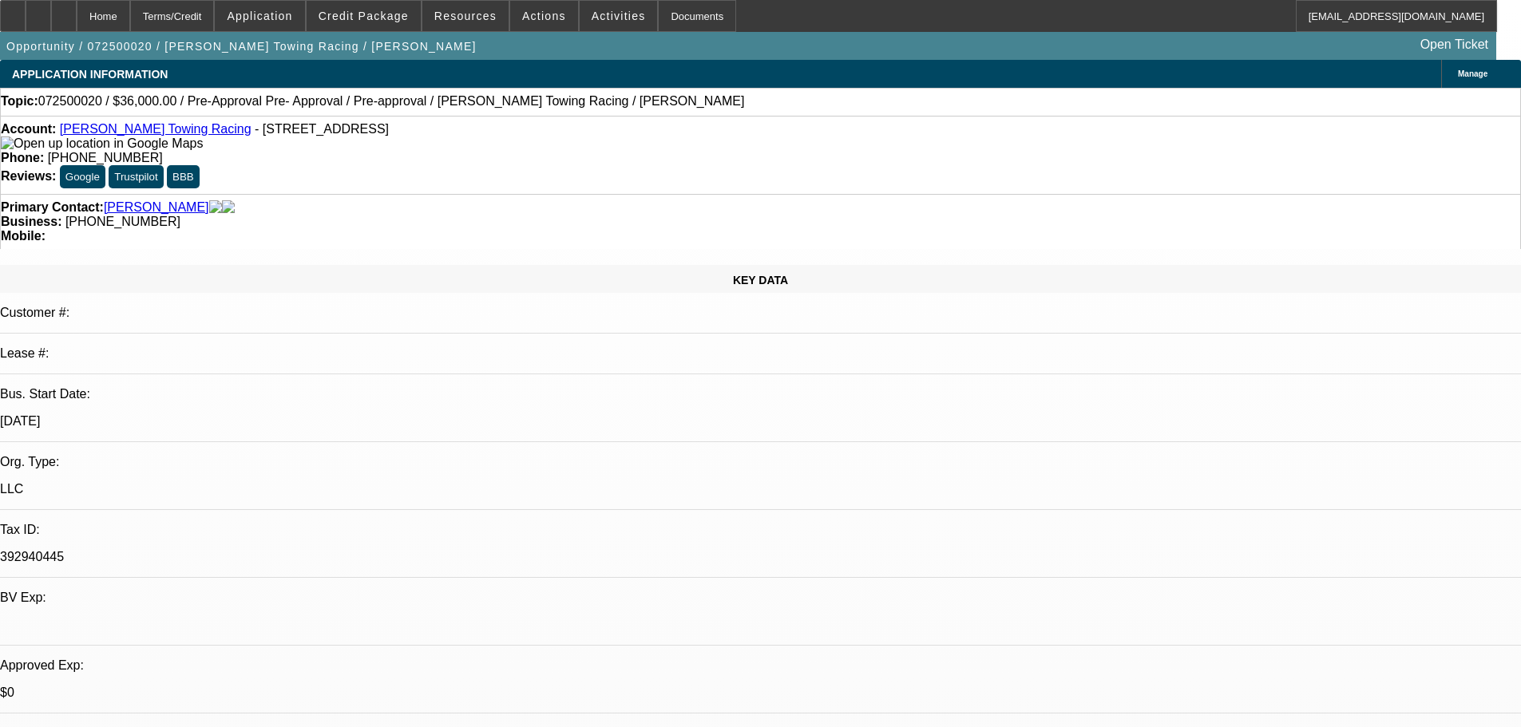
drag, startPoint x: 1142, startPoint y: 294, endPoint x: 1214, endPoint y: 292, distance: 72.7
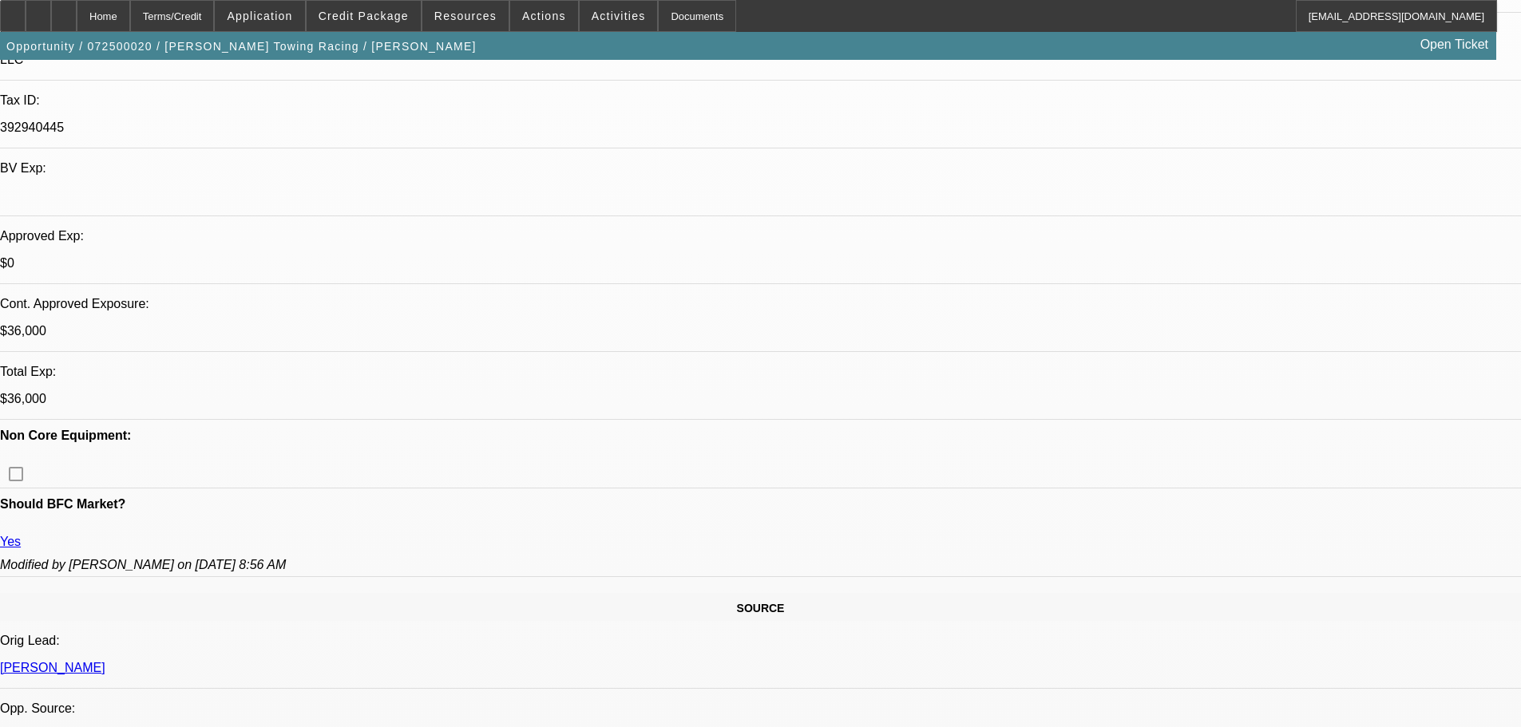
scroll to position [479, 0]
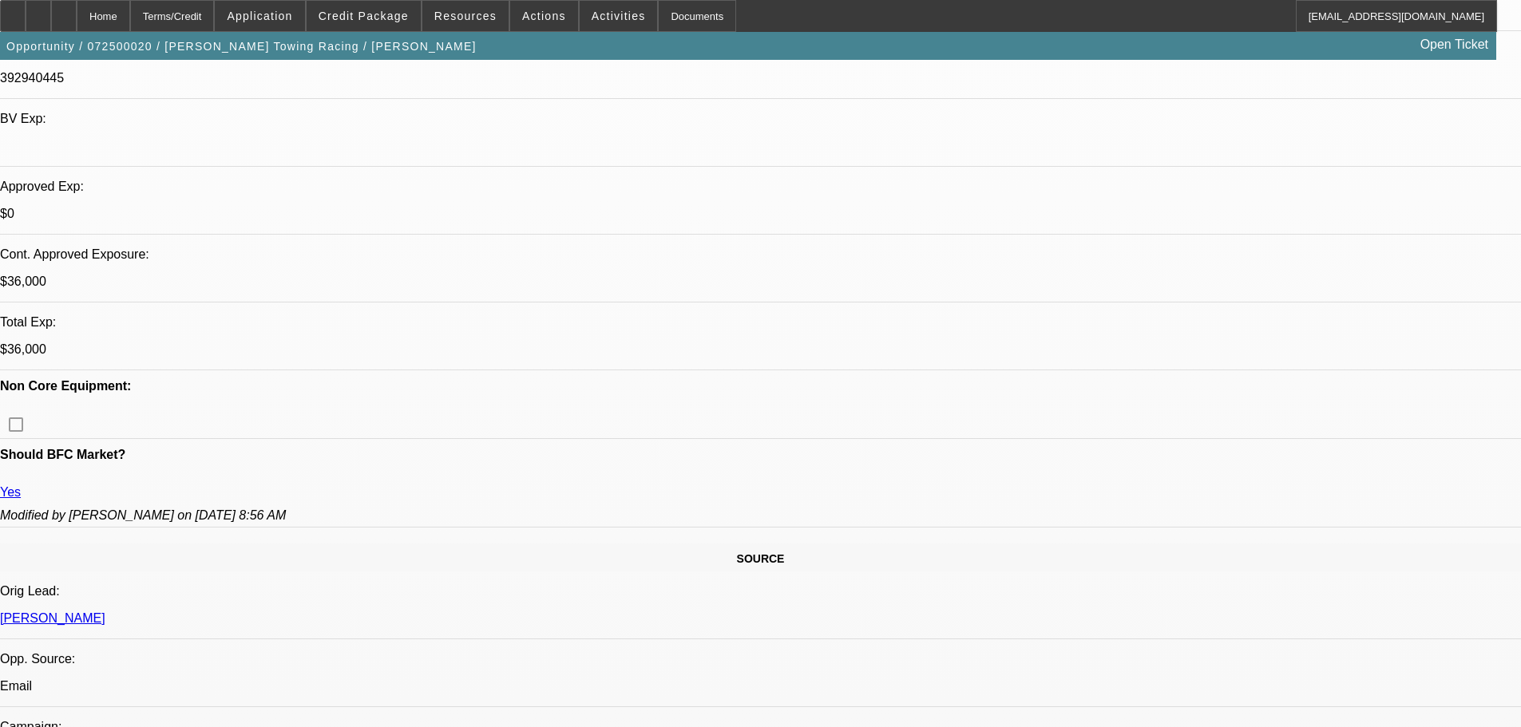
click at [405, 20] on span "Credit Package" at bounding box center [364, 16] width 90 height 13
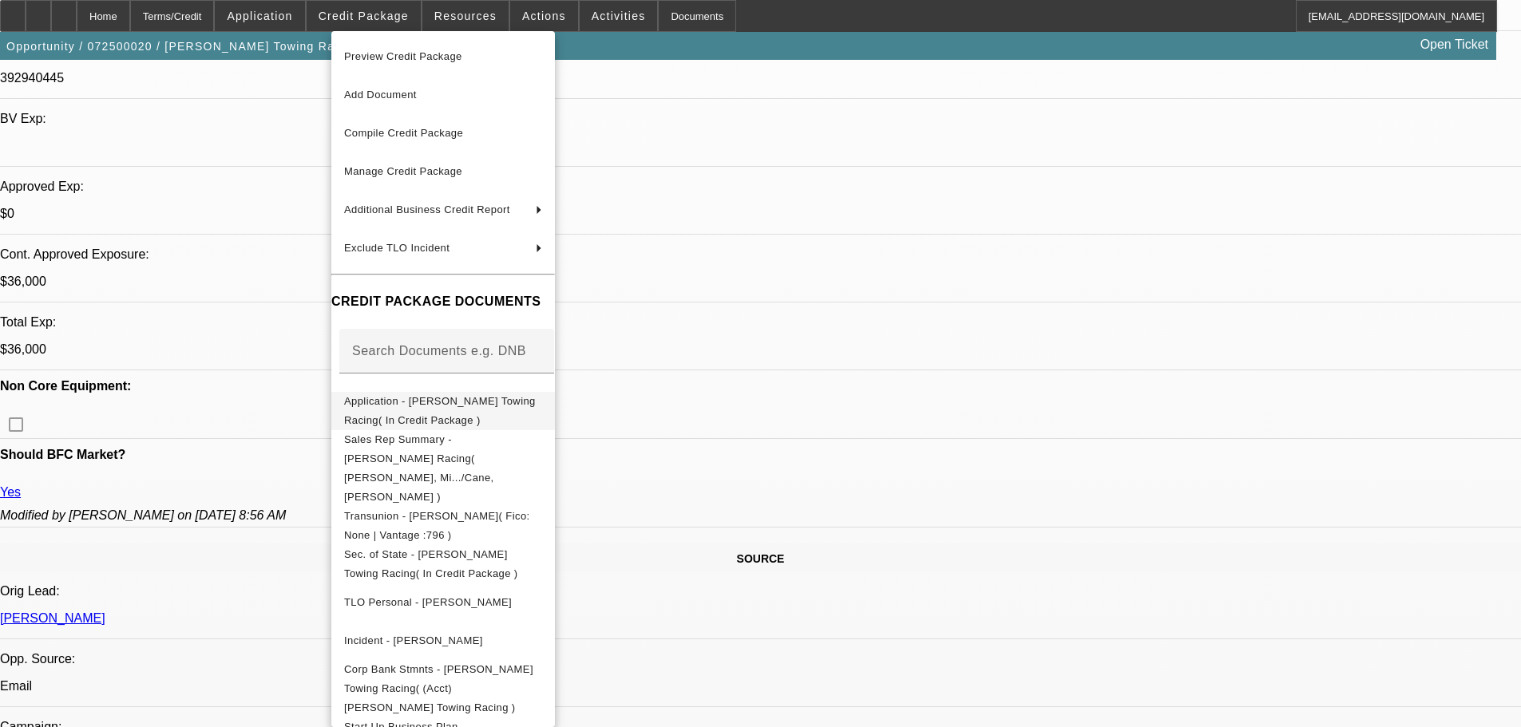
click at [536, 409] on span "Application - [PERSON_NAME] Towing Racing( In Credit Package )" at bounding box center [440, 410] width 192 height 31
